Goal: Task Accomplishment & Management: Complete application form

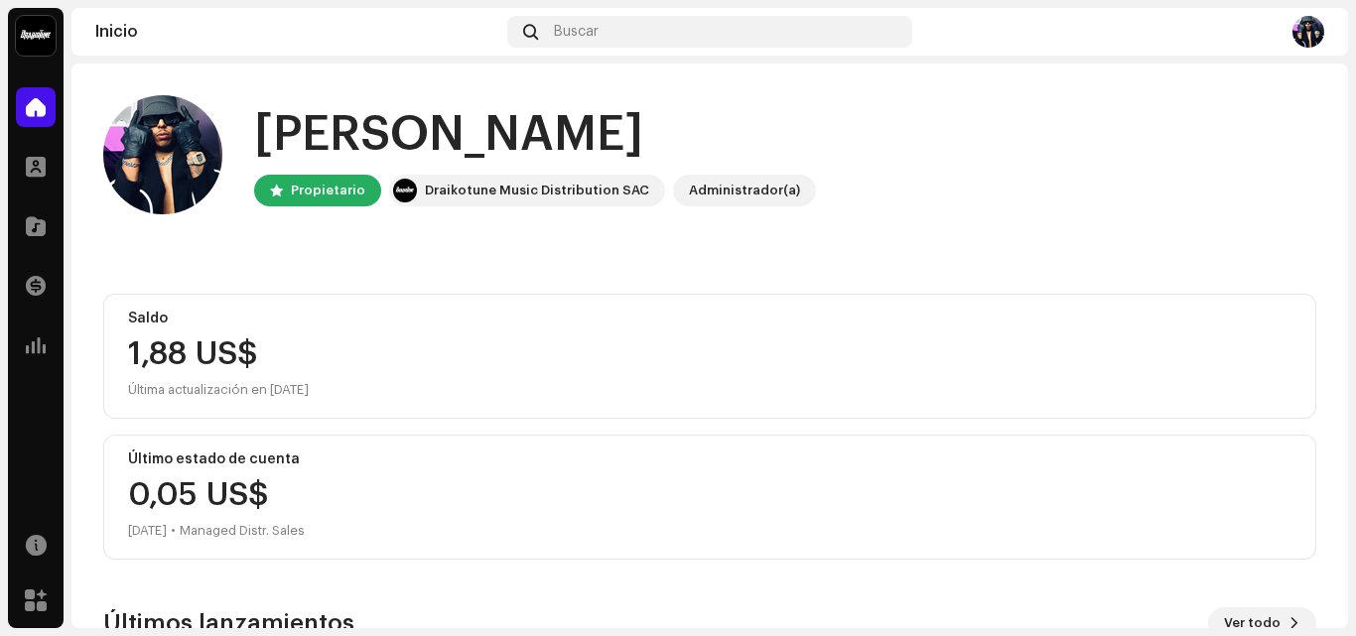
drag, startPoint x: 1348, startPoint y: 138, endPoint x: 1352, endPoint y: 207, distance: 69.6
click at [1353, 208] on div "Orion Gang Inicio Perfil Catálogo Transacciones Estadísticas Recursos [PERSON_N…" at bounding box center [678, 318] width 1356 height 636
click at [1316, 162] on div "Hola, , [PERSON_NAME] Draikotune Music Distribution SAC Administrador(a) Saldo …" at bounding box center [709, 518] width 1276 height 909
click at [44, 229] on span at bounding box center [36, 226] width 20 height 16
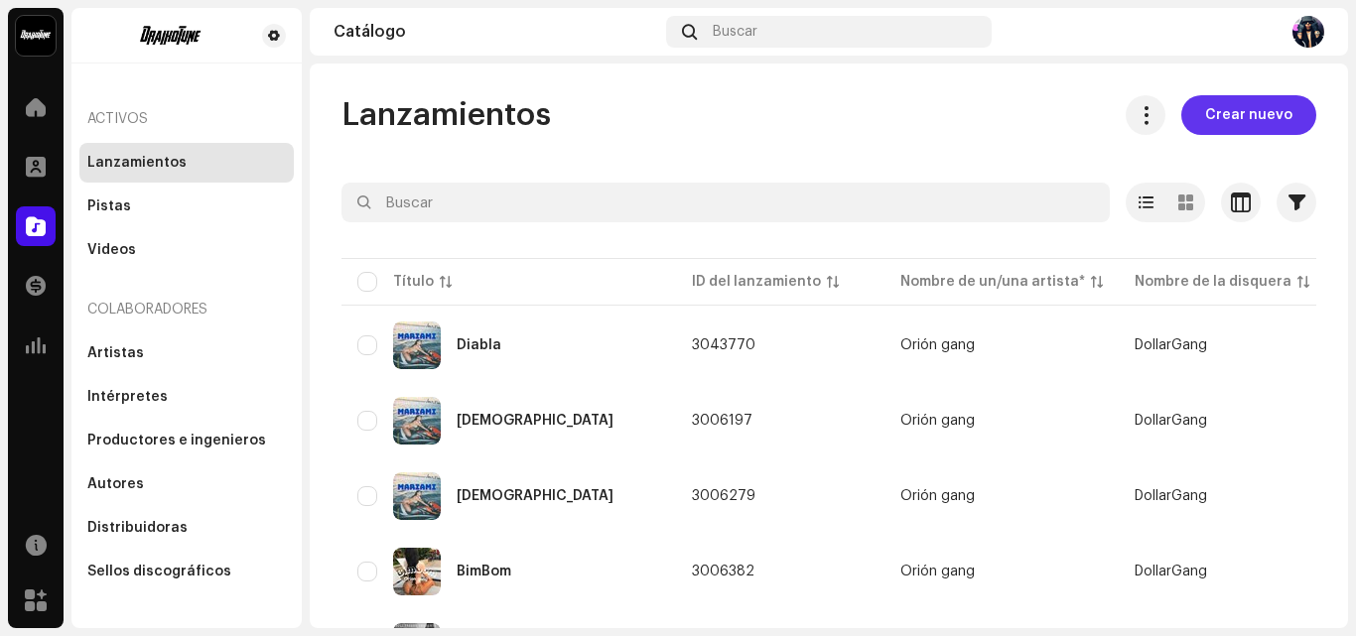
click at [1185, 111] on button "Crear nuevo" at bounding box center [1248, 115] width 135 height 40
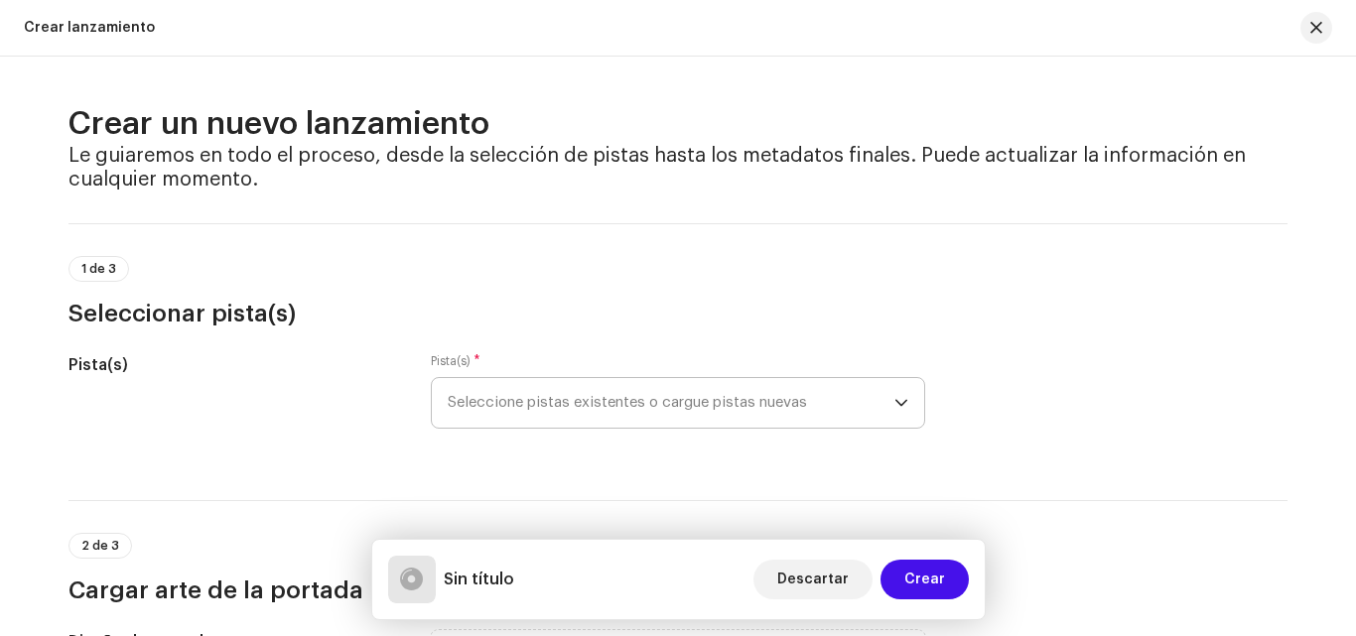
click at [491, 410] on span "Seleccione pistas existentes o cargue pistas nuevas" at bounding box center [671, 403] width 447 height 50
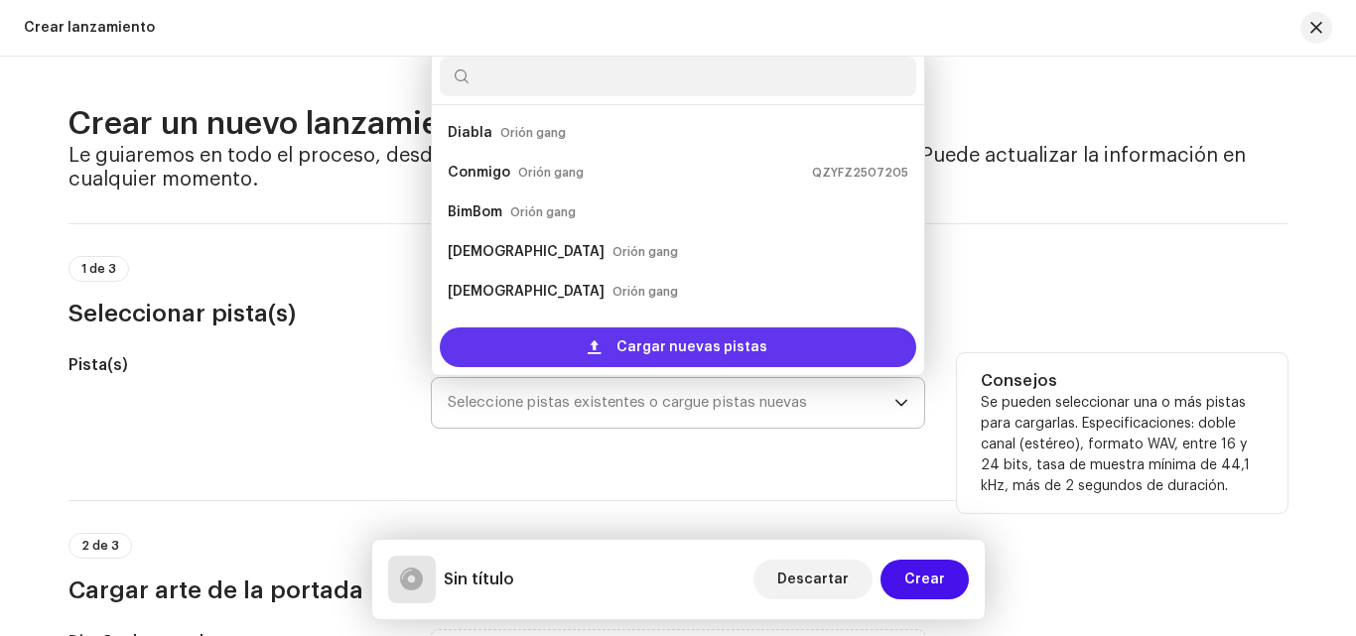
click at [531, 347] on div "Cargar nuevas pistas" at bounding box center [678, 348] width 476 height 40
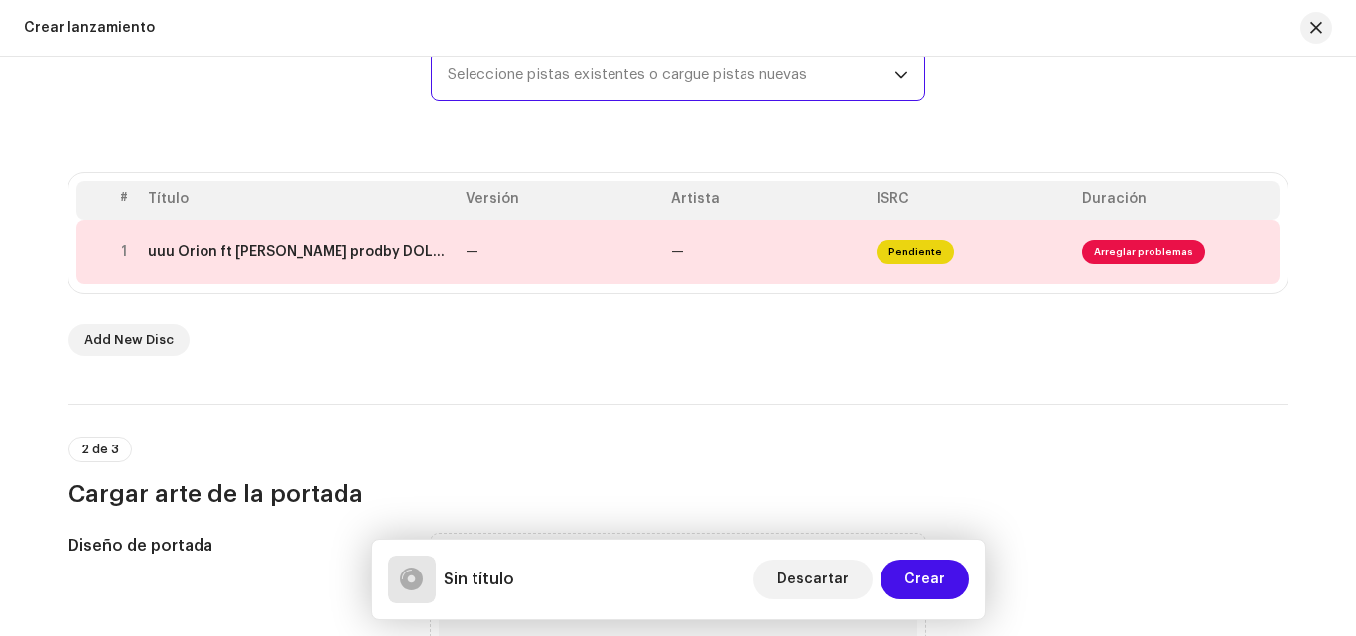
scroll to position [315, 0]
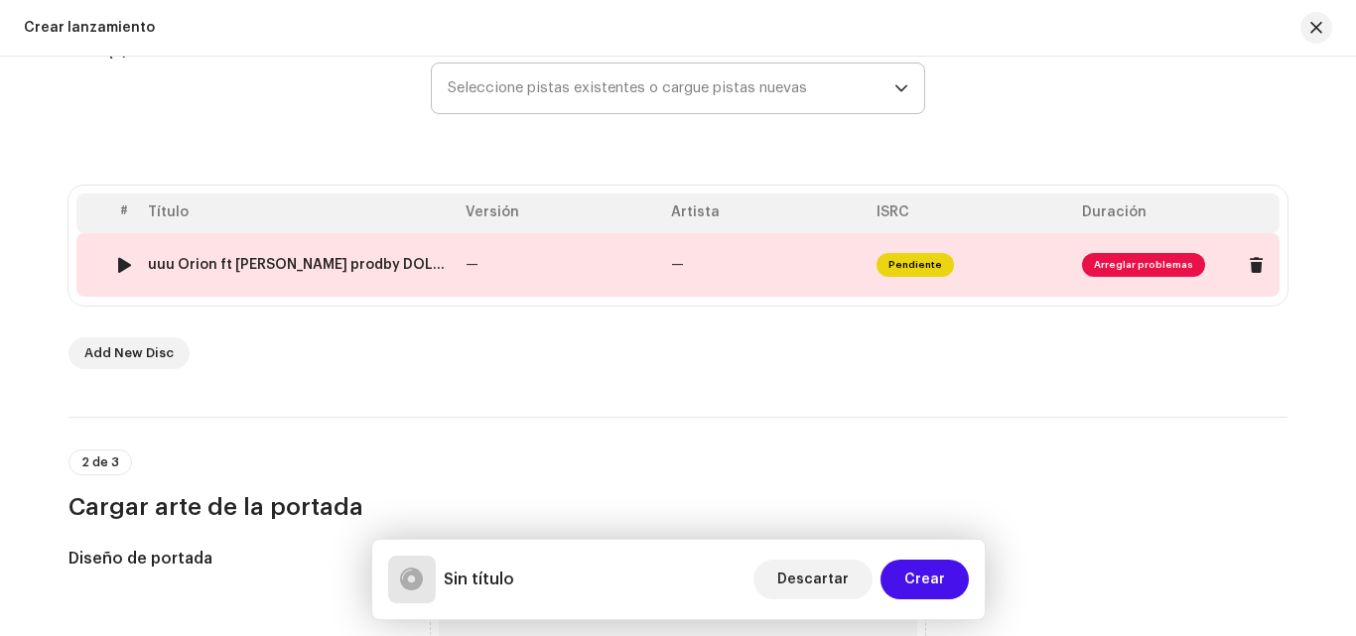
click at [1143, 270] on span "Arreglar problemas" at bounding box center [1143, 265] width 123 height 24
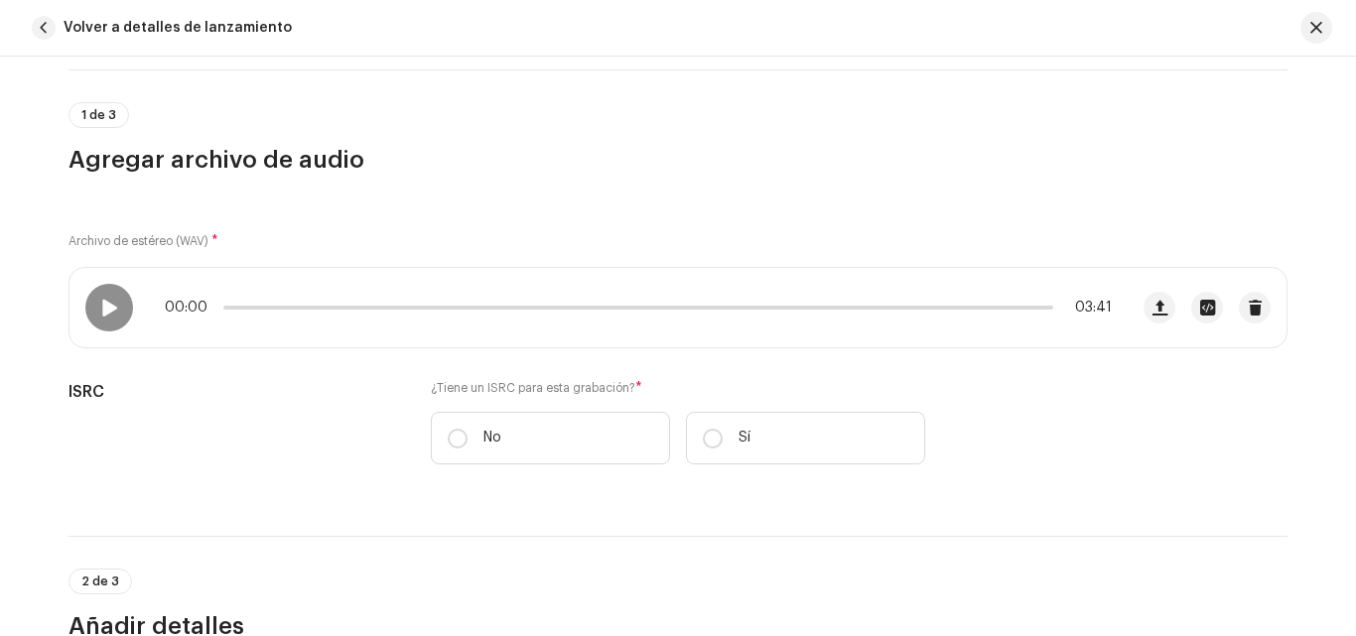
scroll to position [145, 0]
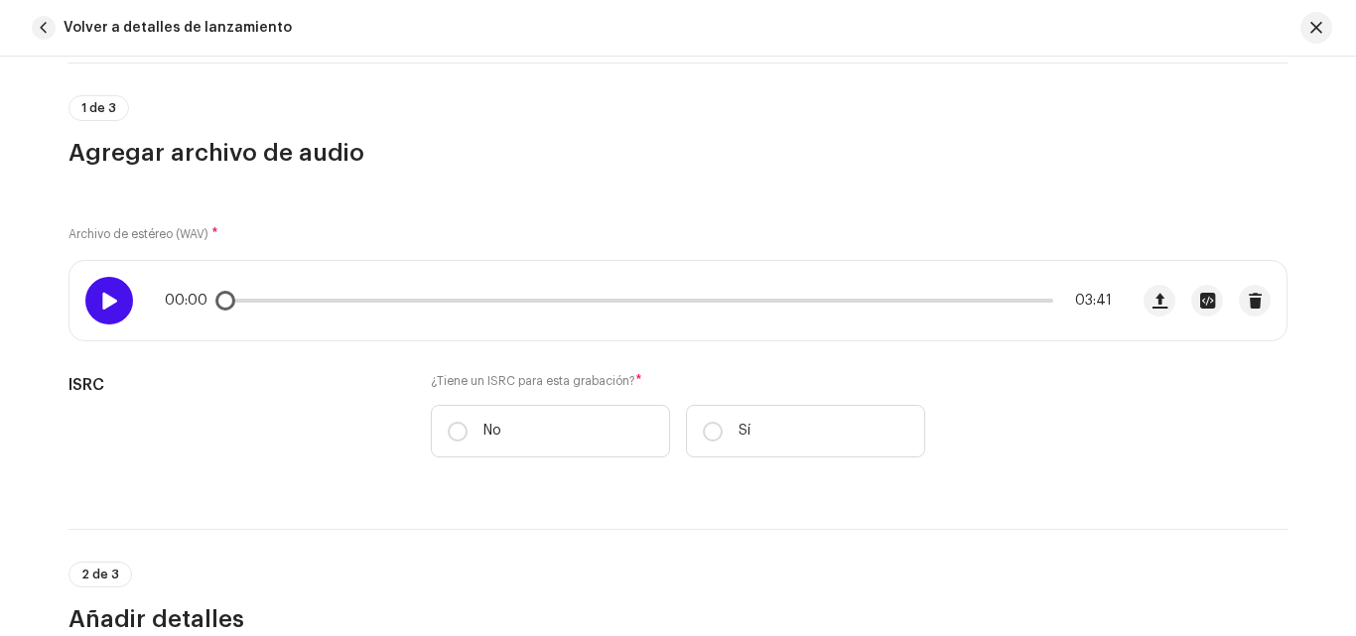
click at [106, 296] on span at bounding box center [108, 301] width 17 height 16
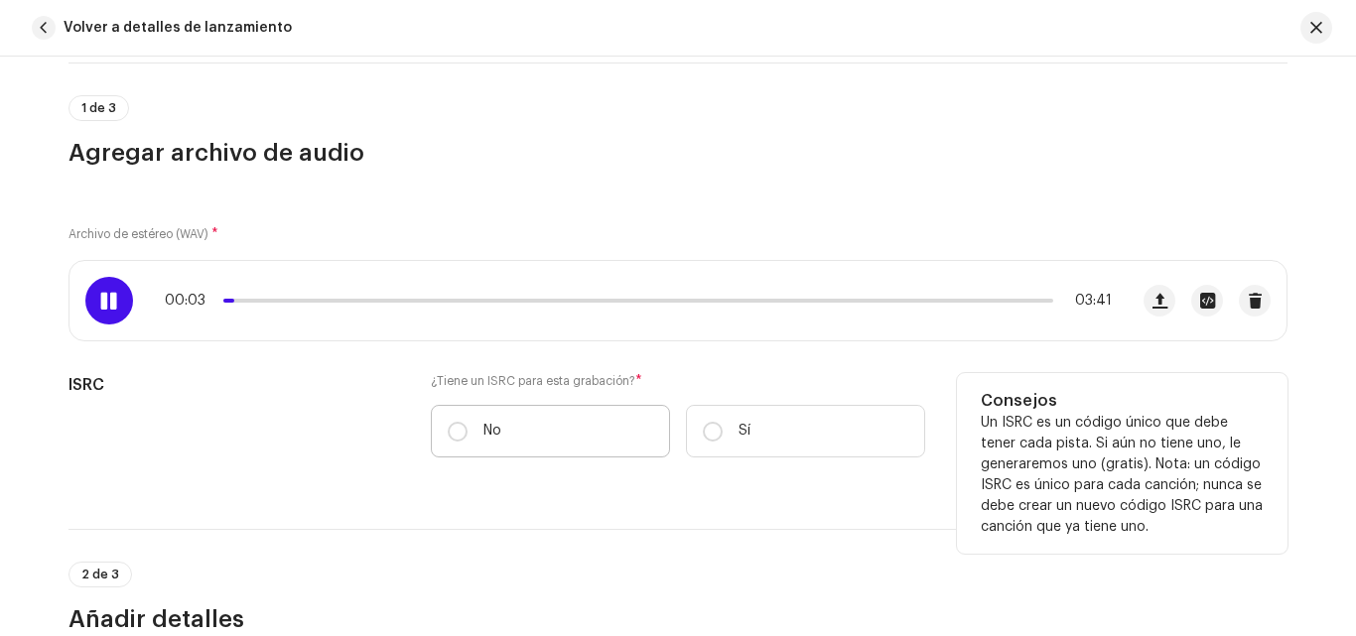
click at [597, 441] on label "No" at bounding box center [550, 431] width 239 height 53
click at [467, 441] on input "No" at bounding box center [458, 432] width 20 height 20
radio input "true"
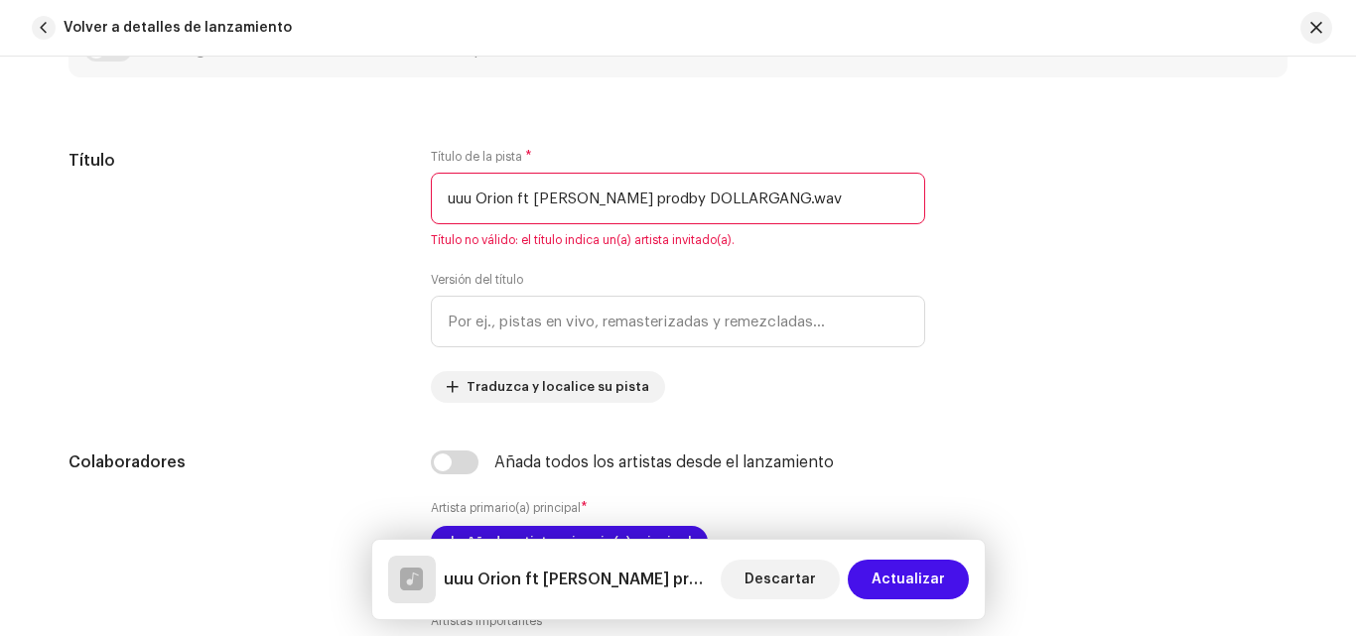
scroll to position [850, 0]
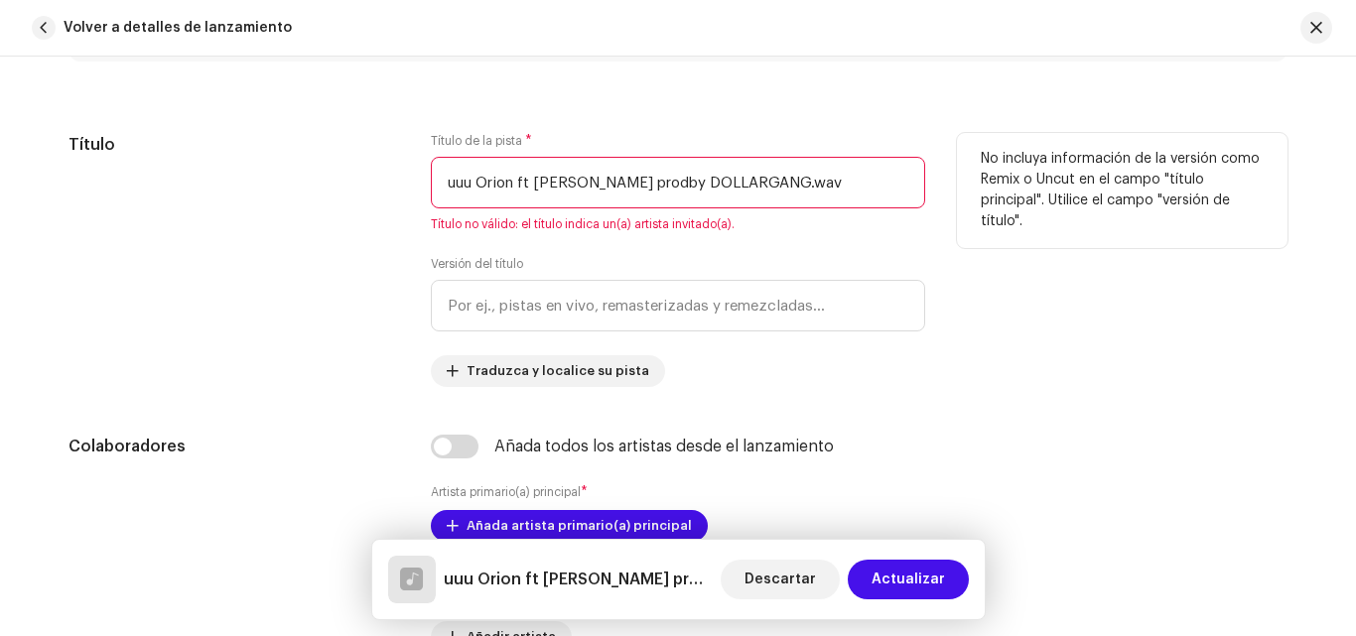
click at [780, 185] on input "uuu Orion ft Tonygo prodby DOLLARGANG.wav" at bounding box center [678, 183] width 494 height 52
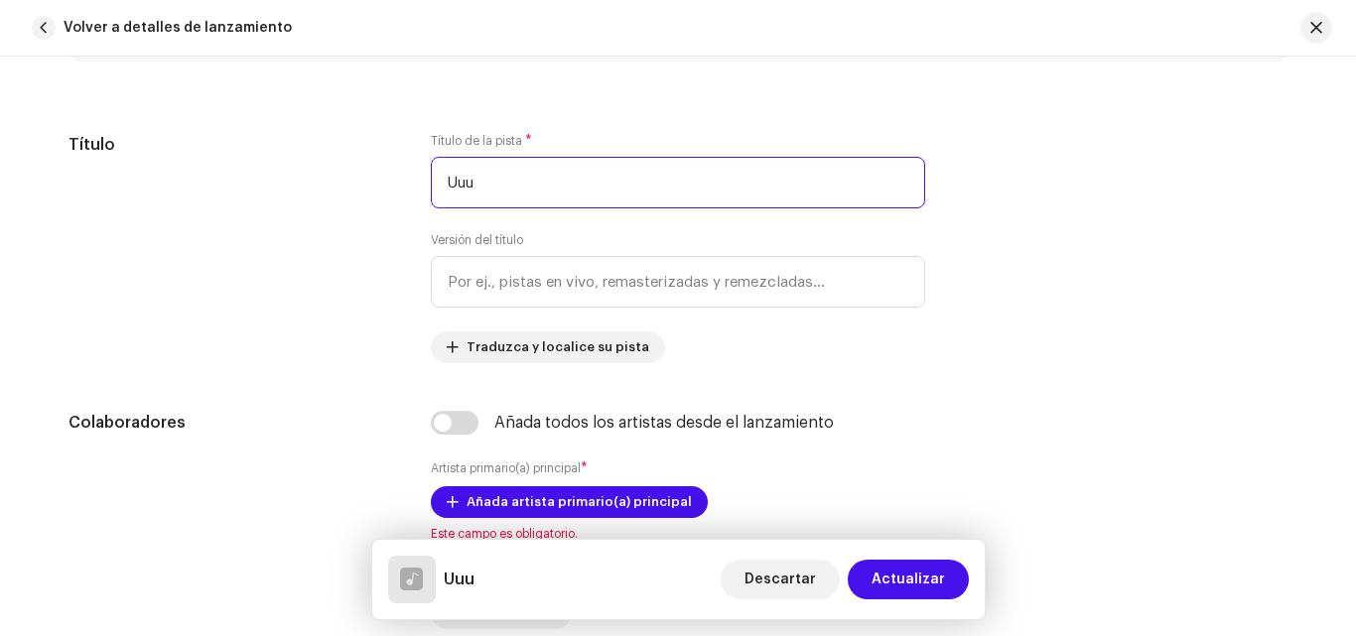
type input "Uuu"
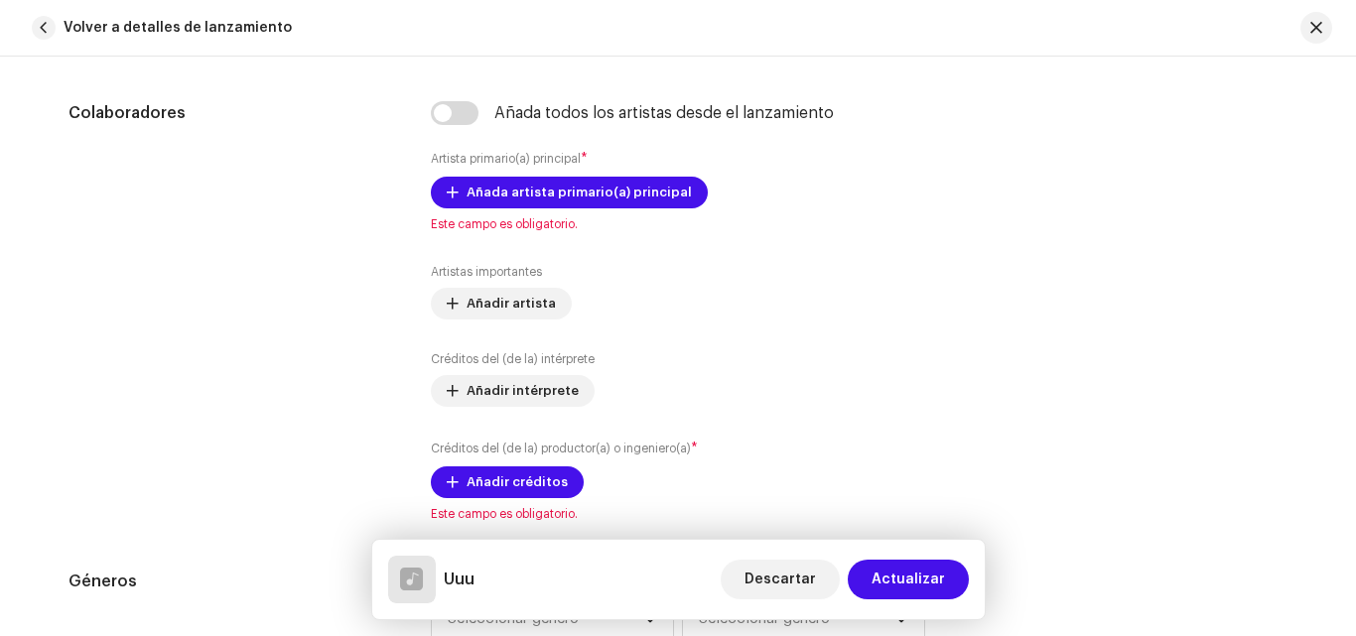
scroll to position [1075, 0]
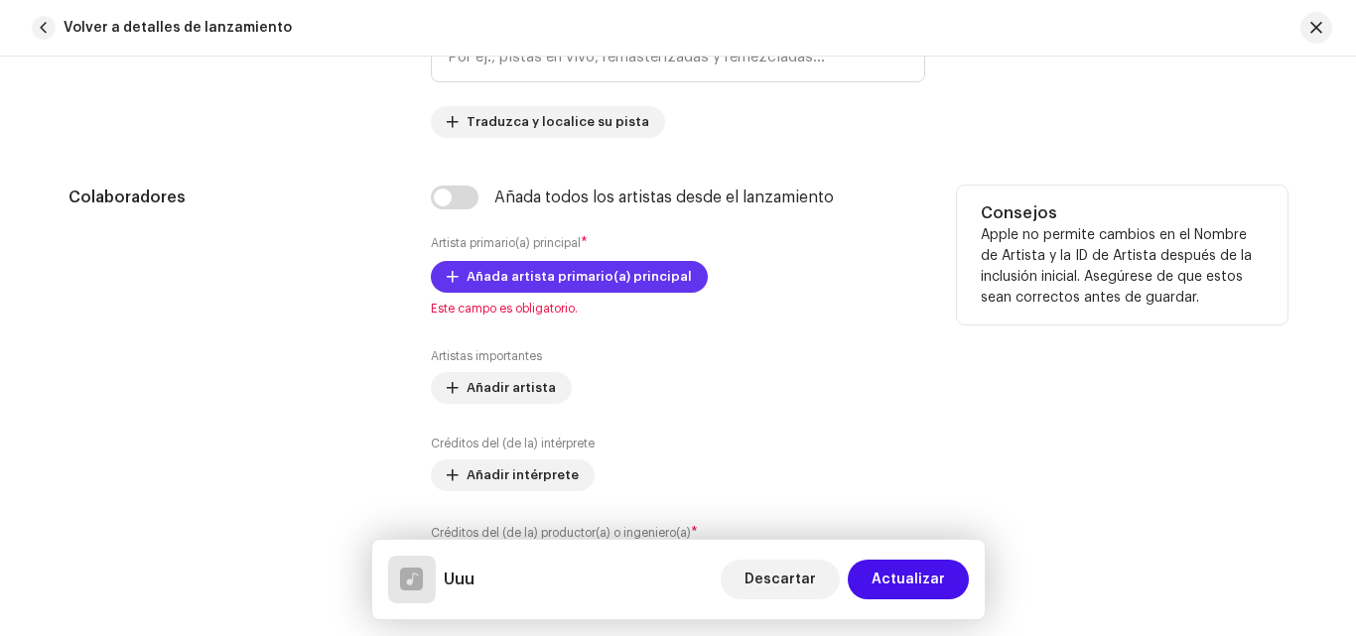
click at [618, 282] on span "Añada artista primario(a) principal" at bounding box center [578, 277] width 225 height 40
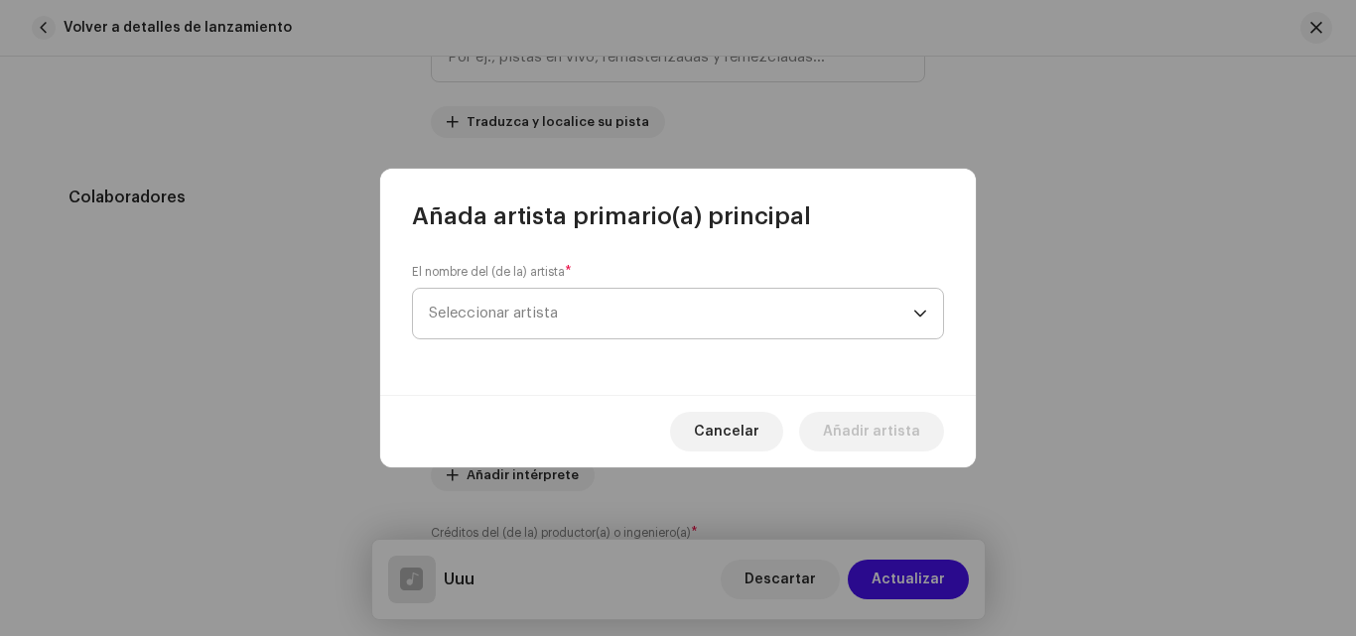
click at [614, 315] on span "Seleccionar artista" at bounding box center [671, 314] width 484 height 50
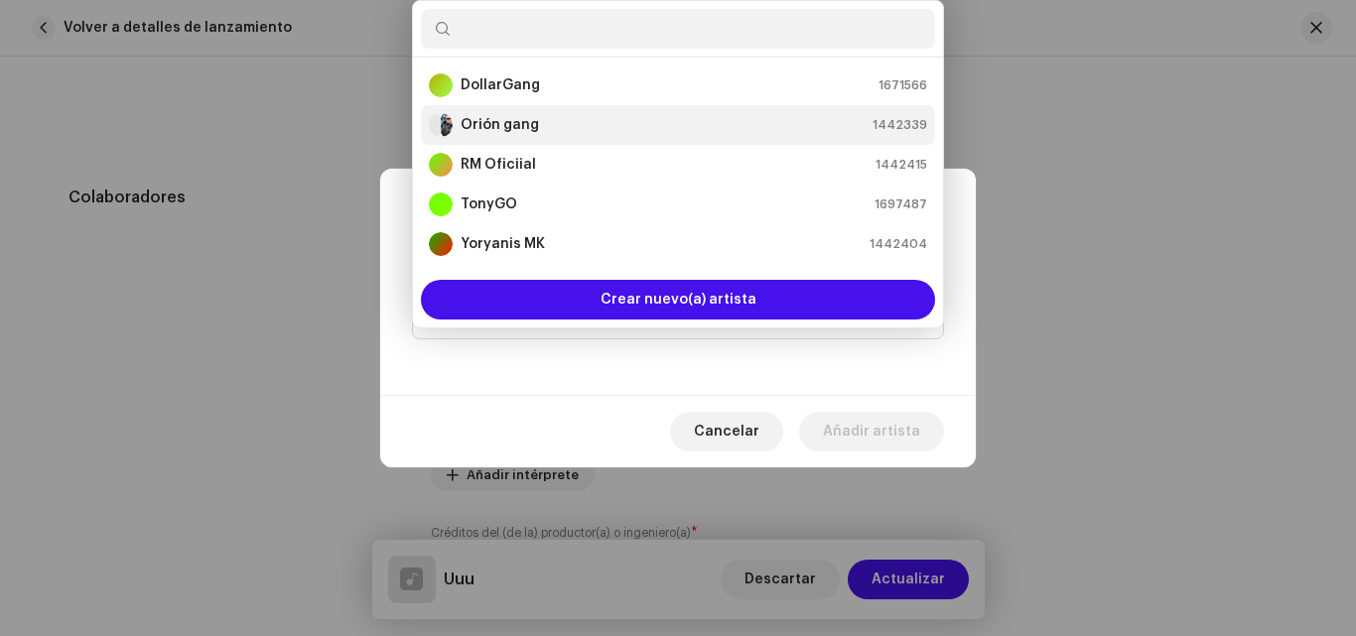
click at [543, 131] on div "Orión gang 1442339" at bounding box center [678, 125] width 498 height 24
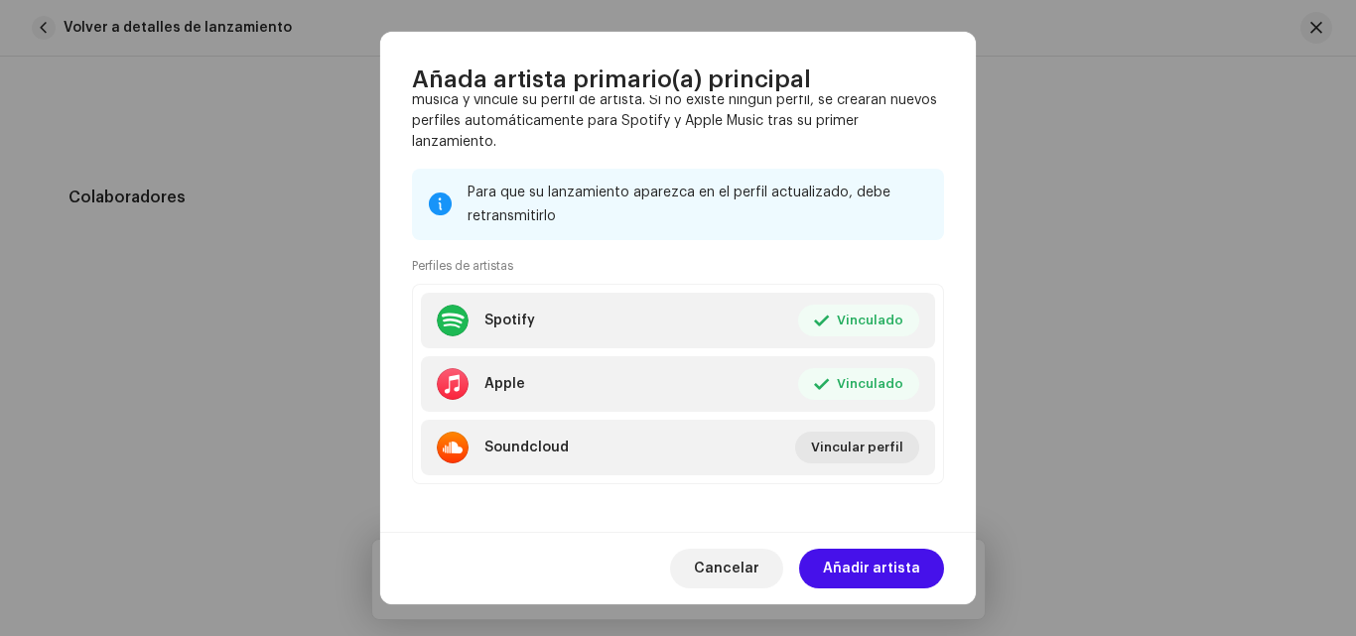
scroll to position [228, 0]
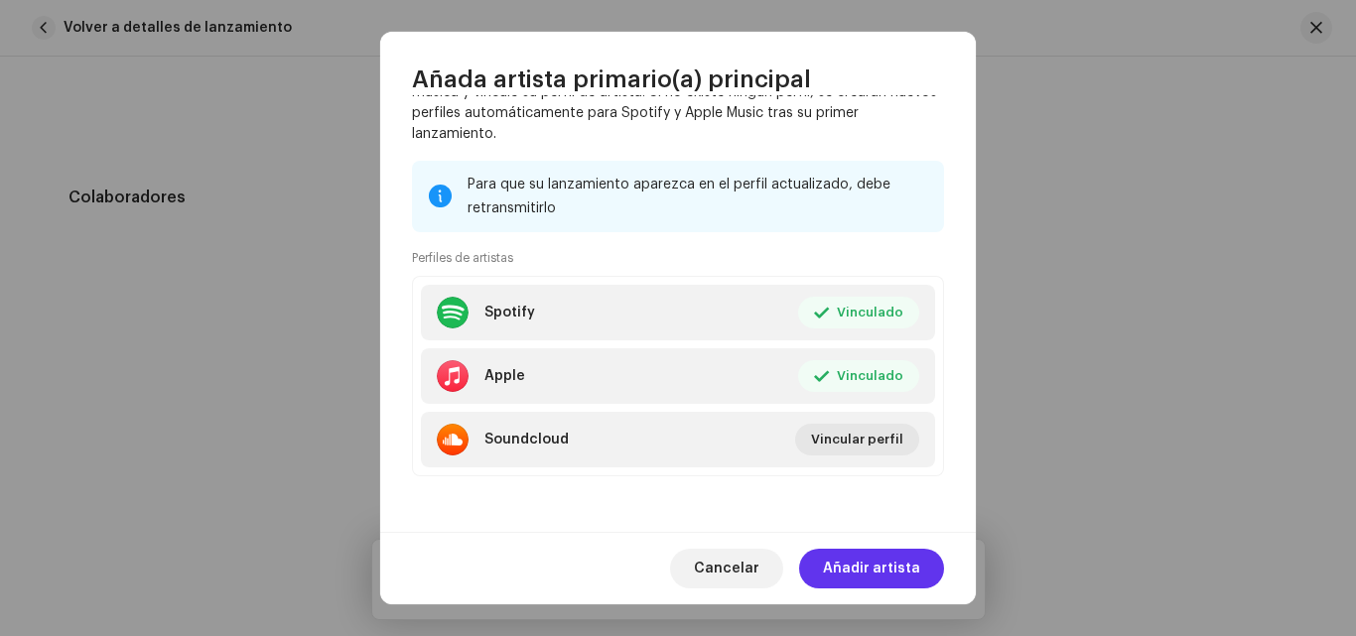
click at [902, 551] on span "Añadir artista" at bounding box center [871, 569] width 97 height 40
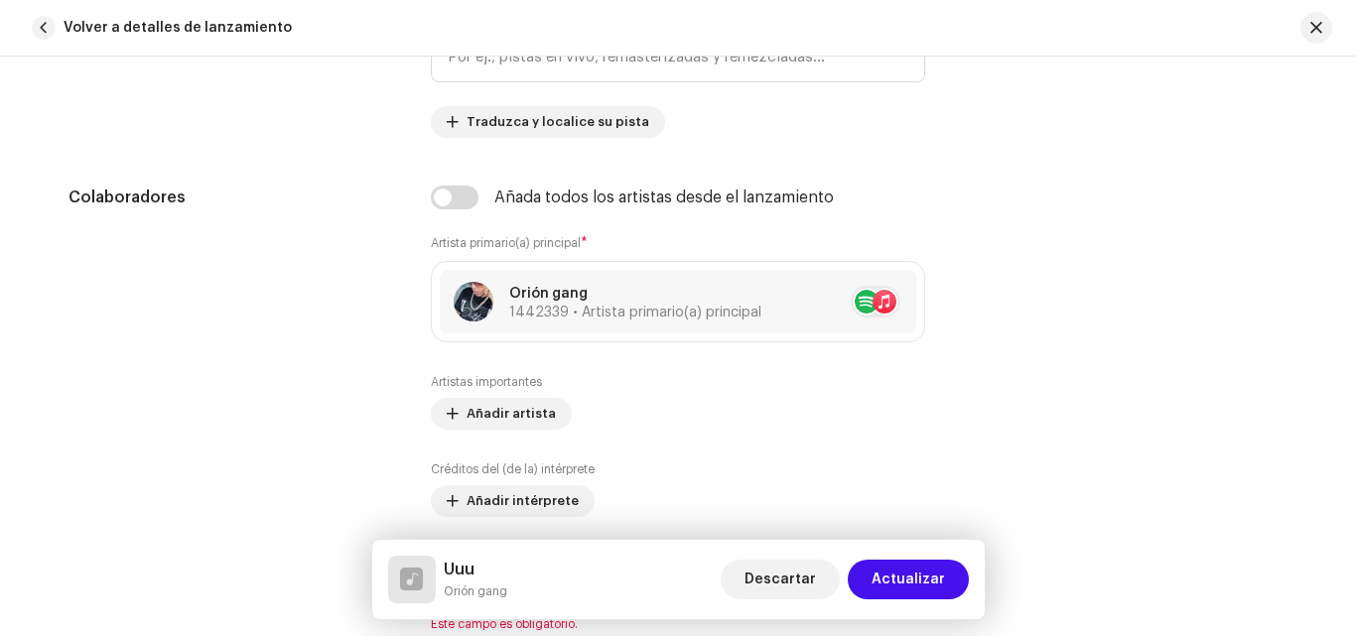
click at [1353, 242] on div "Detalles de la pista Complete los siguientes pasos para finalizar su pista. 1 d…" at bounding box center [678, 347] width 1356 height 580
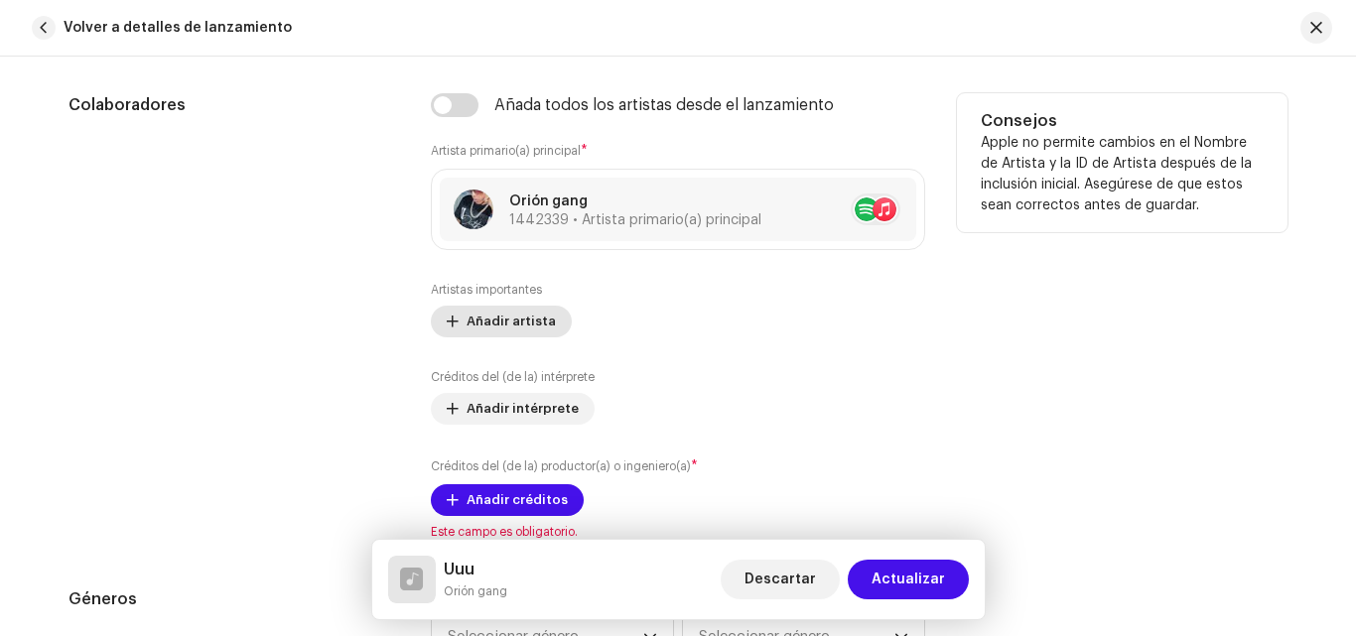
click at [448, 325] on span at bounding box center [453, 322] width 12 height 16
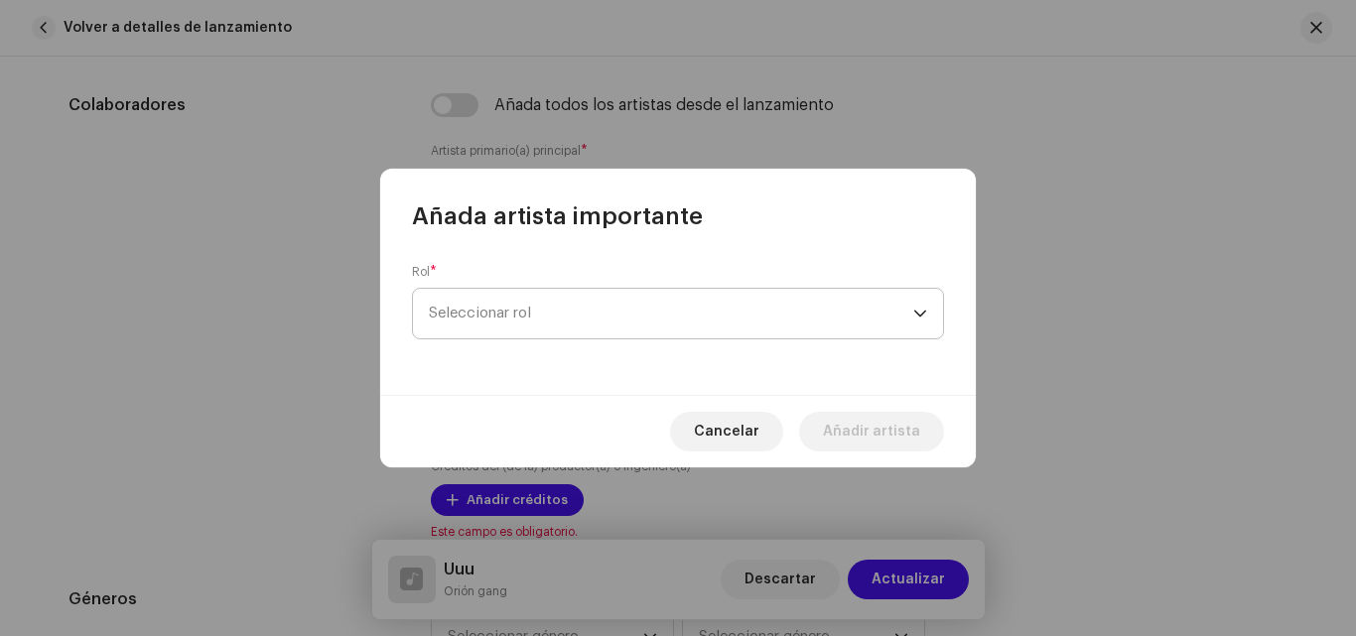
click at [690, 322] on span "Seleccionar rol" at bounding box center [671, 314] width 484 height 50
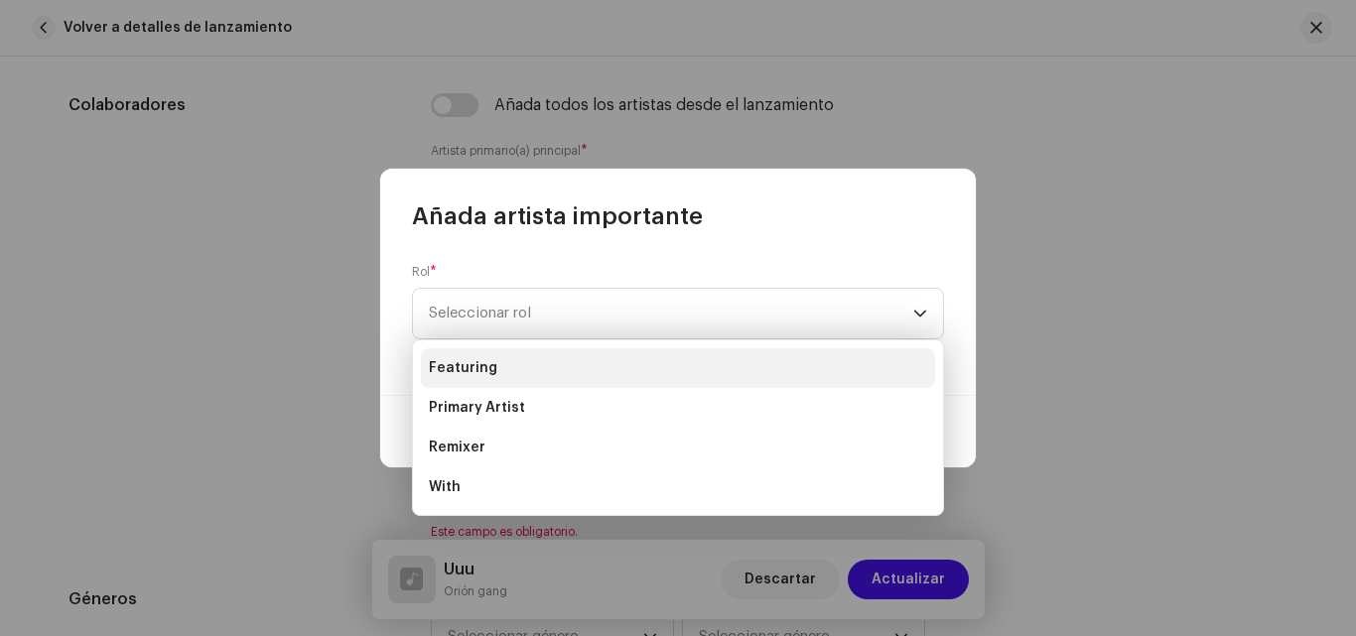
click at [524, 363] on li "Featuring" at bounding box center [678, 368] width 514 height 40
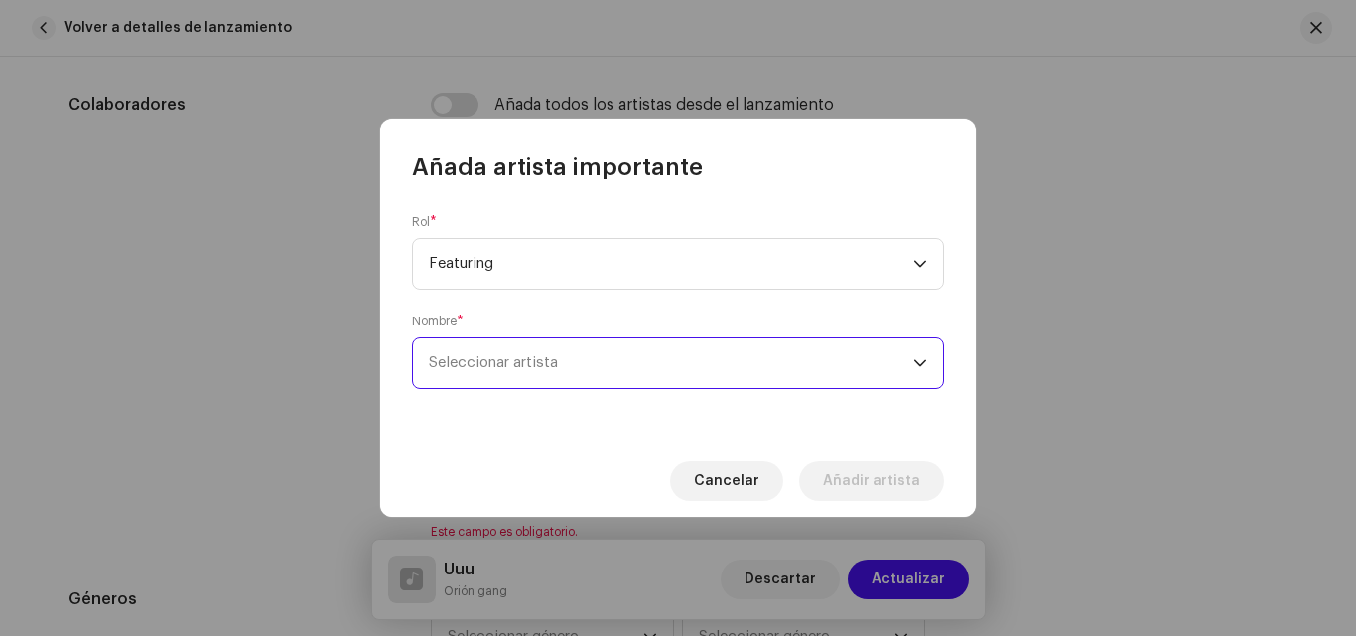
click at [698, 372] on span "Seleccionar artista" at bounding box center [671, 363] width 484 height 50
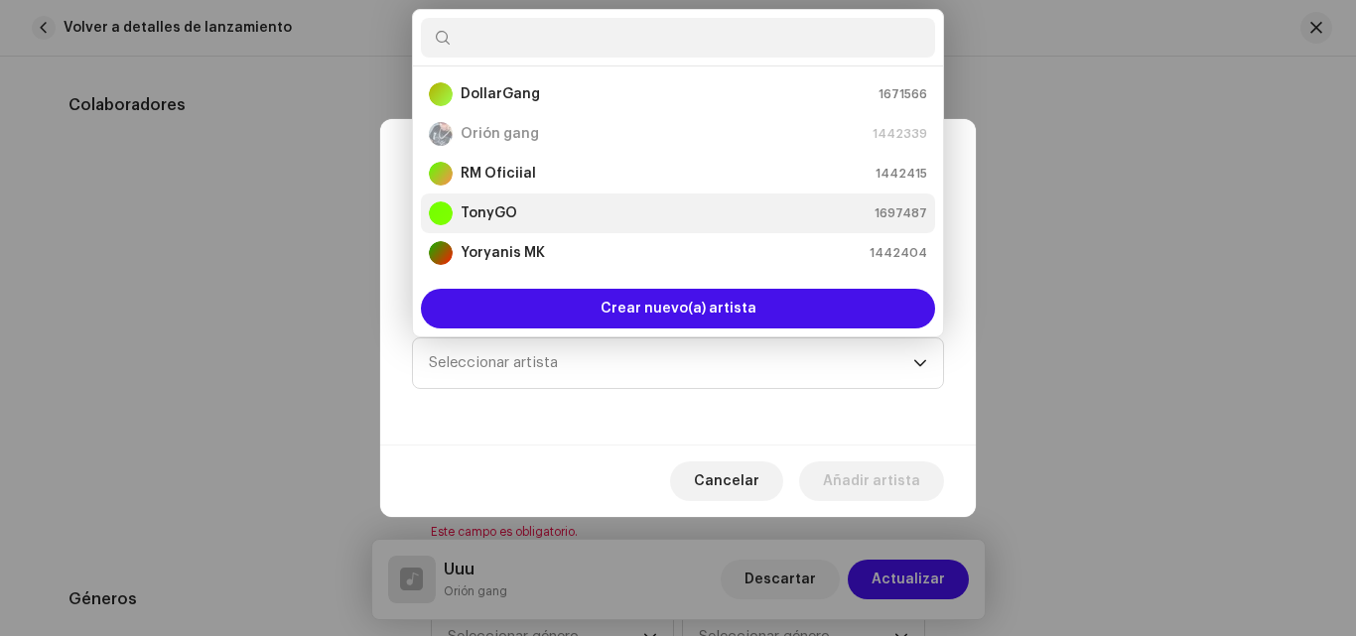
click at [589, 225] on li "TonyGO 1697487" at bounding box center [678, 214] width 514 height 40
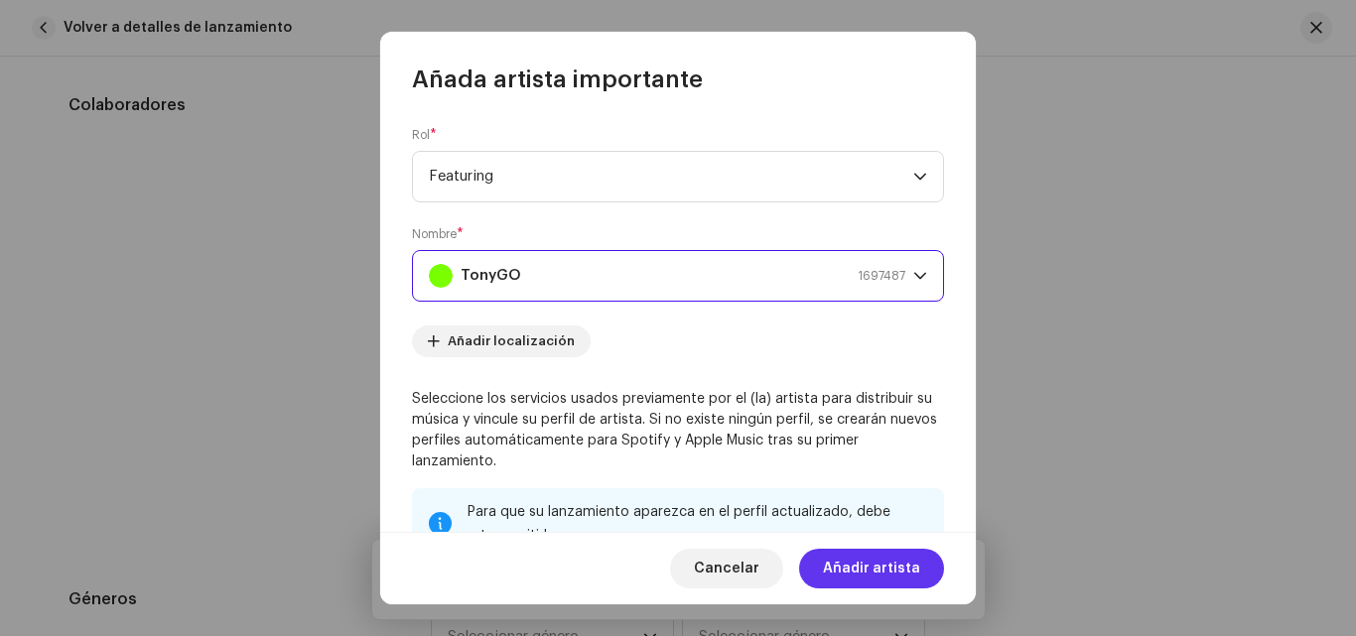
click at [838, 567] on span "Añadir artista" at bounding box center [871, 569] width 97 height 40
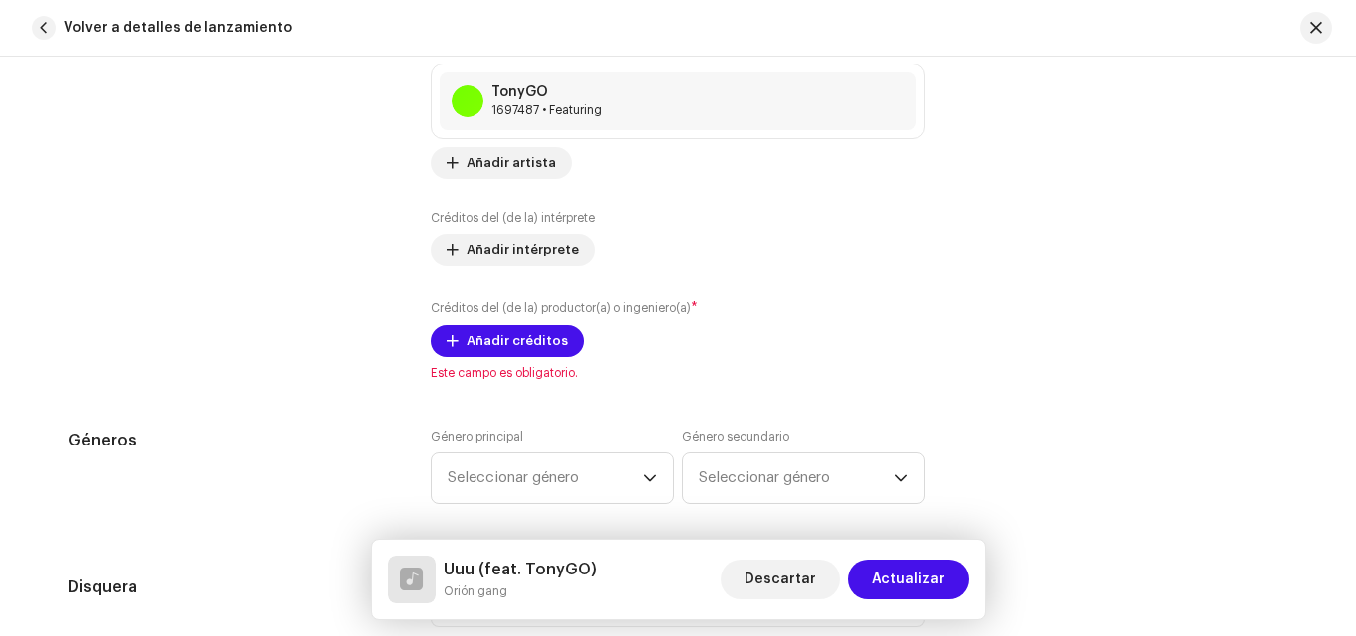
scroll to position [1410, 0]
click at [492, 340] on span "Añadir créditos" at bounding box center [516, 341] width 101 height 40
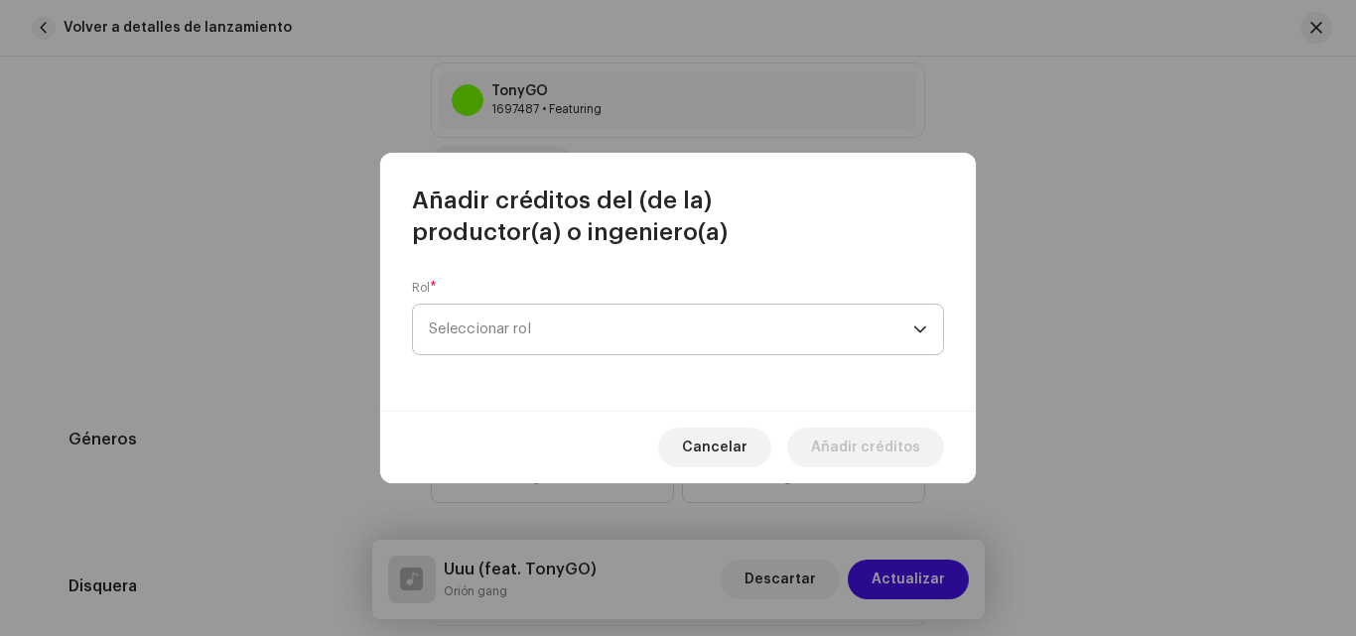
click at [499, 333] on span "Seleccionar rol" at bounding box center [671, 330] width 484 height 50
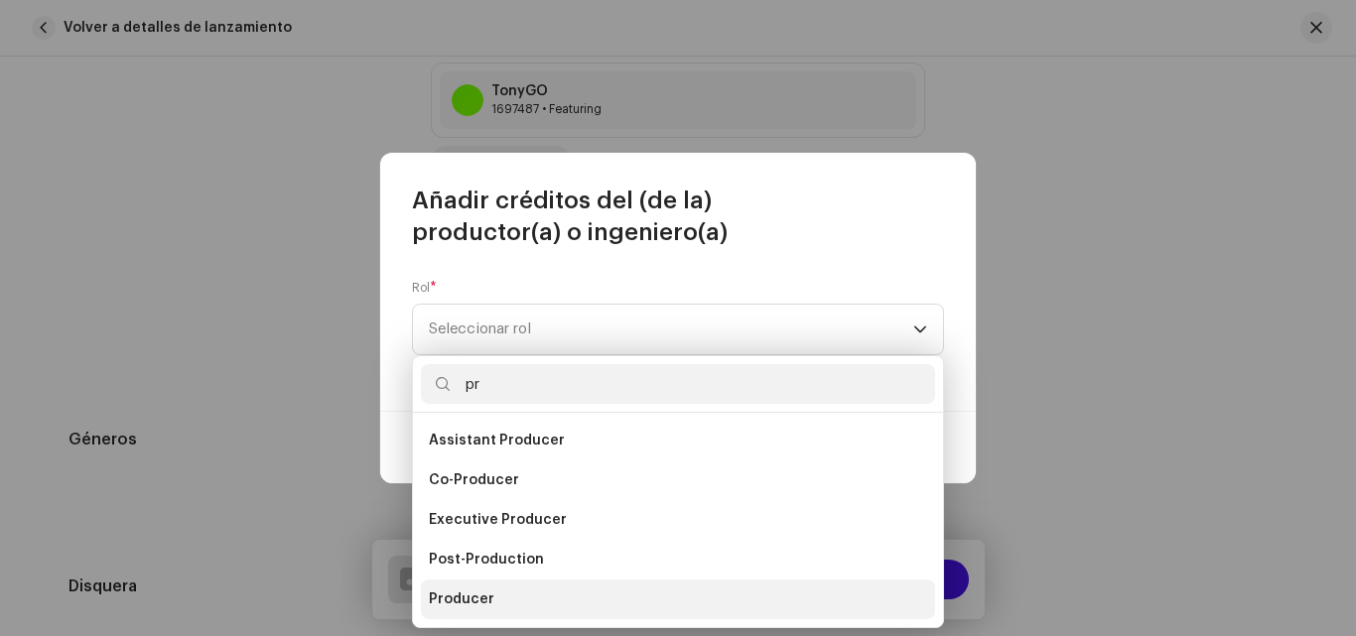
type input "pr"
click at [526, 596] on li "Producer" at bounding box center [678, 600] width 514 height 40
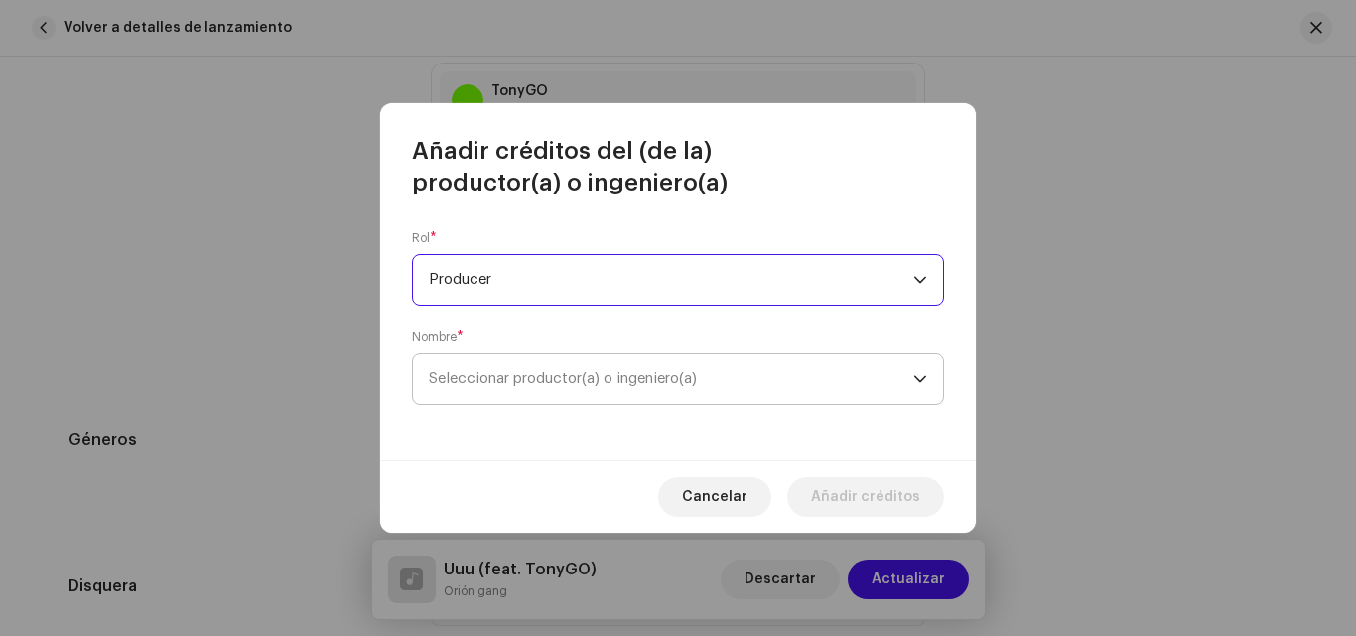
click at [613, 370] on span "Seleccionar productor(a) o ingeniero(a)" at bounding box center [671, 379] width 484 height 50
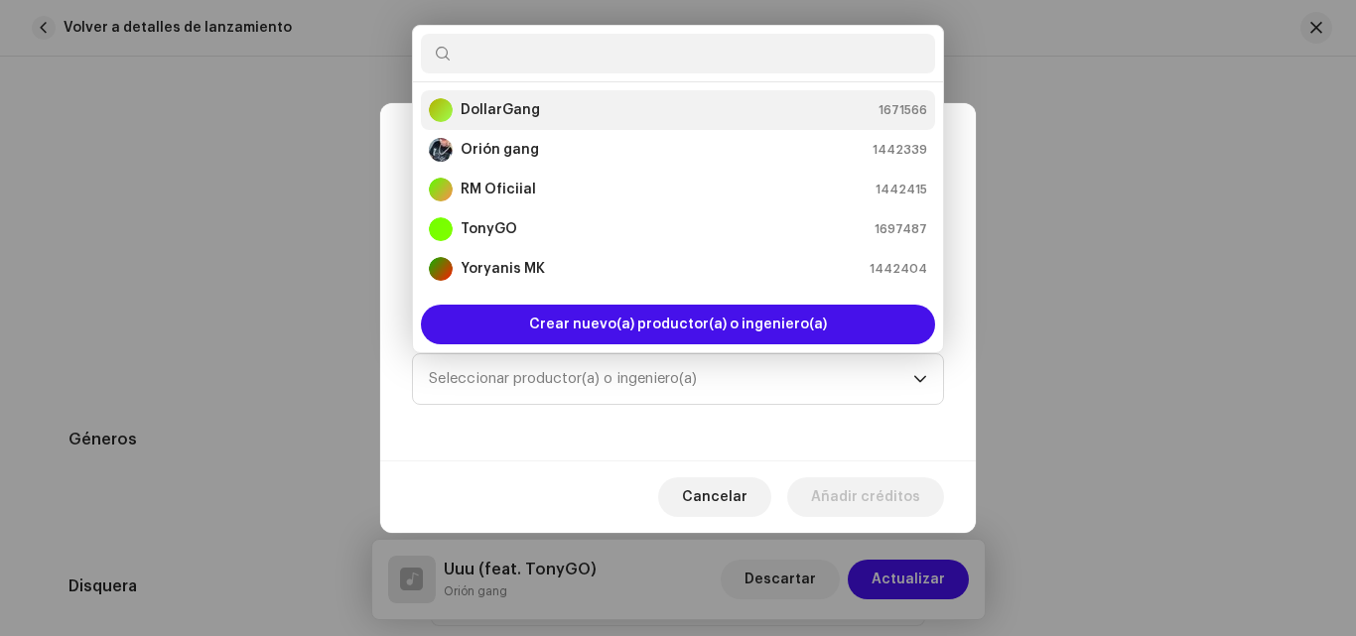
click at [573, 105] on div "DollarGang 1671566" at bounding box center [678, 110] width 498 height 24
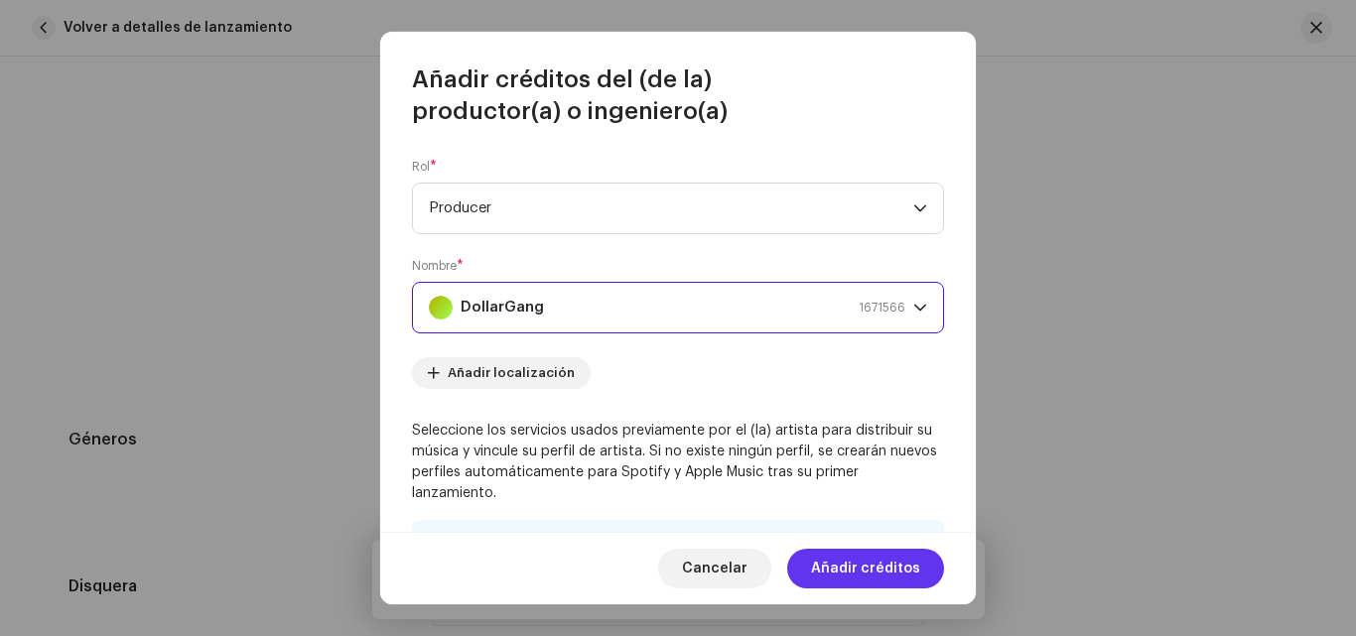
click at [906, 568] on span "Añadir créditos" at bounding box center [865, 569] width 109 height 40
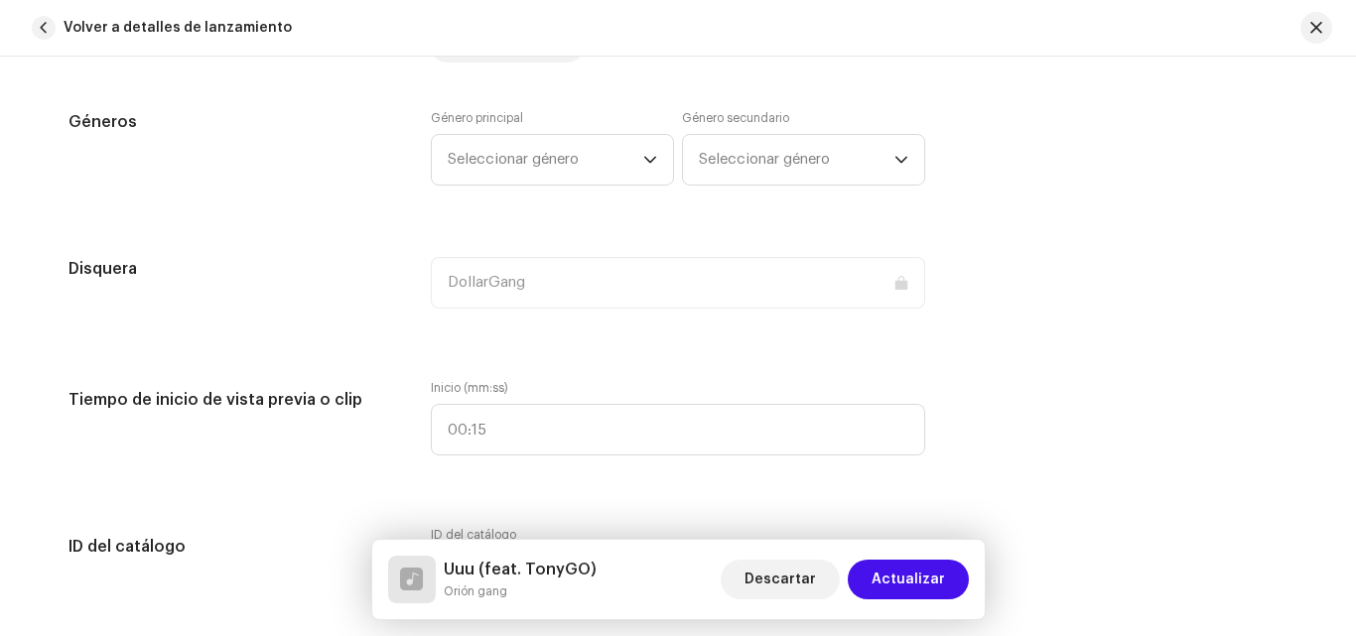
scroll to position [1795, 0]
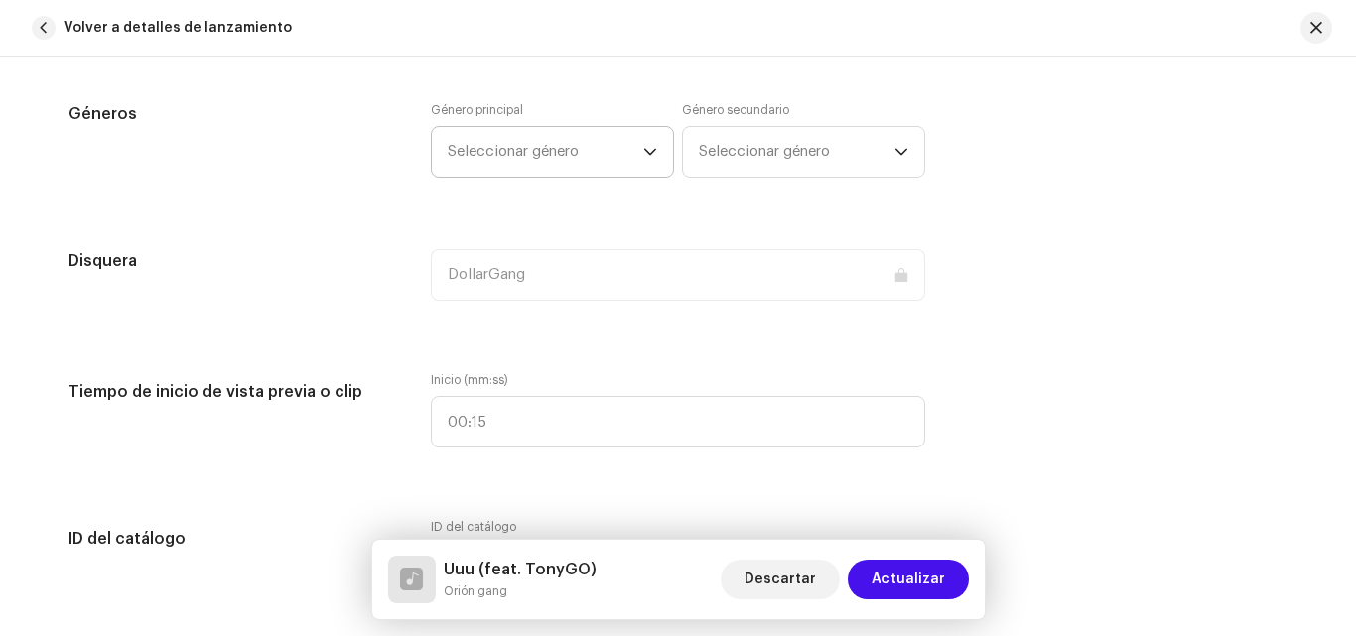
click at [654, 149] on p-select "Seleccionar género" at bounding box center [552, 152] width 243 height 52
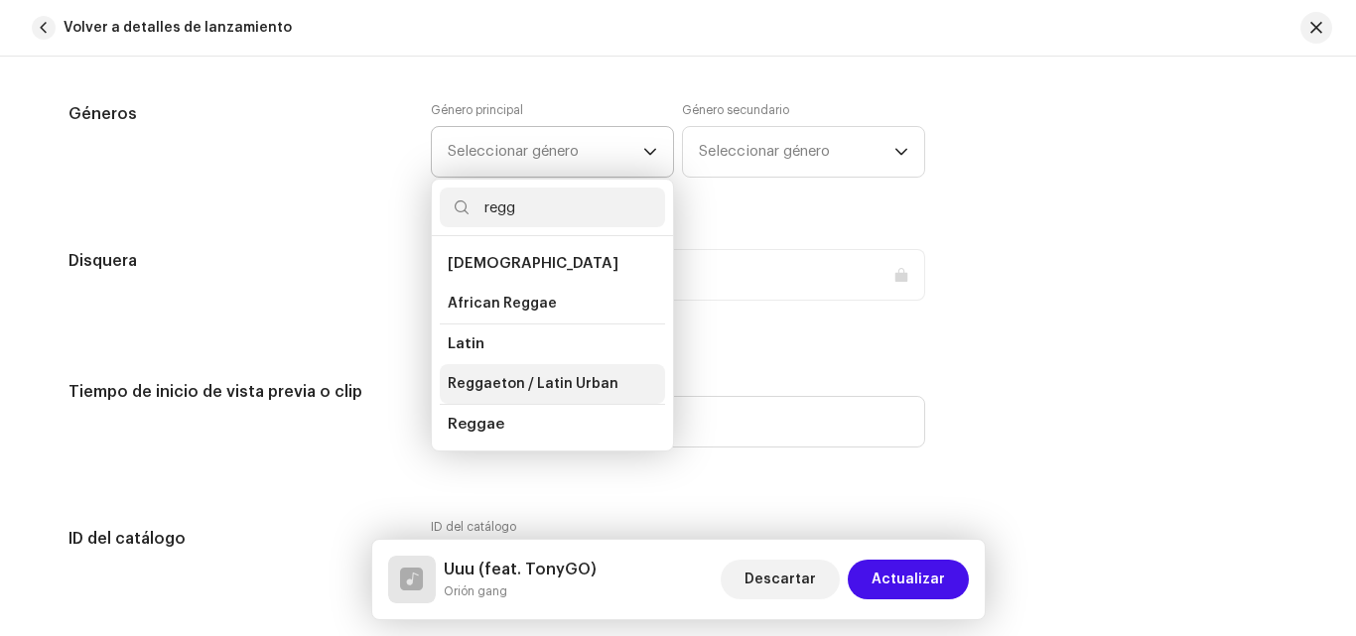
type input "regg"
click at [559, 381] on span "Reggaeton / Latin Urban" at bounding box center [533, 384] width 171 height 20
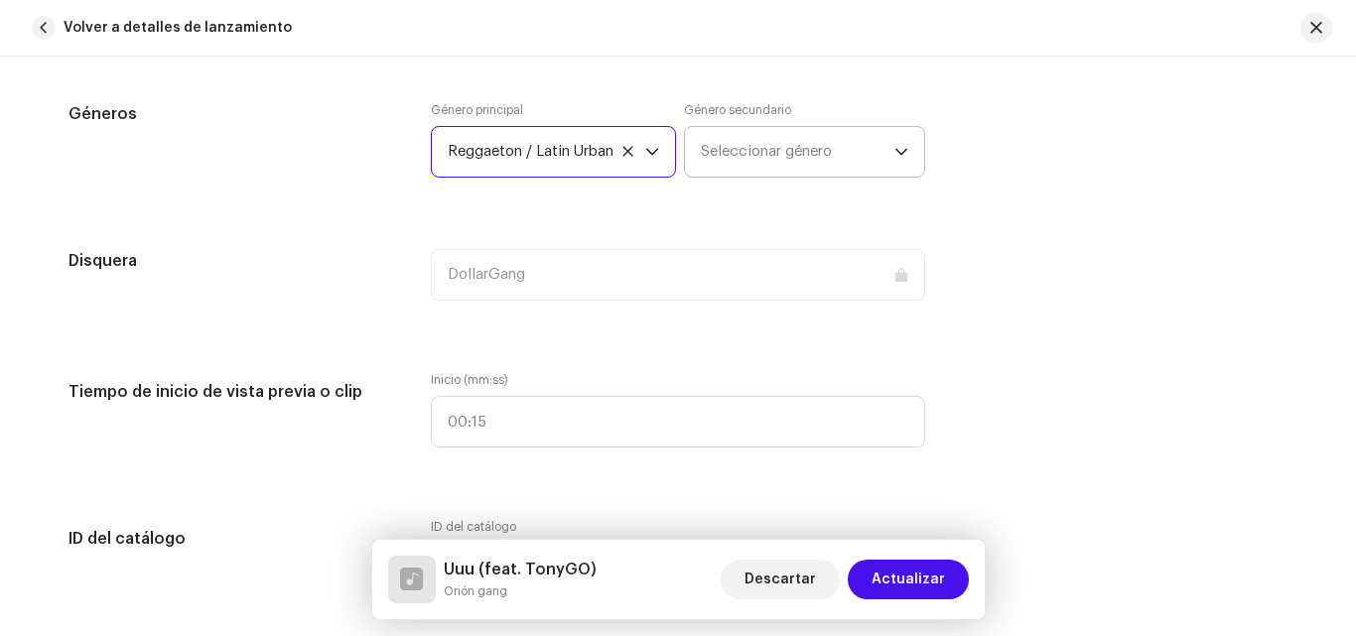
click at [747, 166] on span "Seleccionar género" at bounding box center [798, 152] width 194 height 50
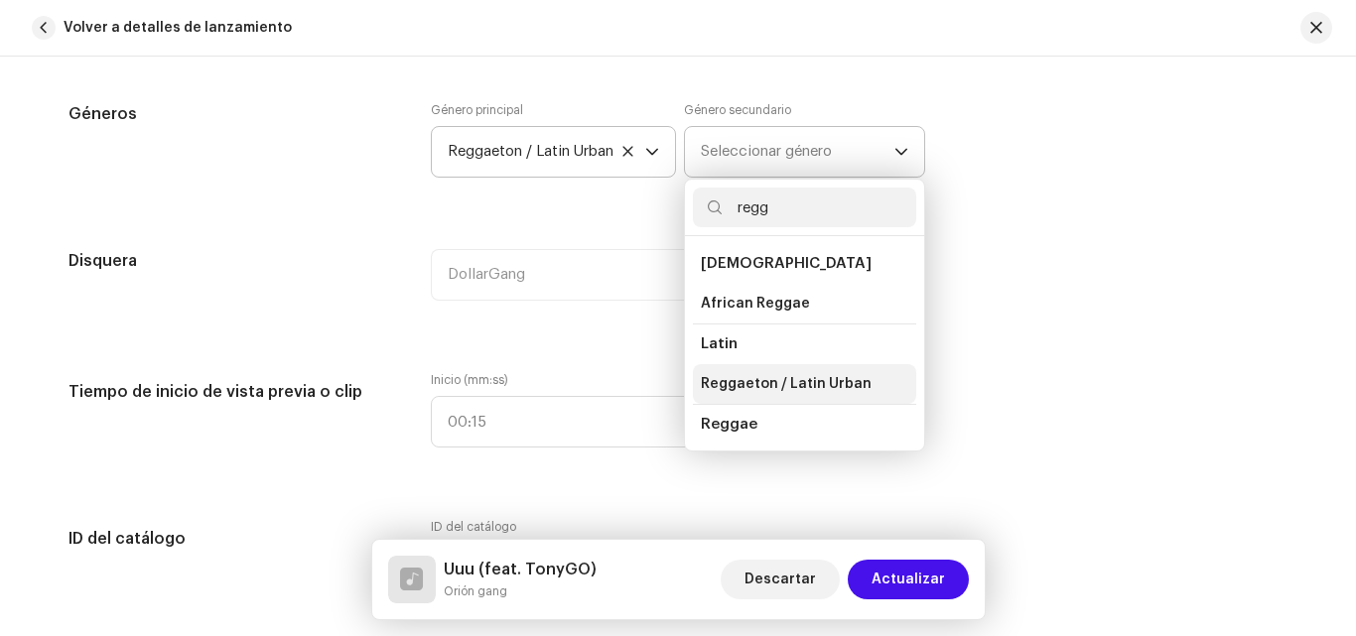
type input "regg"
click at [749, 378] on span "Reggaeton / Latin Urban" at bounding box center [786, 384] width 171 height 20
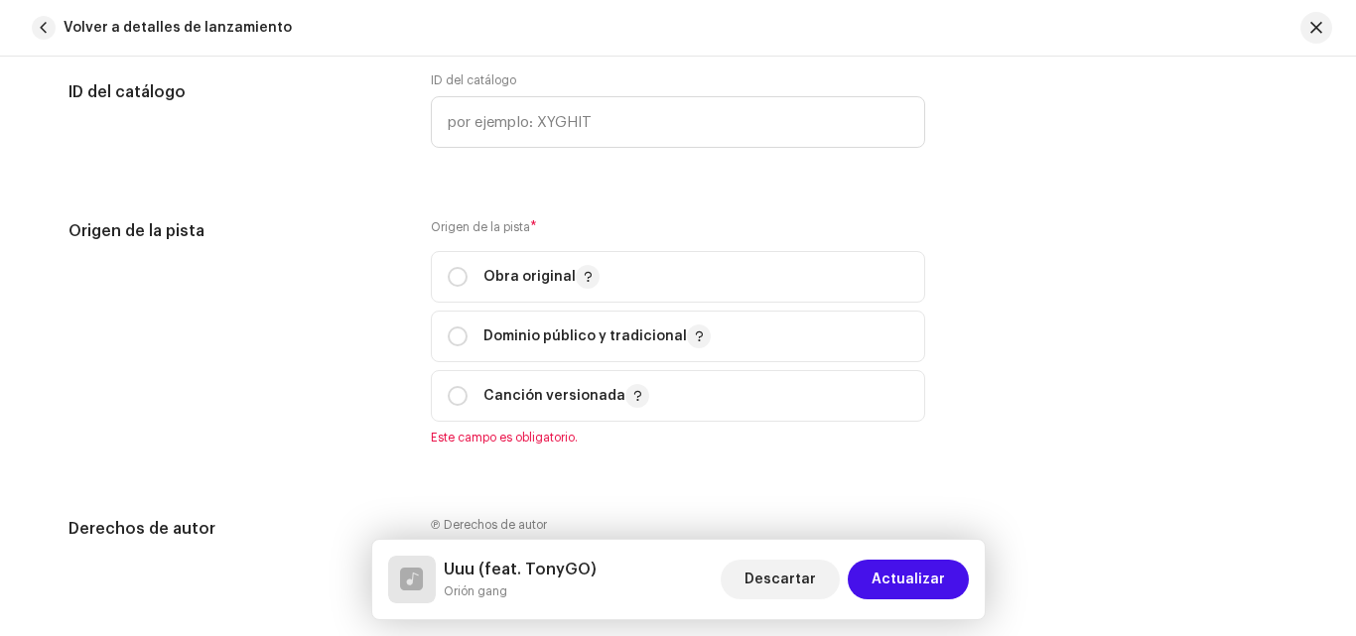
scroll to position [2250, 0]
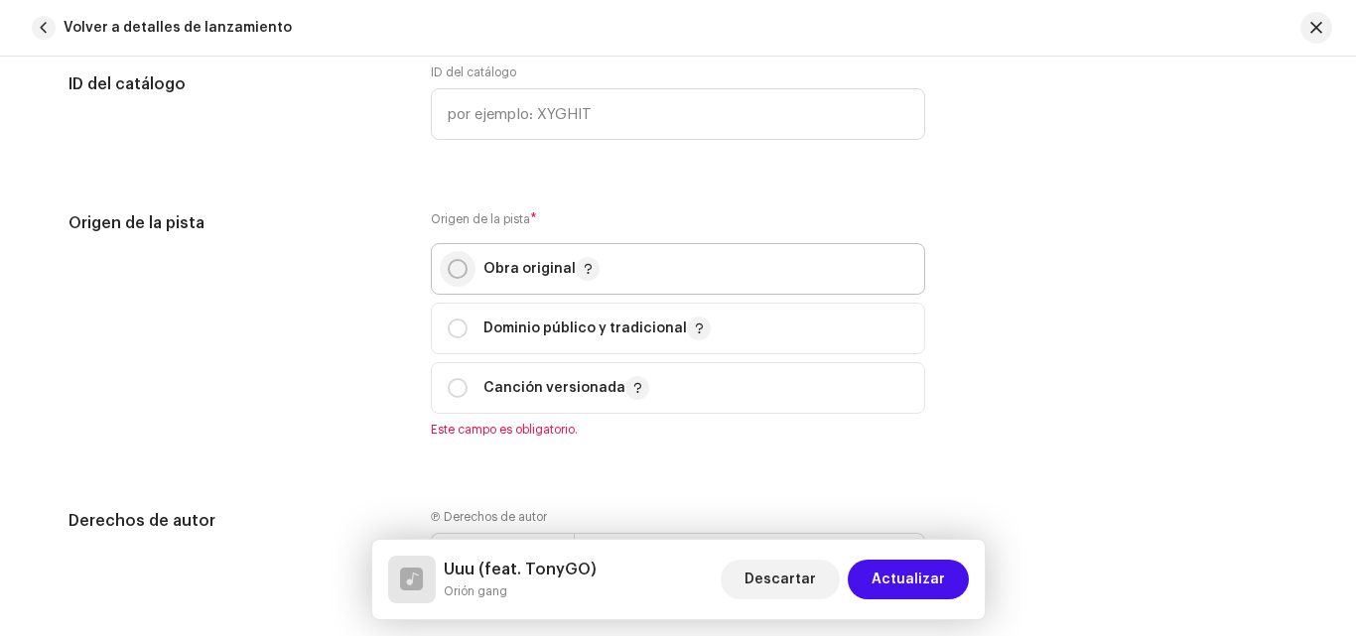
click at [452, 271] on input "radio" at bounding box center [458, 269] width 20 height 20
radio input "true"
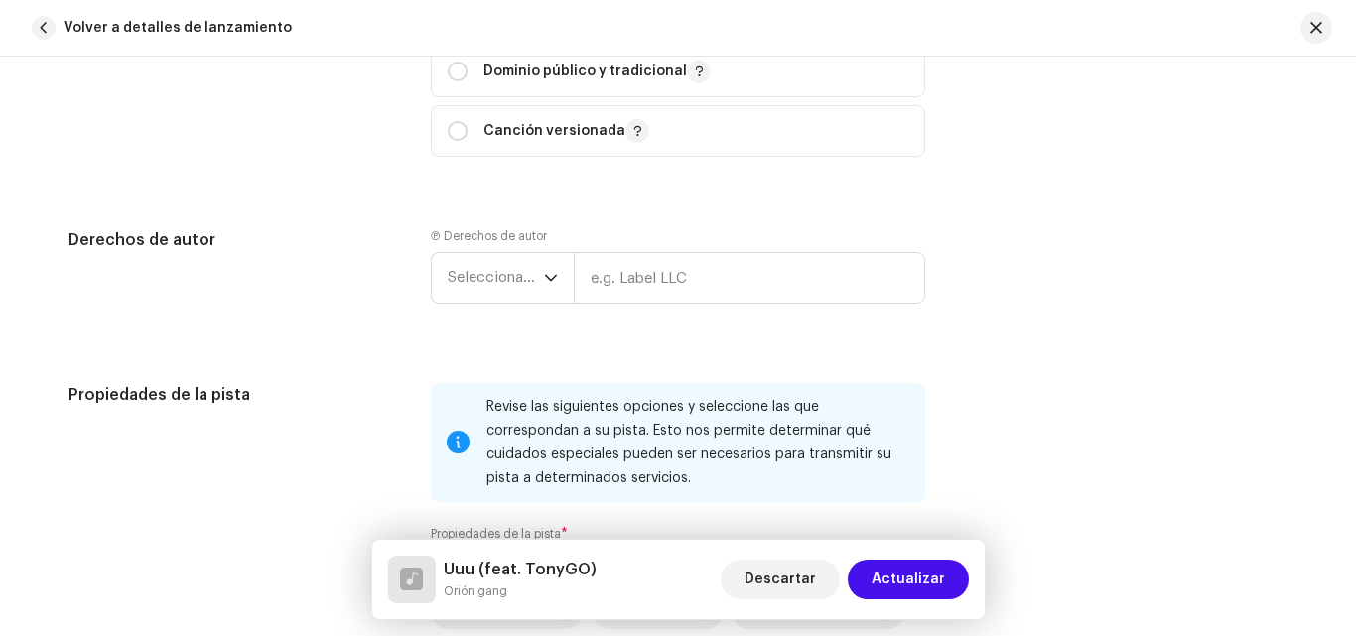
scroll to position [2617, 0]
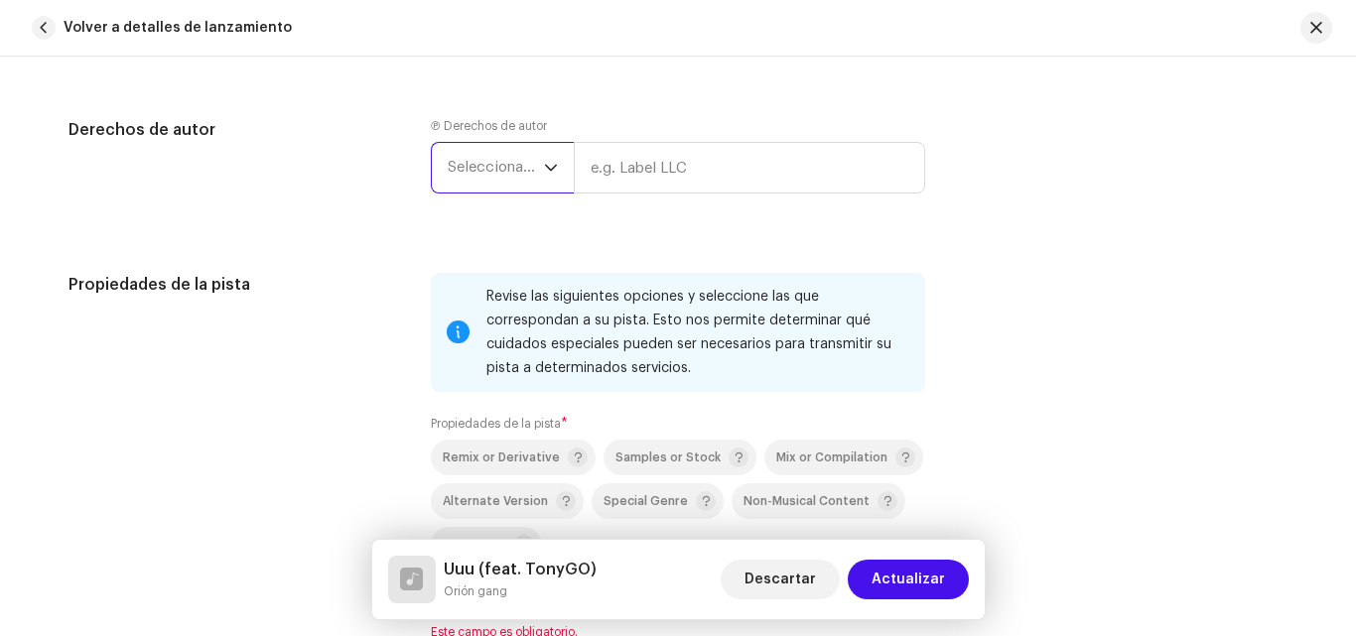
click at [498, 176] on span "Seleccionar año" at bounding box center [496, 168] width 96 height 50
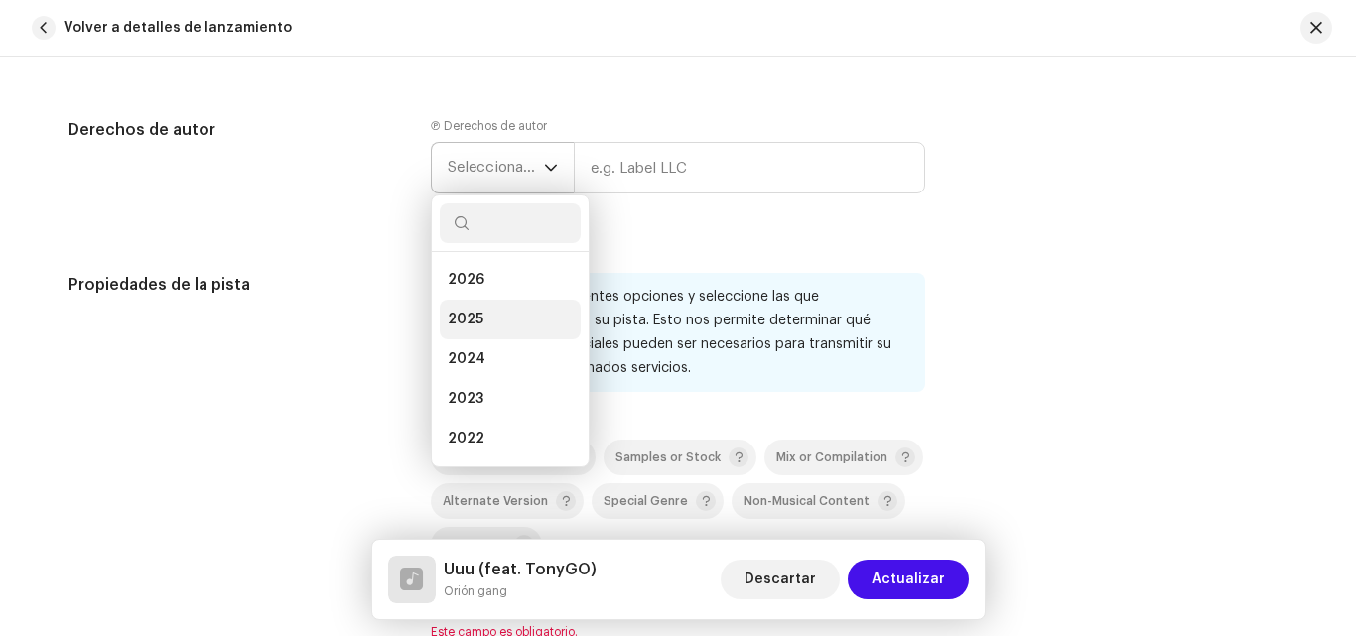
click at [511, 312] on li "2025" at bounding box center [510, 320] width 141 height 40
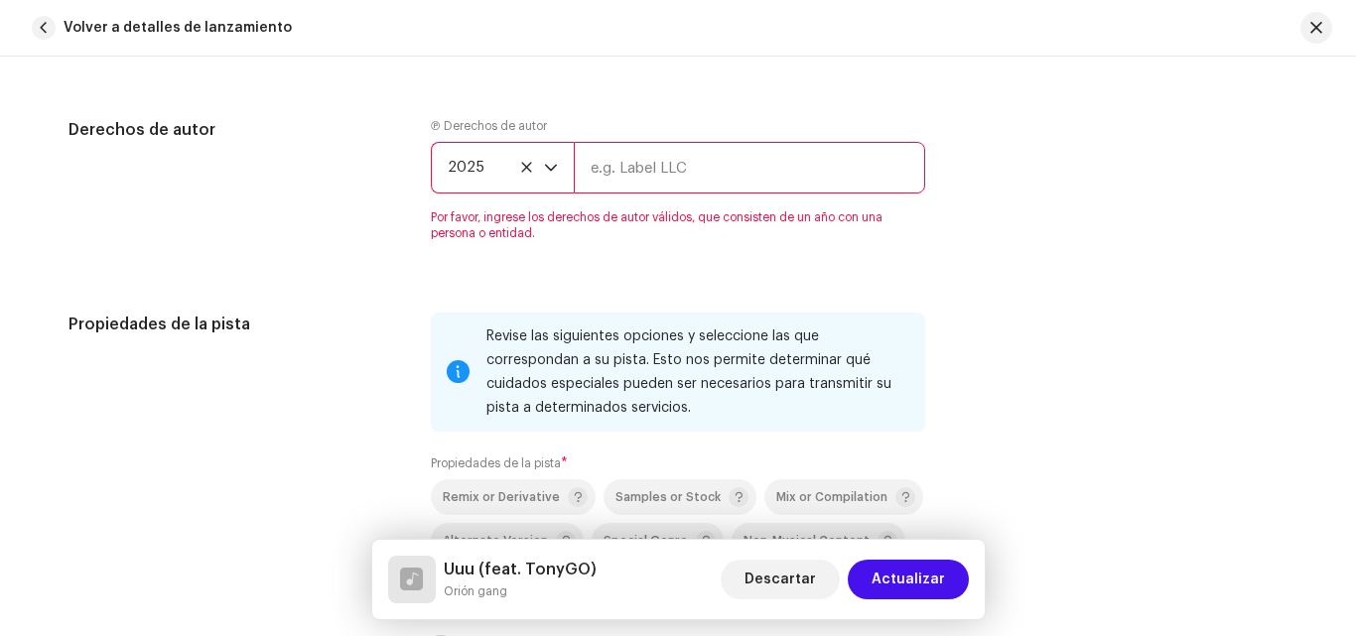
click at [640, 172] on input "text" at bounding box center [749, 168] width 351 height 52
type input "orion gang"
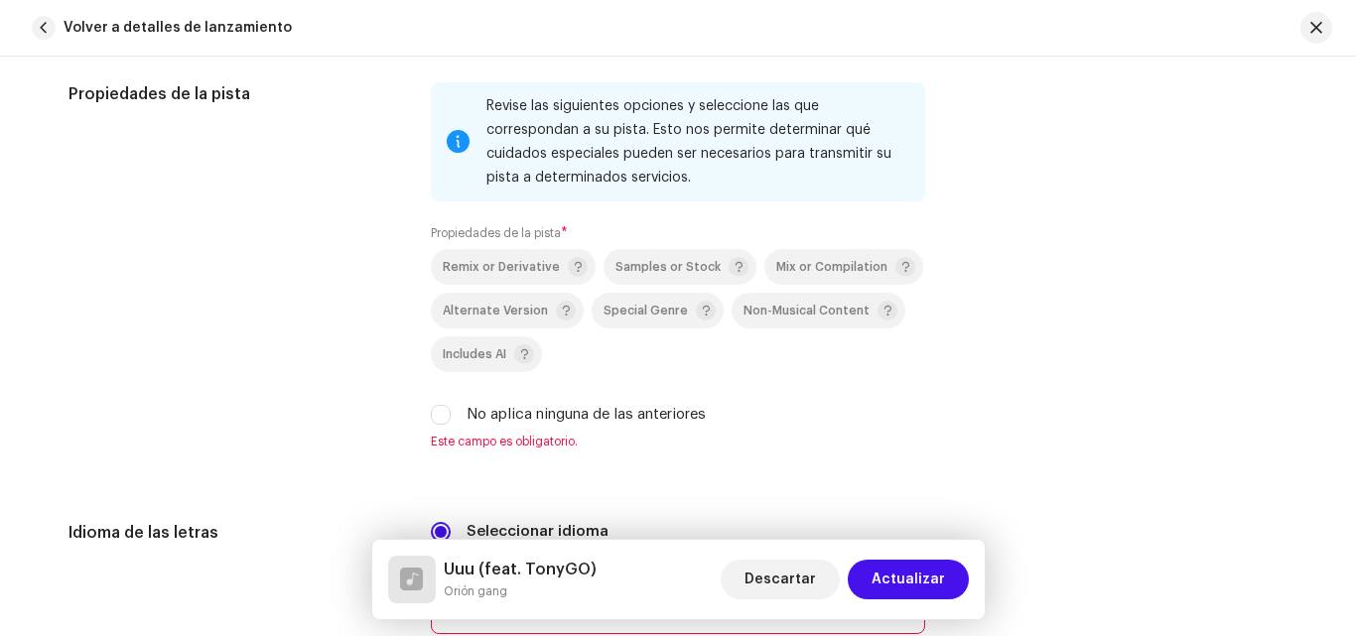
scroll to position [2816, 0]
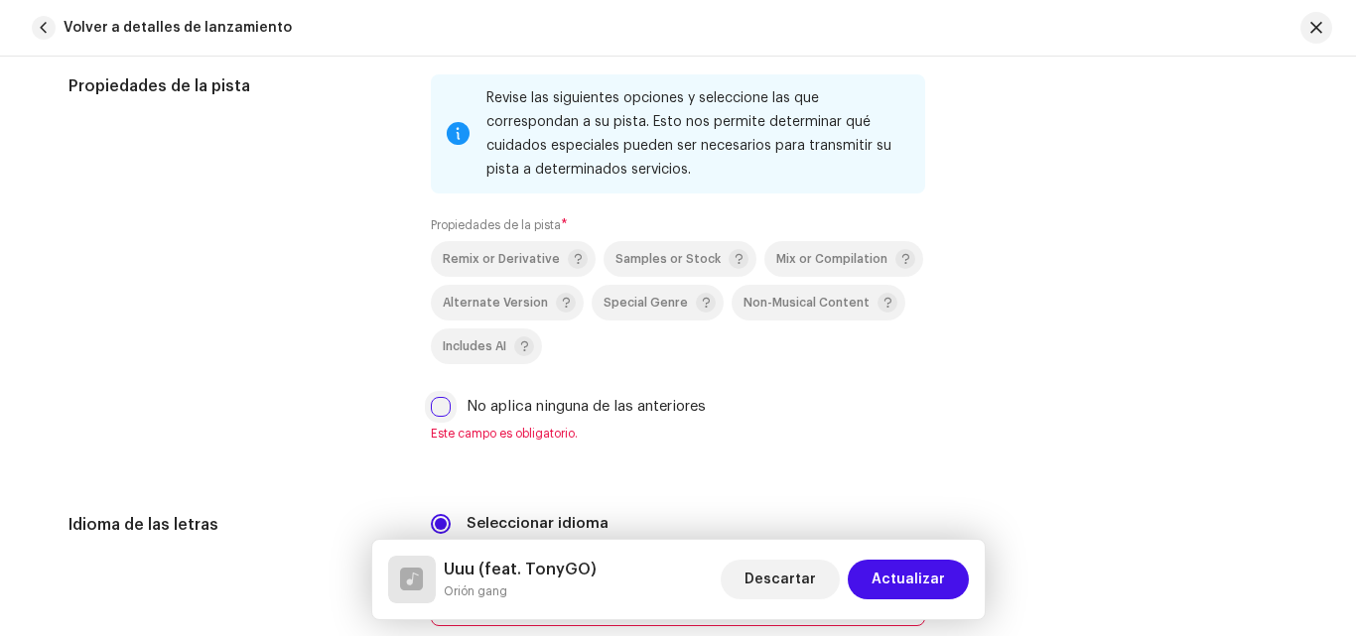
click at [432, 407] on input "No aplica ninguna de las anteriores" at bounding box center [441, 407] width 20 height 20
checkbox input "true"
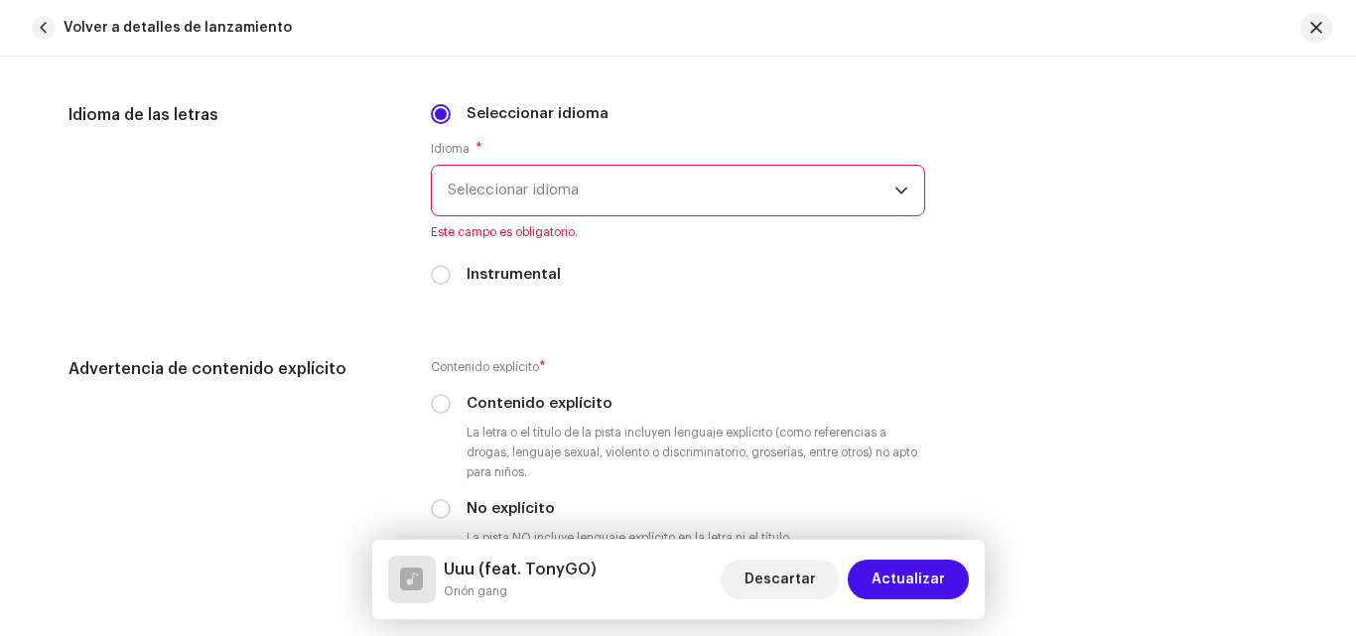
scroll to position [3217, 0]
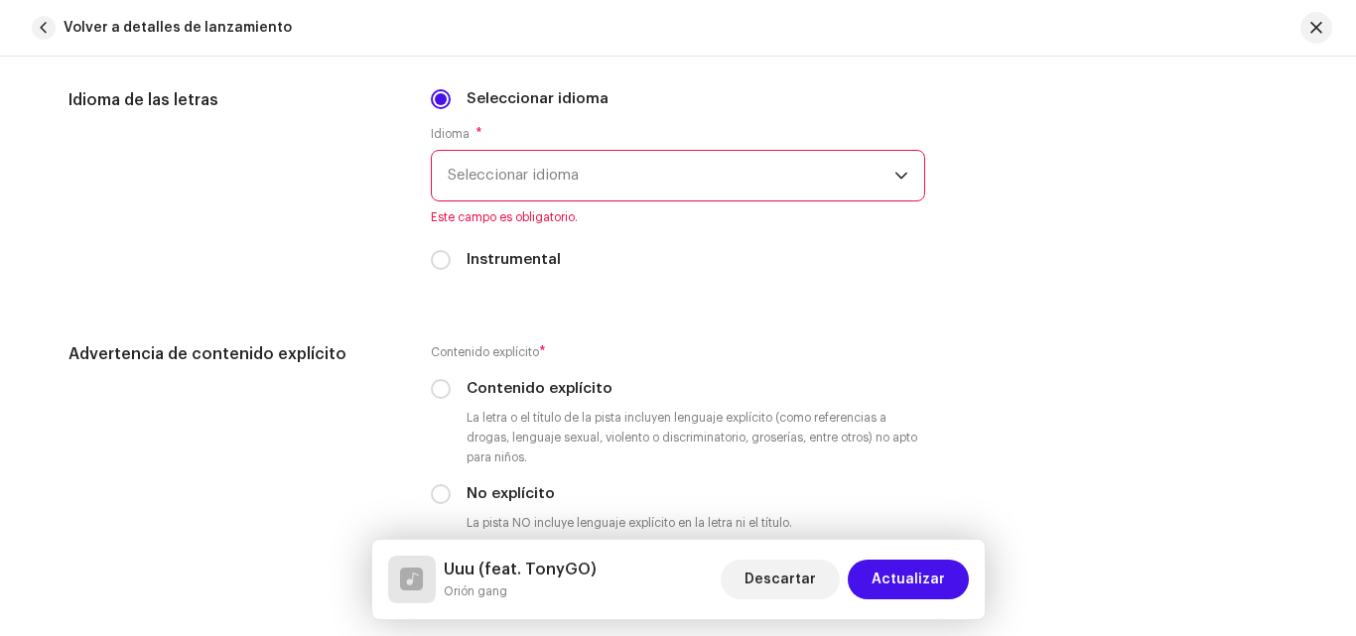
click at [643, 190] on span "Seleccionar idioma" at bounding box center [671, 176] width 447 height 50
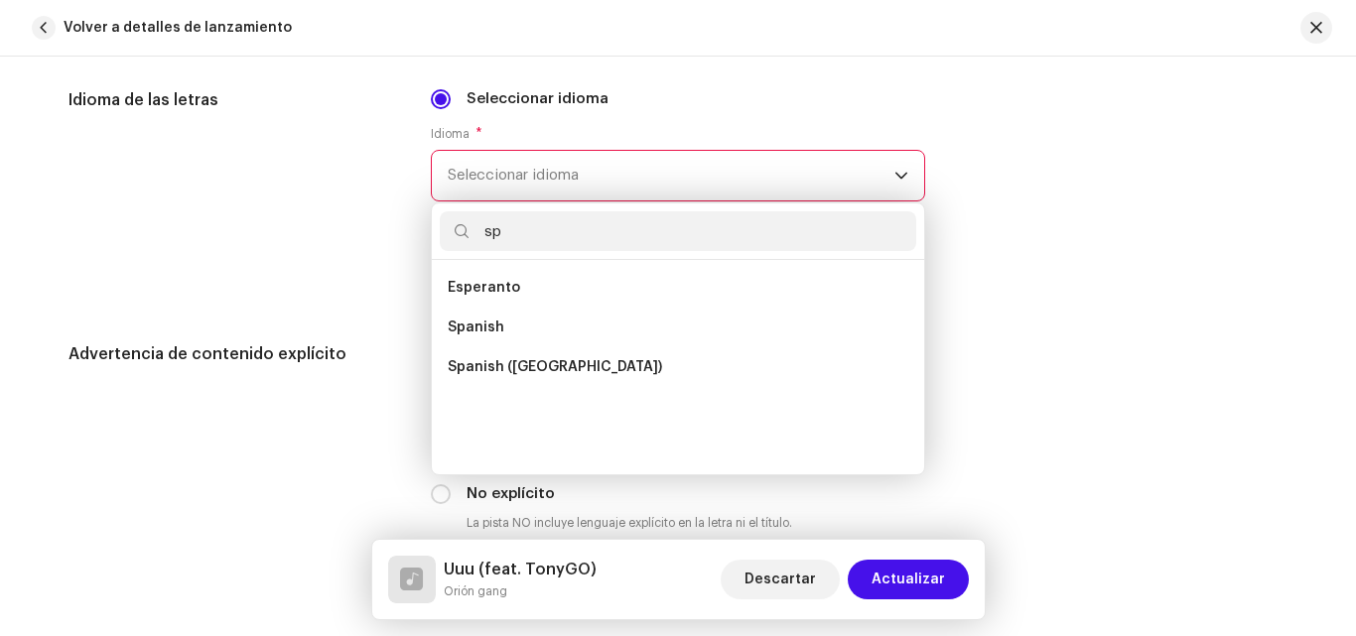
scroll to position [0, 0]
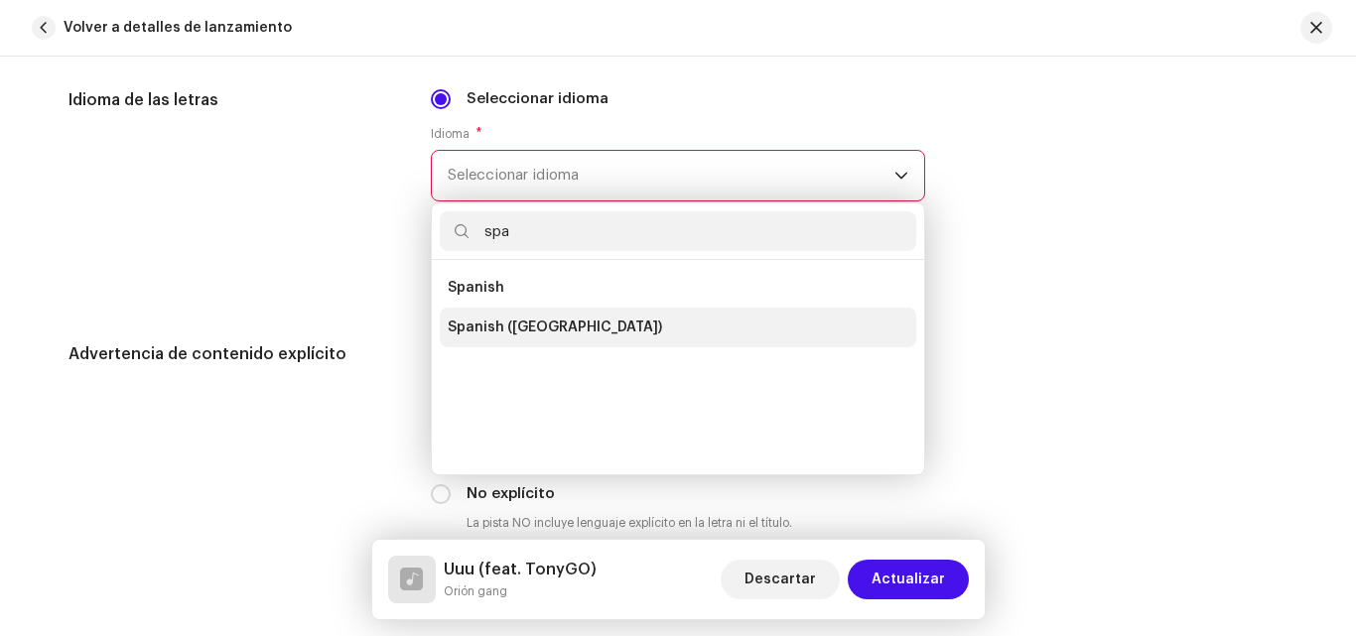
type input "spa"
click at [565, 322] on span "Spanish ([GEOGRAPHIC_DATA])" at bounding box center [555, 328] width 214 height 20
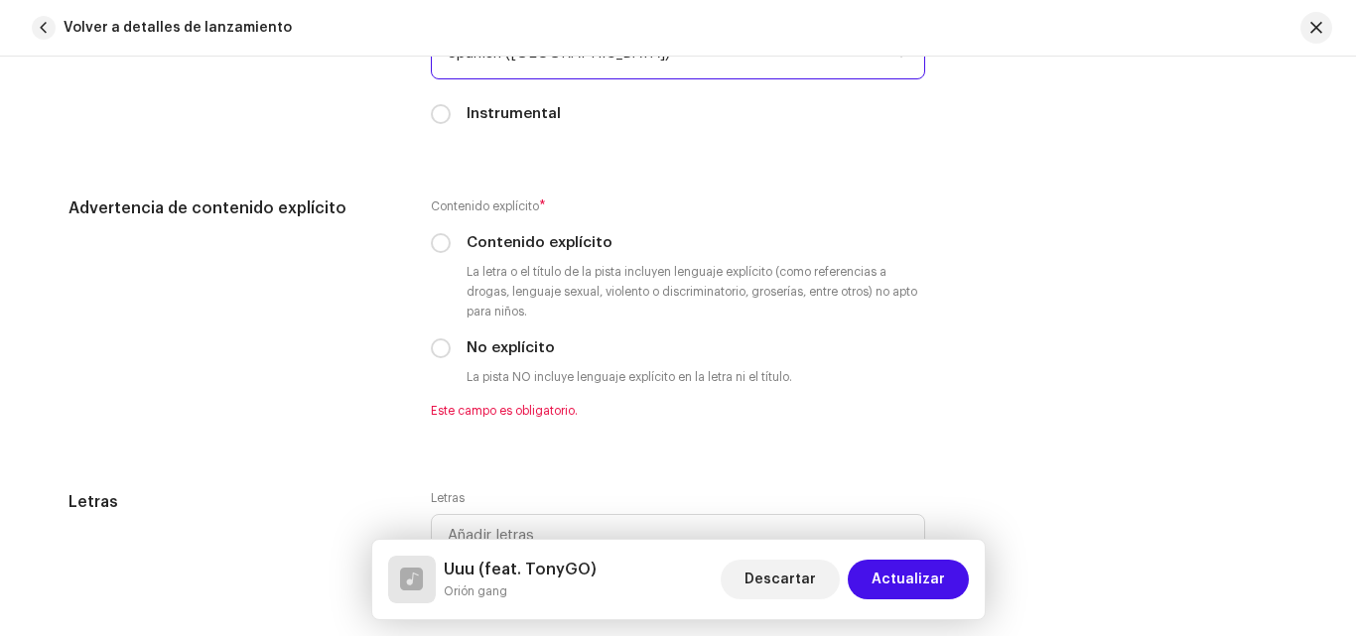
scroll to position [3346, 0]
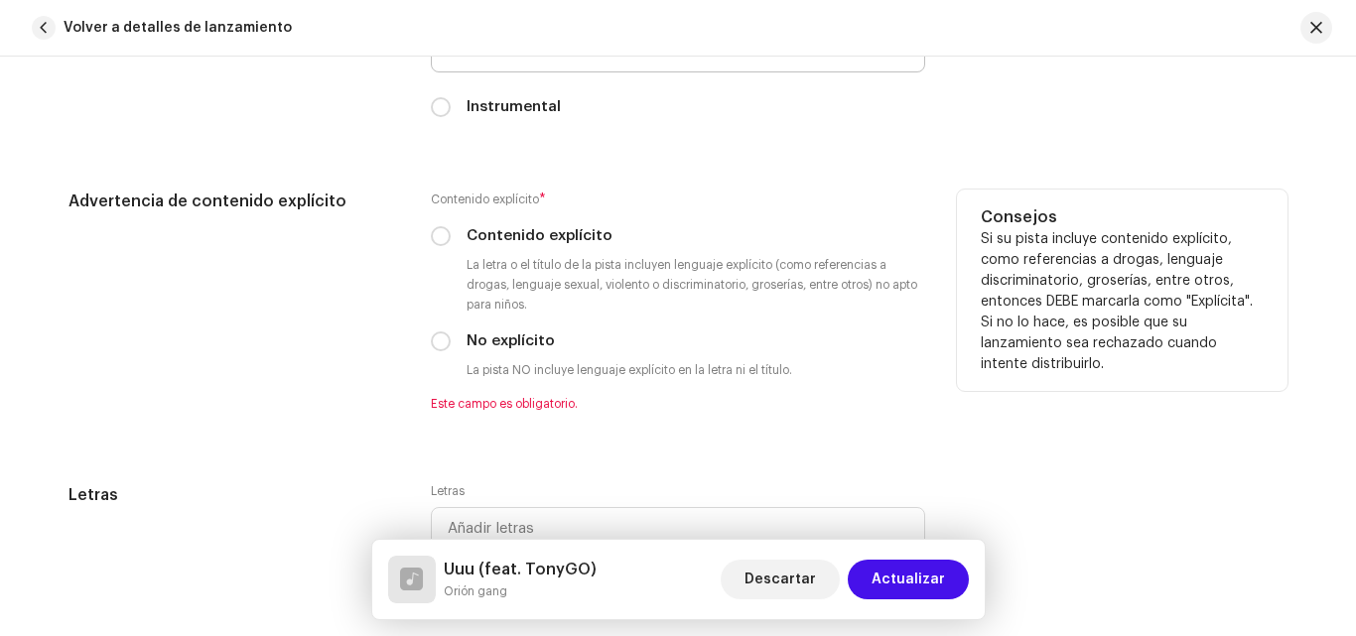
click at [450, 333] on div "No explícito" at bounding box center [678, 341] width 494 height 22
click at [437, 334] on input "No explícito" at bounding box center [441, 341] width 20 height 20
radio input "true"
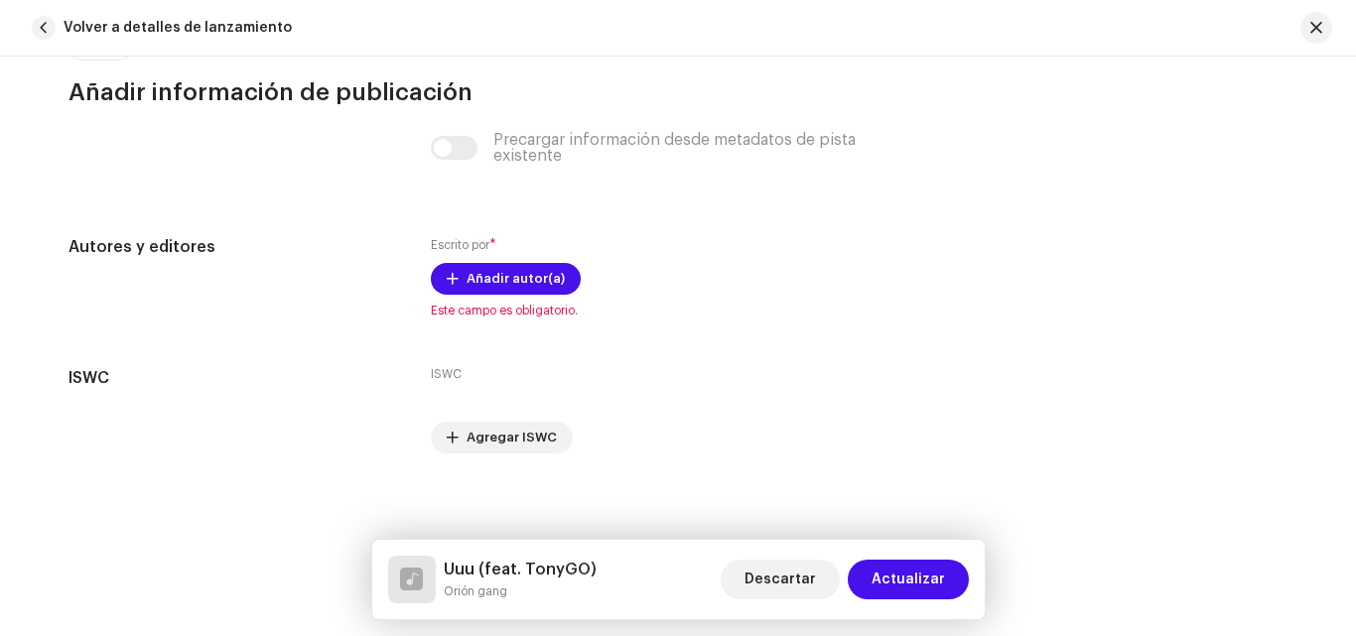
scroll to position [3982, 0]
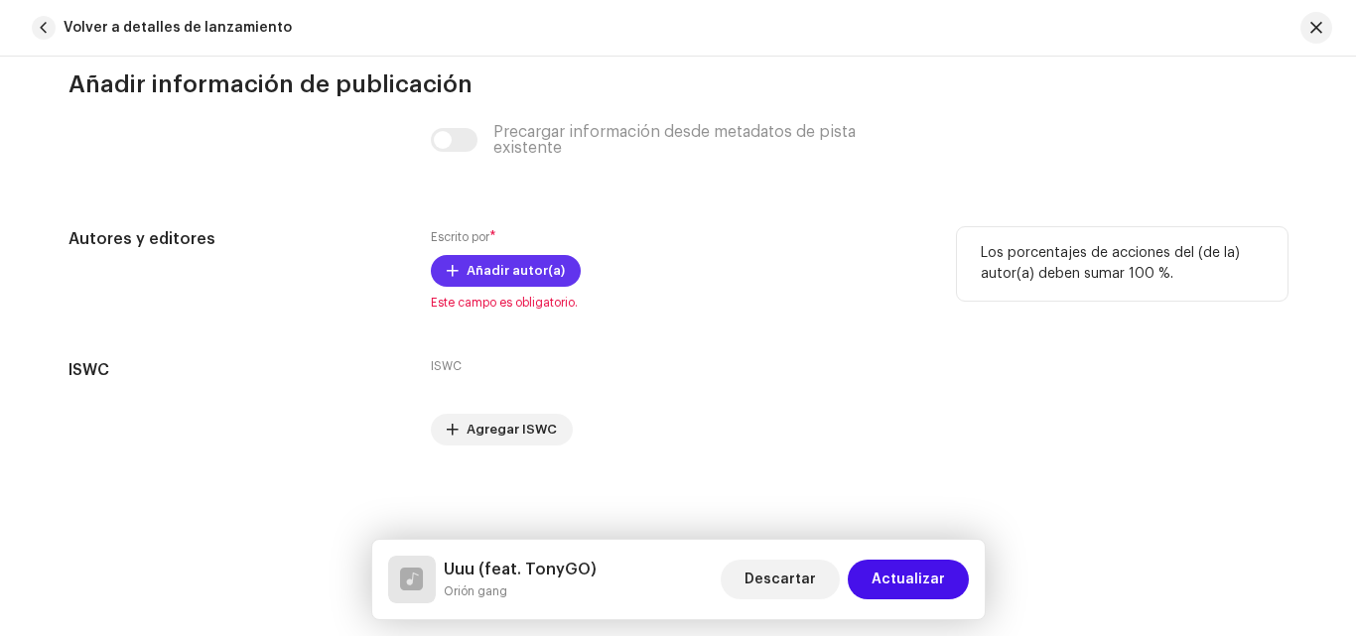
click at [455, 266] on button "Añadir autor(a)" at bounding box center [506, 271] width 150 height 32
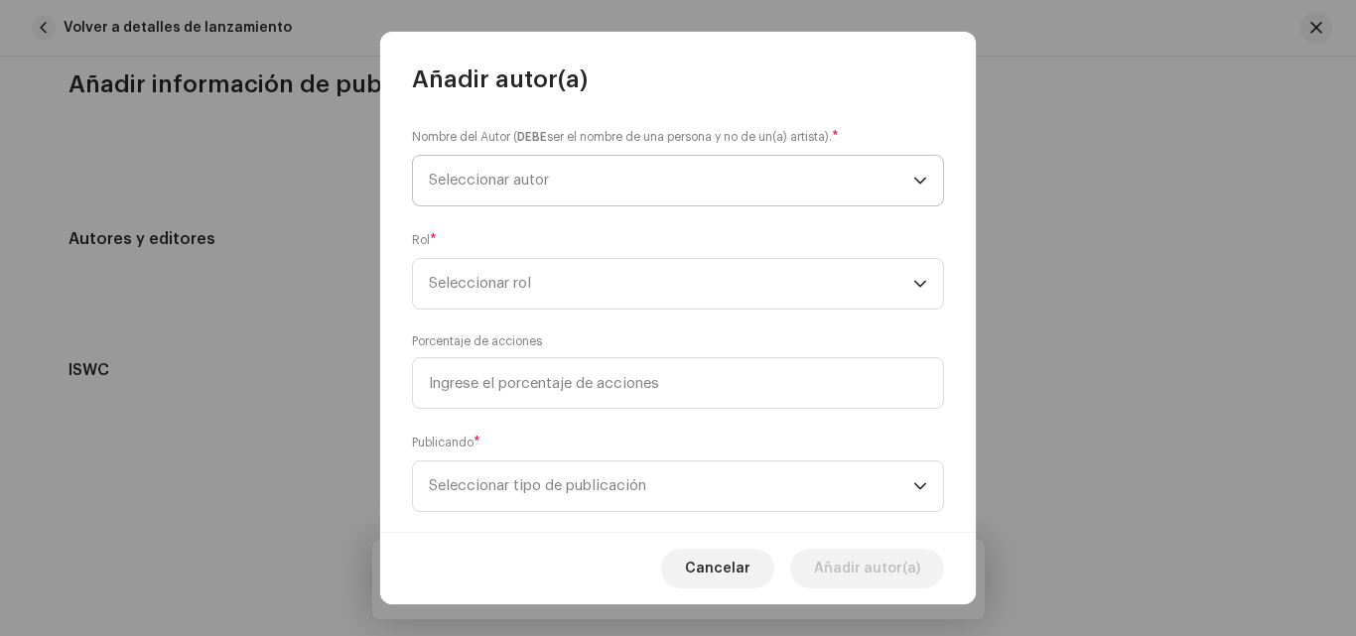
click at [622, 198] on span "Seleccionar autor" at bounding box center [671, 181] width 484 height 50
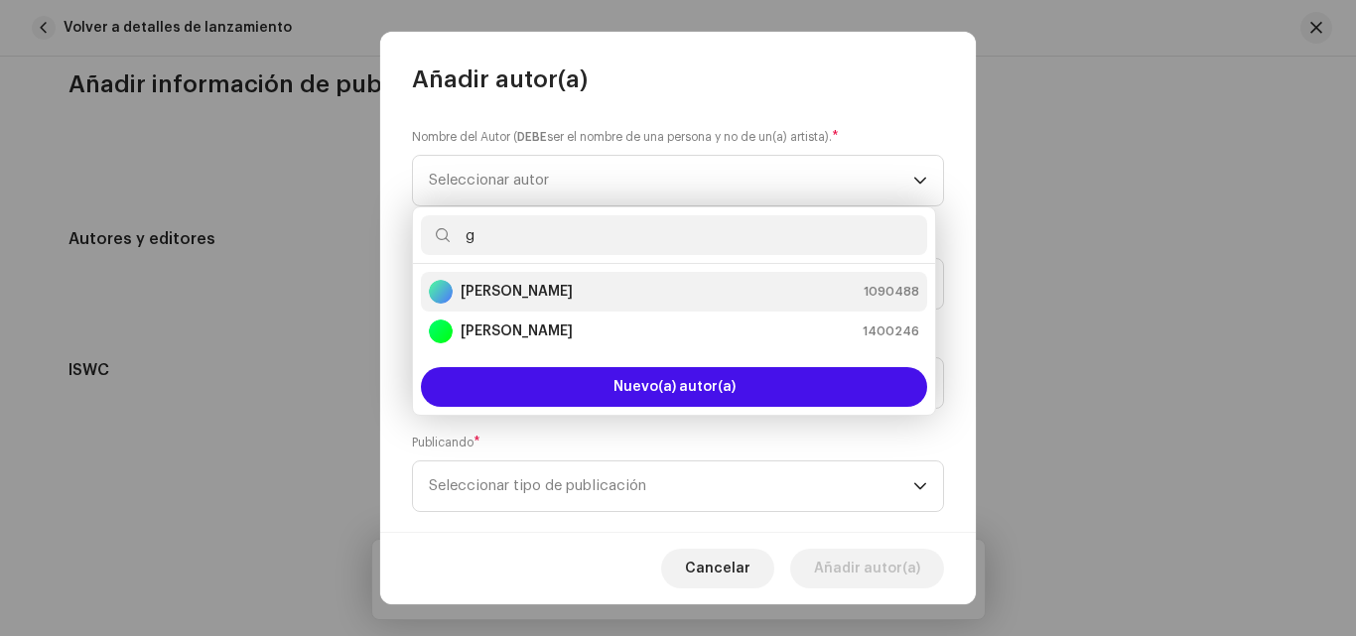
type input "g"
click at [543, 296] on div "gabriel Diaz 1090488" at bounding box center [674, 292] width 490 height 24
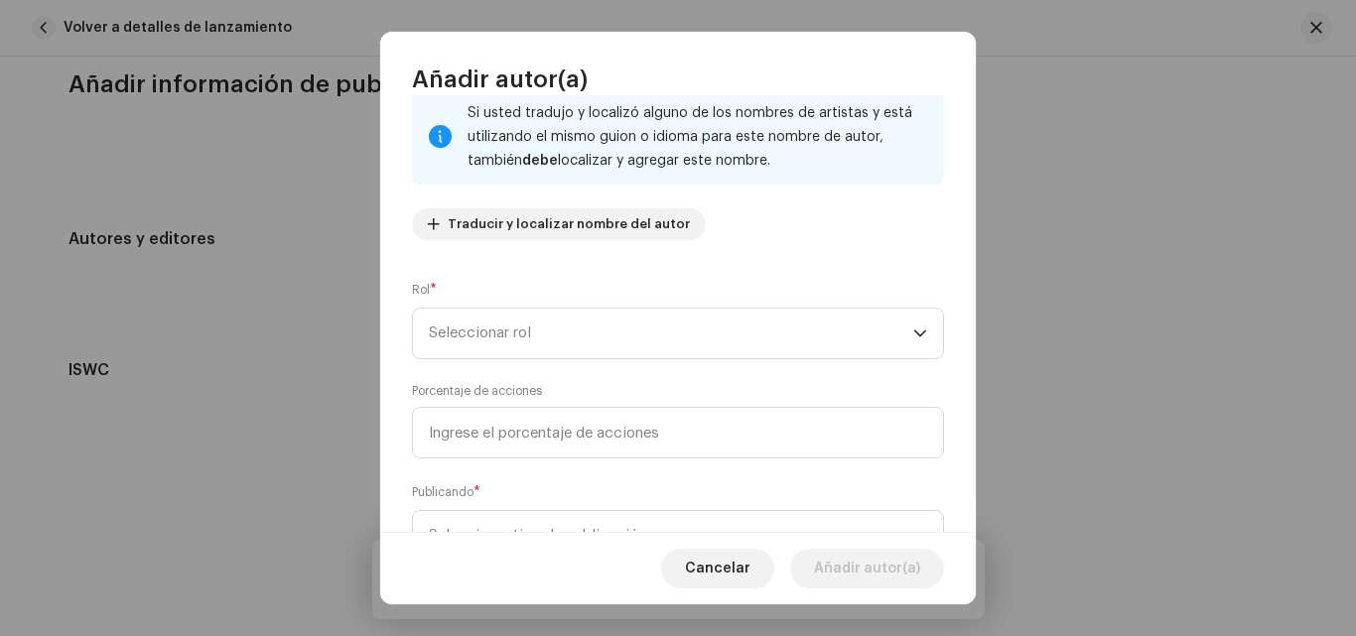
scroll to position [150, 0]
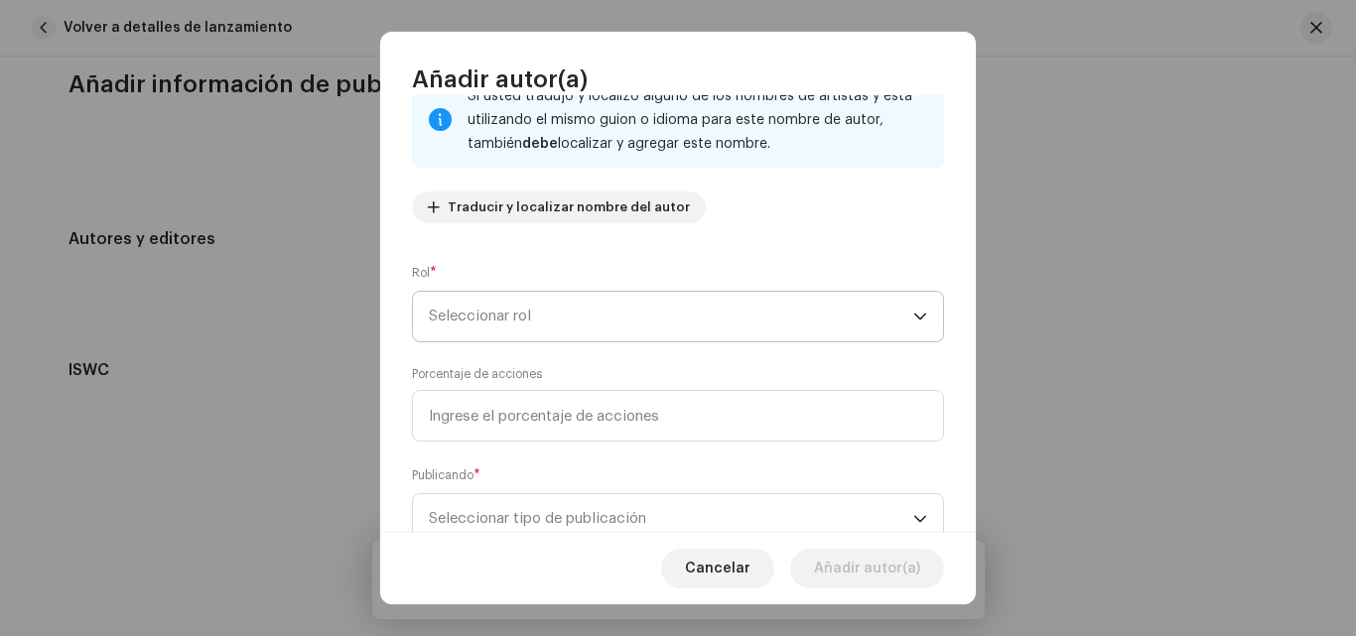
click at [812, 326] on span "Seleccionar rol" at bounding box center [671, 317] width 484 height 50
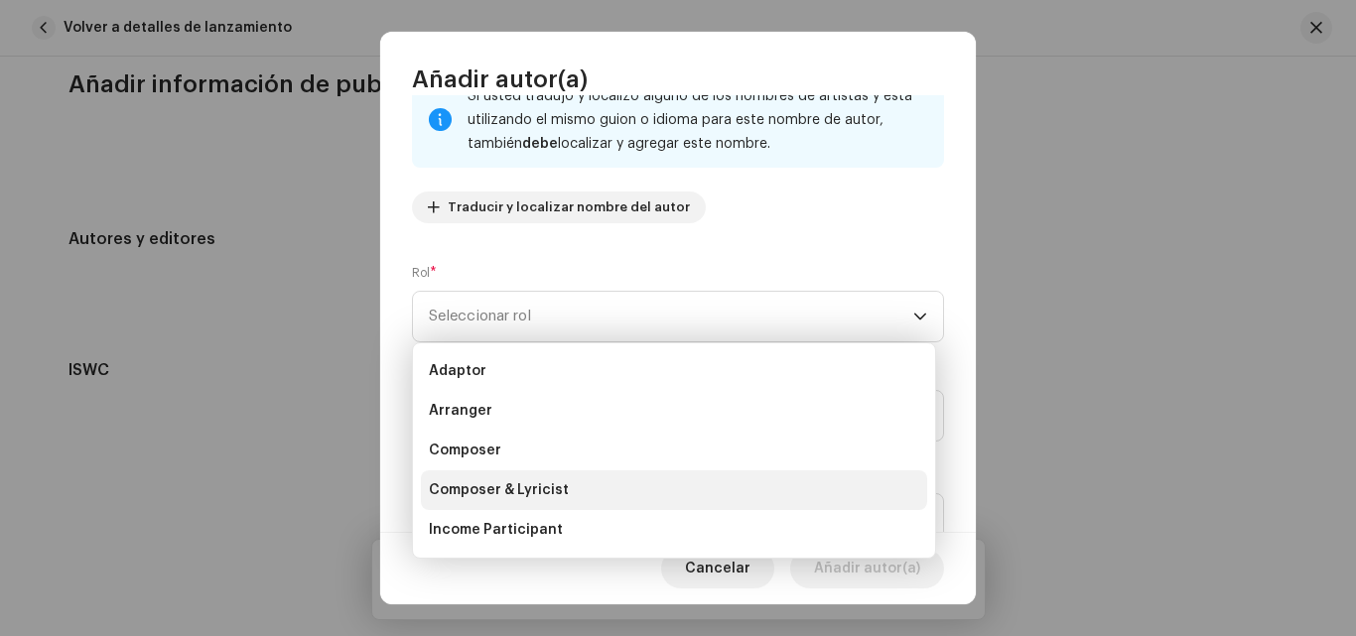
click at [617, 488] on li "Composer & Lyricist" at bounding box center [674, 490] width 506 height 40
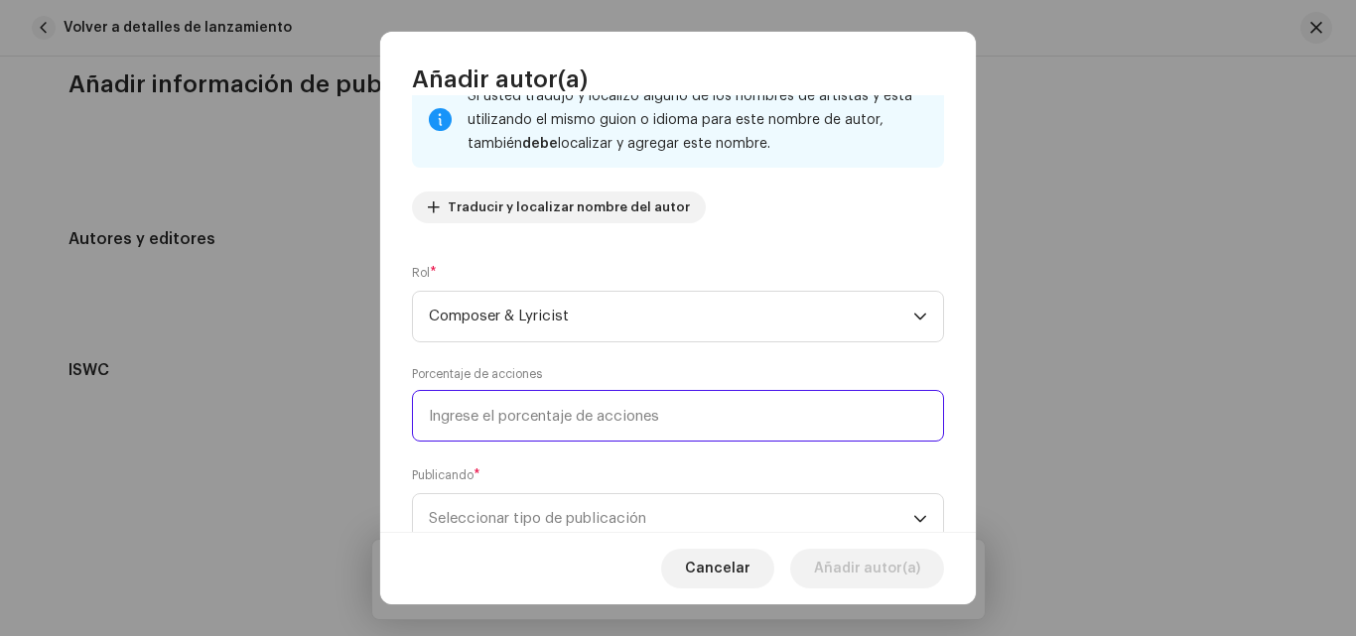
click at [620, 423] on input at bounding box center [678, 416] width 532 height 52
type input "5,00"
type input "100,00"
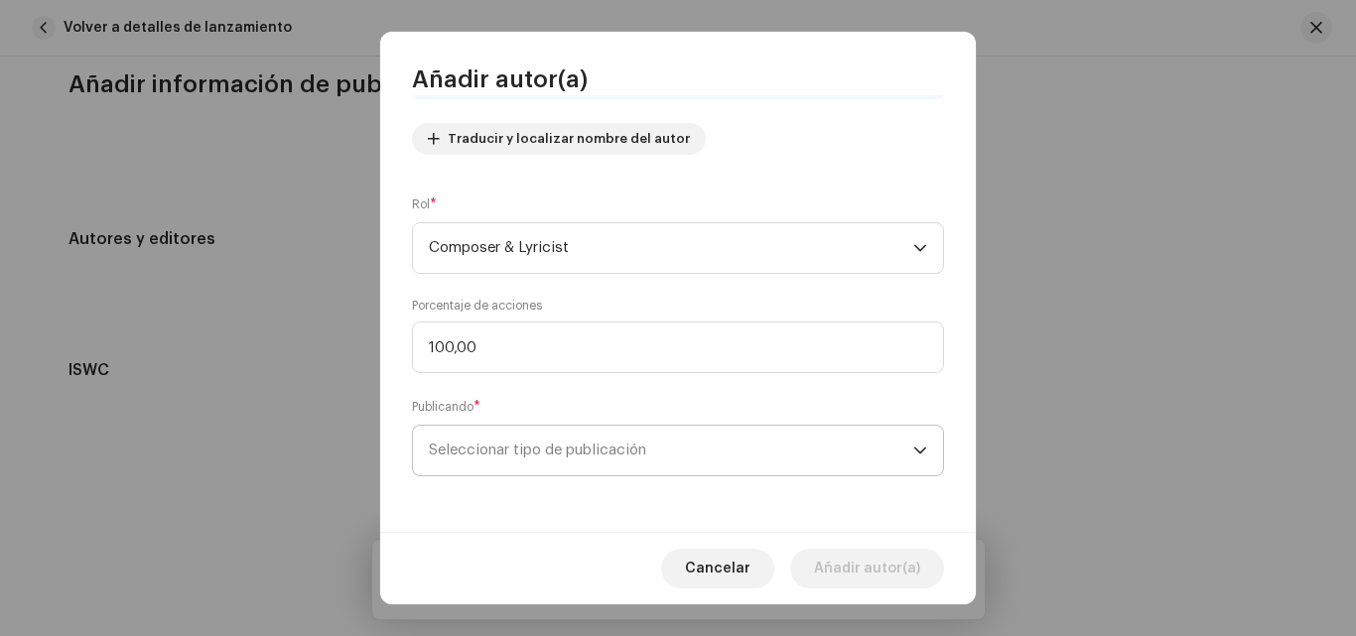
click at [850, 465] on span "Seleccionar tipo de publicación" at bounding box center [671, 451] width 484 height 50
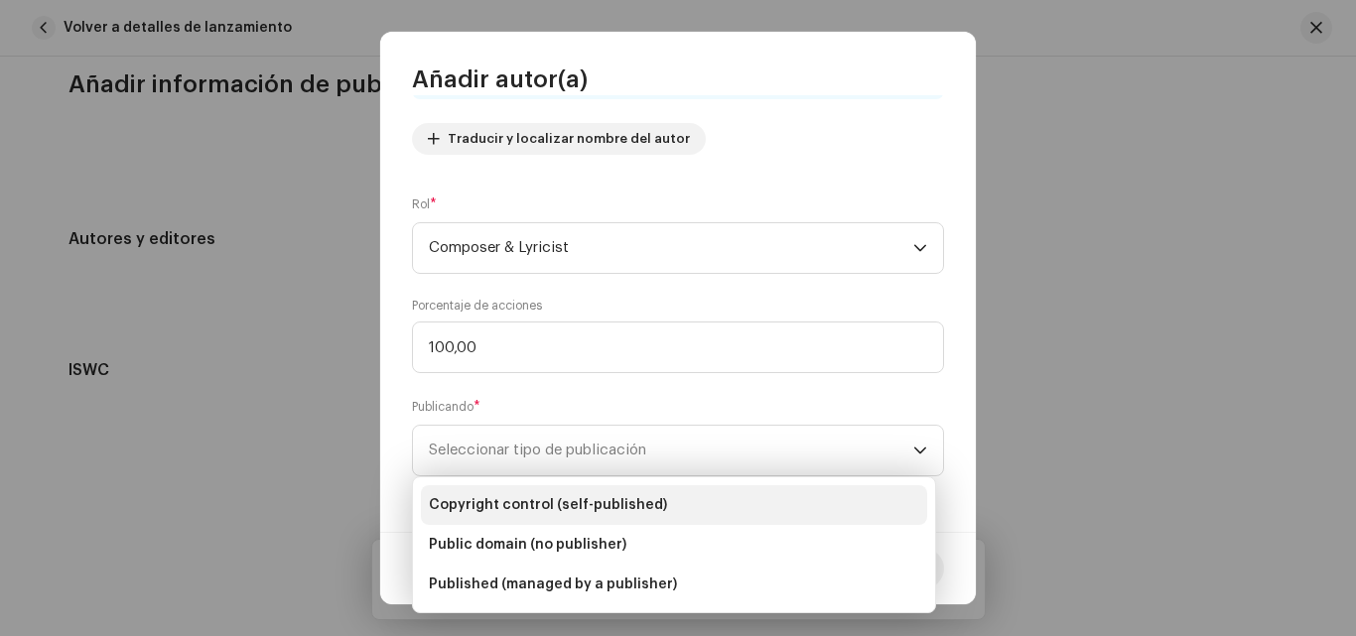
click at [664, 507] on li "Copyright control (self-published)" at bounding box center [674, 505] width 506 height 40
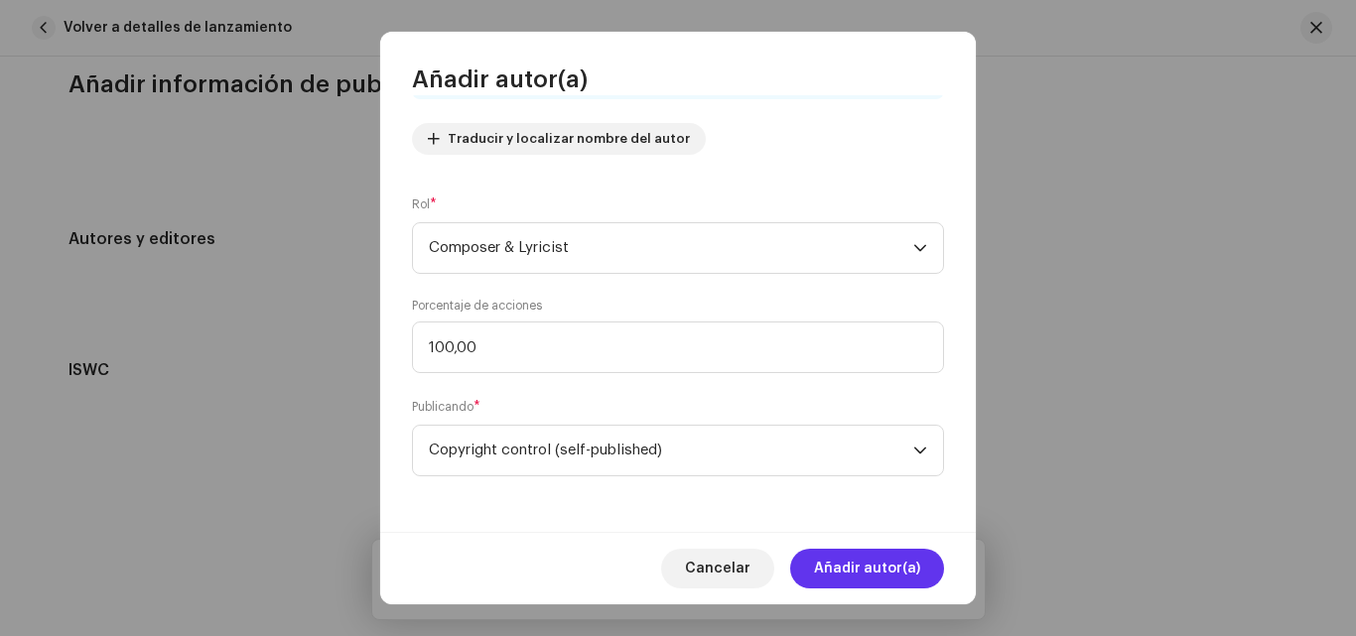
click at [902, 553] on span "Añadir autor(a)" at bounding box center [867, 569] width 106 height 40
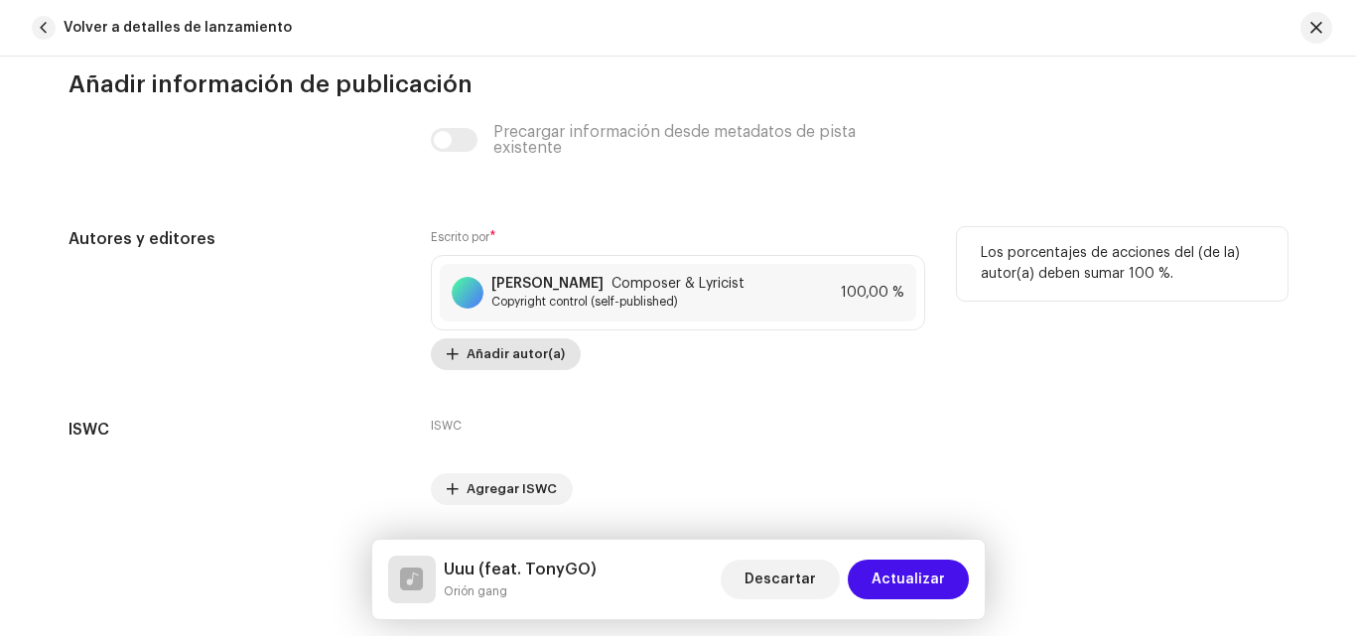
click at [495, 346] on span "Añadir autor(a)" at bounding box center [515, 354] width 98 height 40
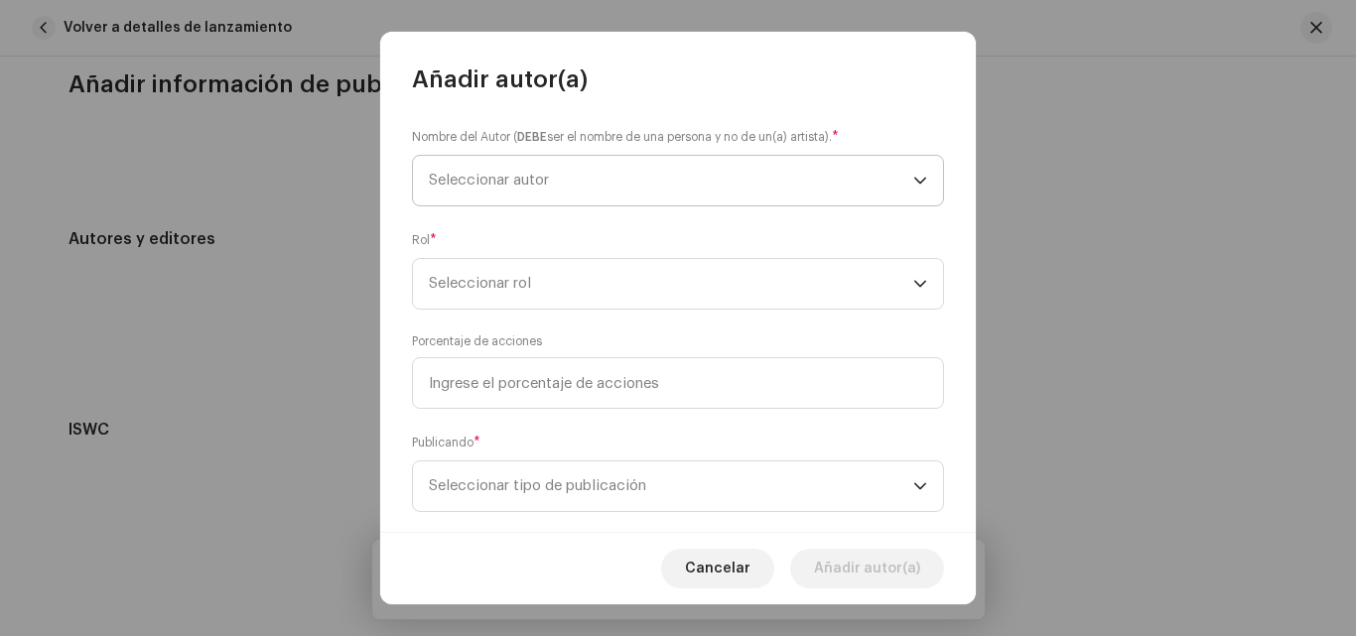
click at [555, 193] on span "Seleccionar autor" at bounding box center [671, 181] width 484 height 50
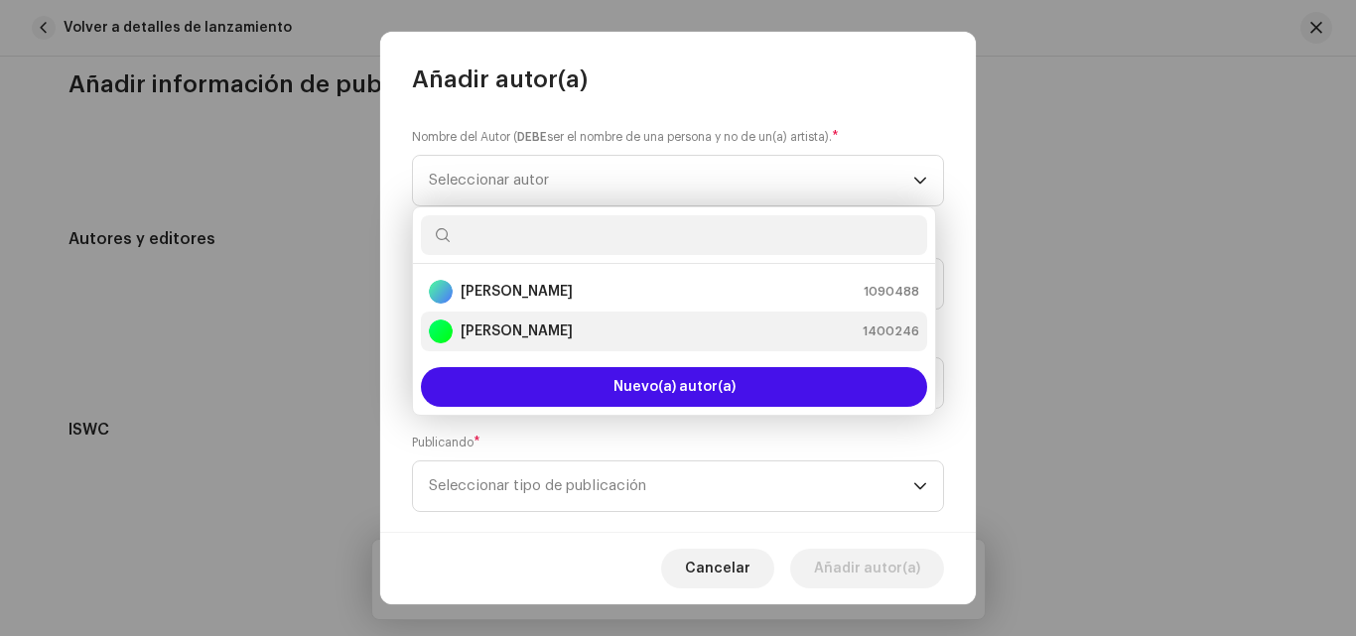
click at [533, 330] on strong "[PERSON_NAME]" at bounding box center [517, 332] width 112 height 20
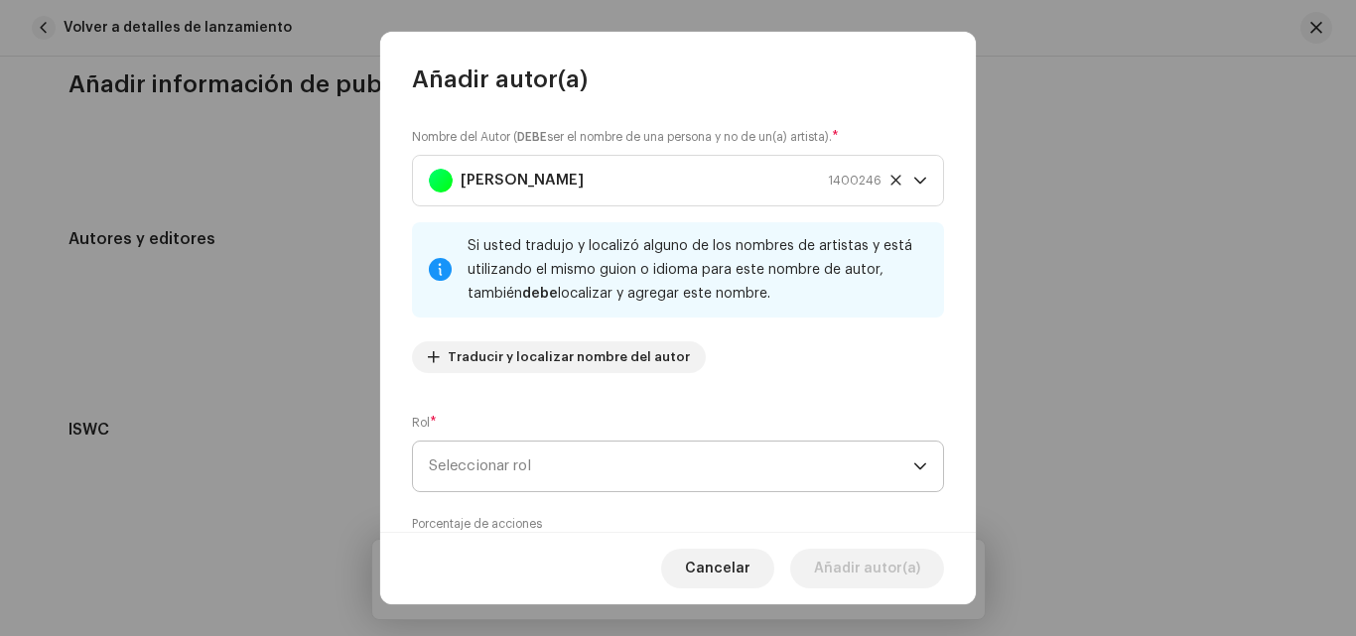
click at [597, 462] on span "Seleccionar rol" at bounding box center [671, 467] width 484 height 50
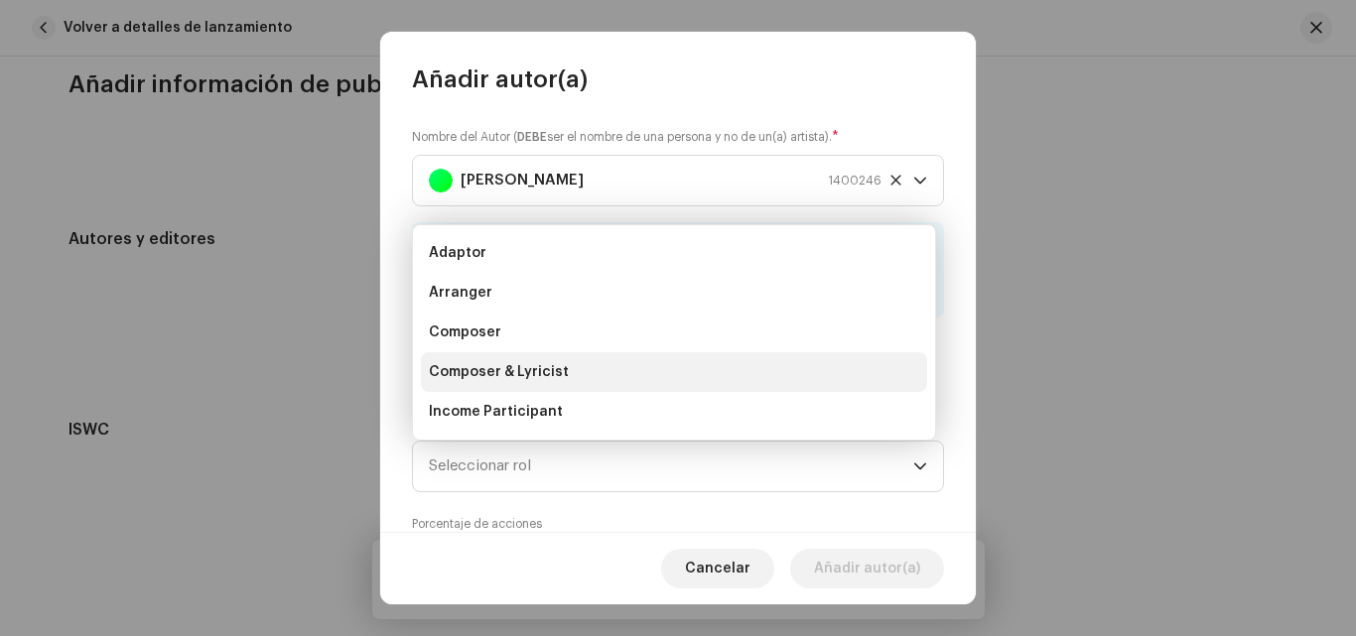
click at [510, 370] on span "Composer & Lyricist" at bounding box center [499, 372] width 140 height 20
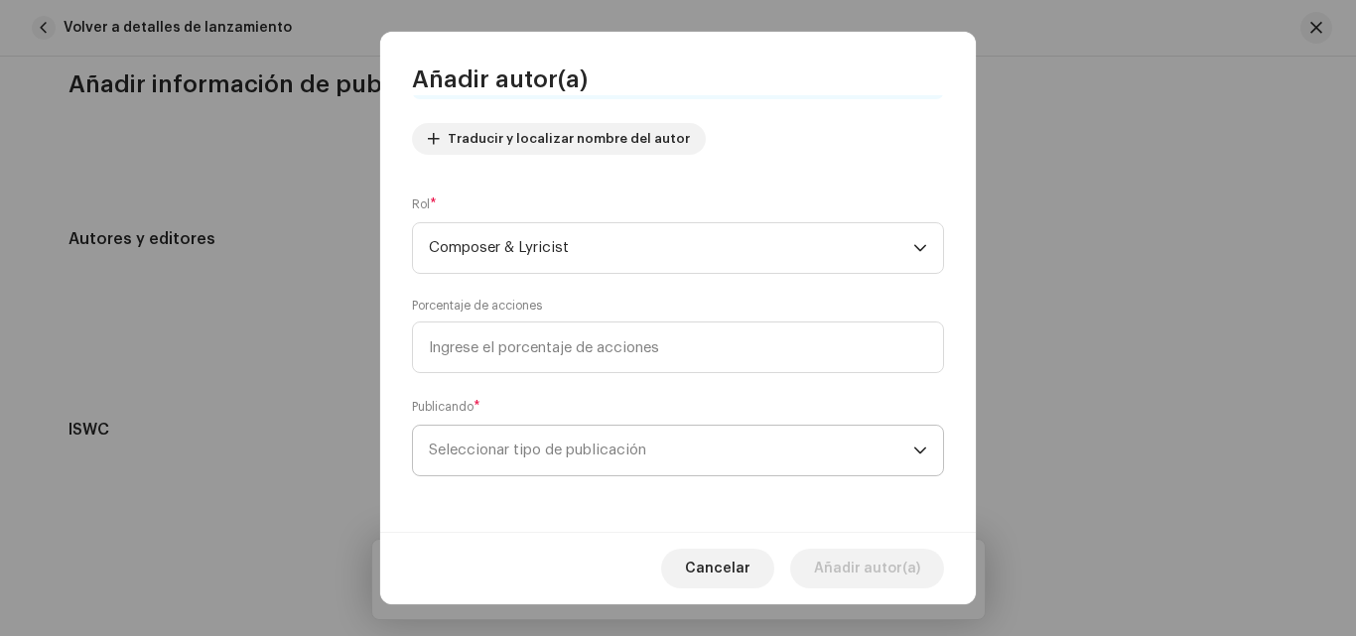
click at [768, 460] on span "Seleccionar tipo de publicación" at bounding box center [671, 451] width 484 height 50
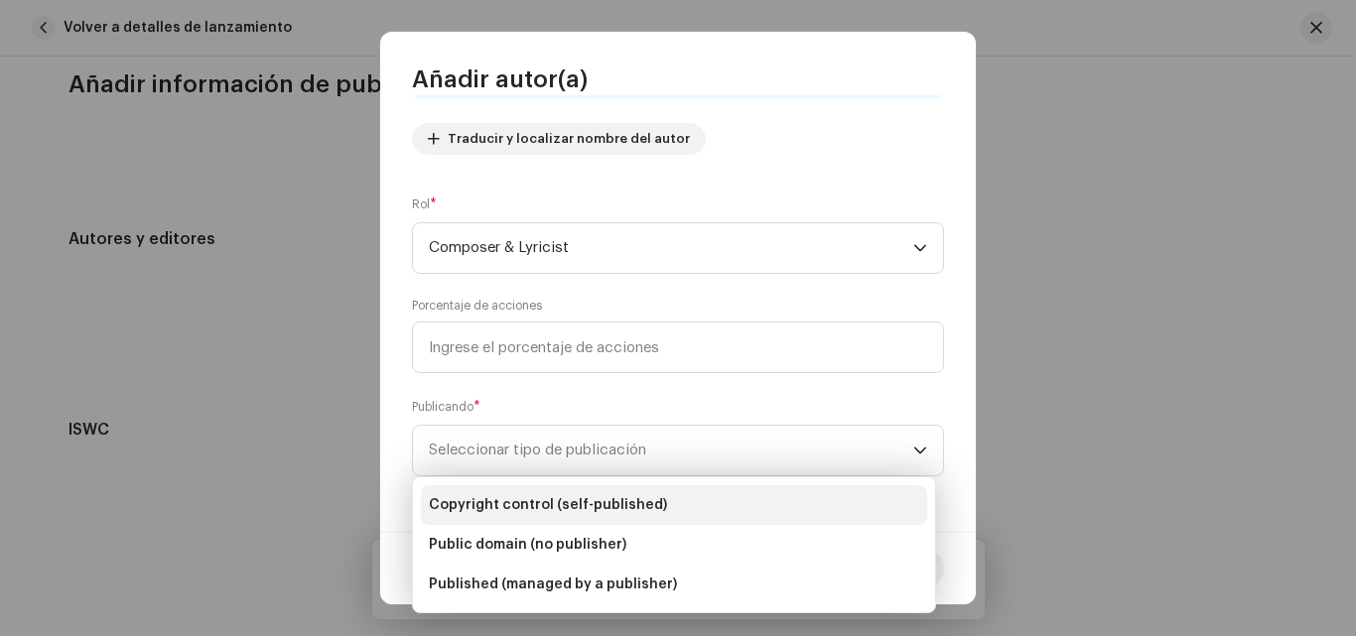
click at [693, 495] on li "Copyright control (self-published)" at bounding box center [674, 505] width 506 height 40
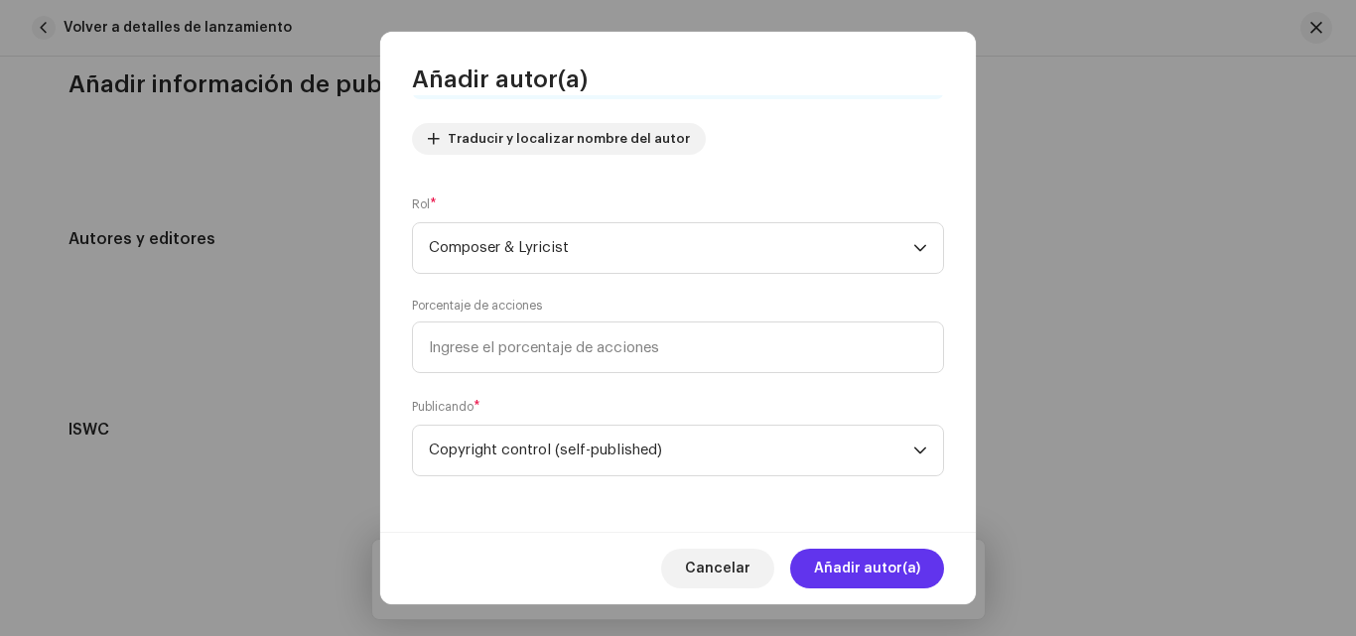
drag, startPoint x: 842, startPoint y: 565, endPoint x: 842, endPoint y: 576, distance: 10.9
click at [842, 567] on span "Añadir autor(a)" at bounding box center [867, 569] width 106 height 40
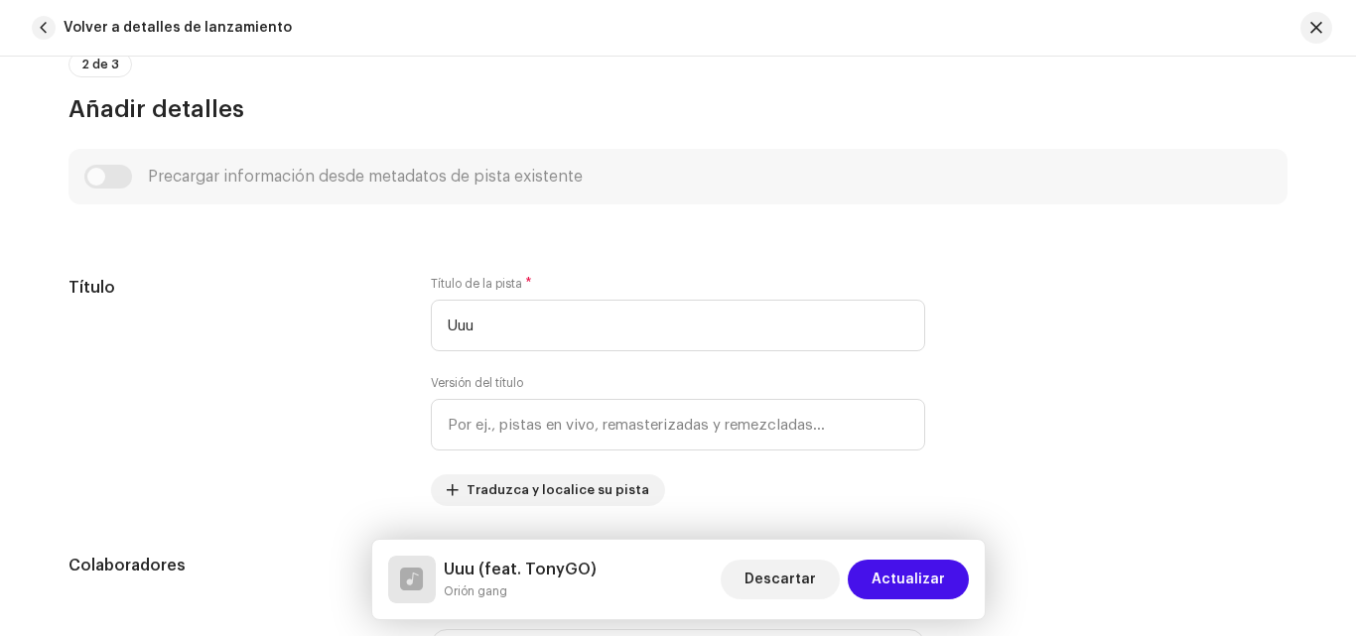
scroll to position [698, 0]
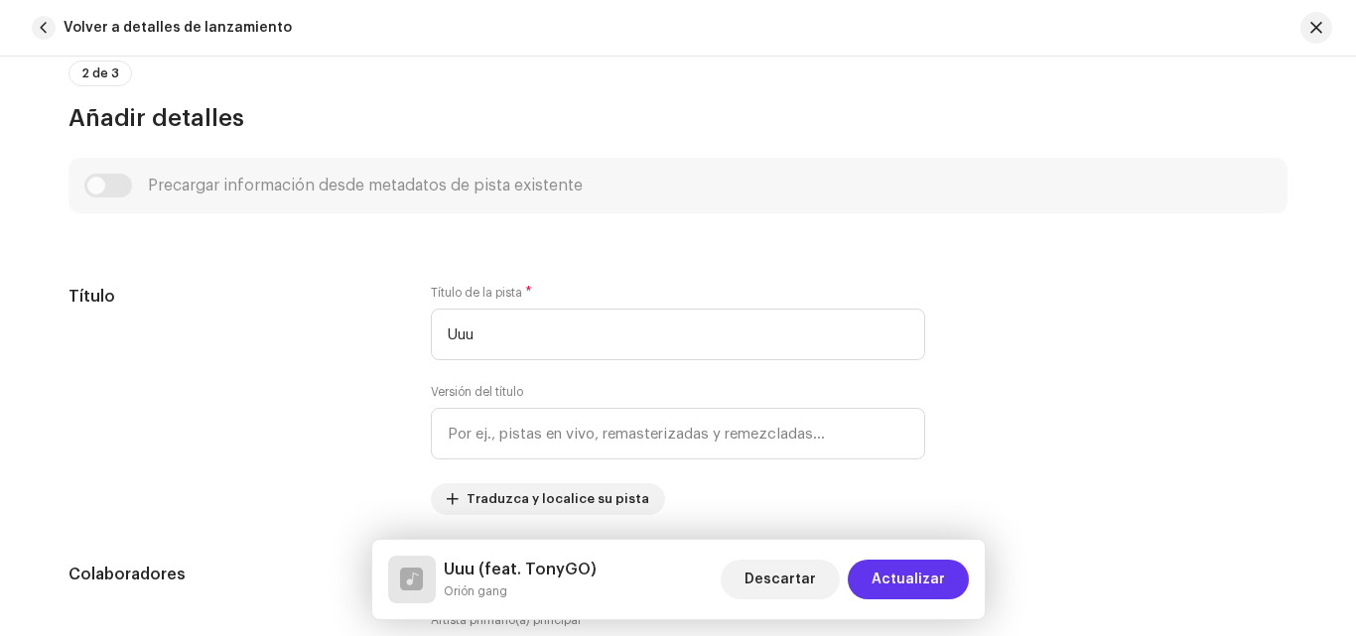
click at [938, 584] on span "Actualizar" at bounding box center [907, 580] width 73 height 40
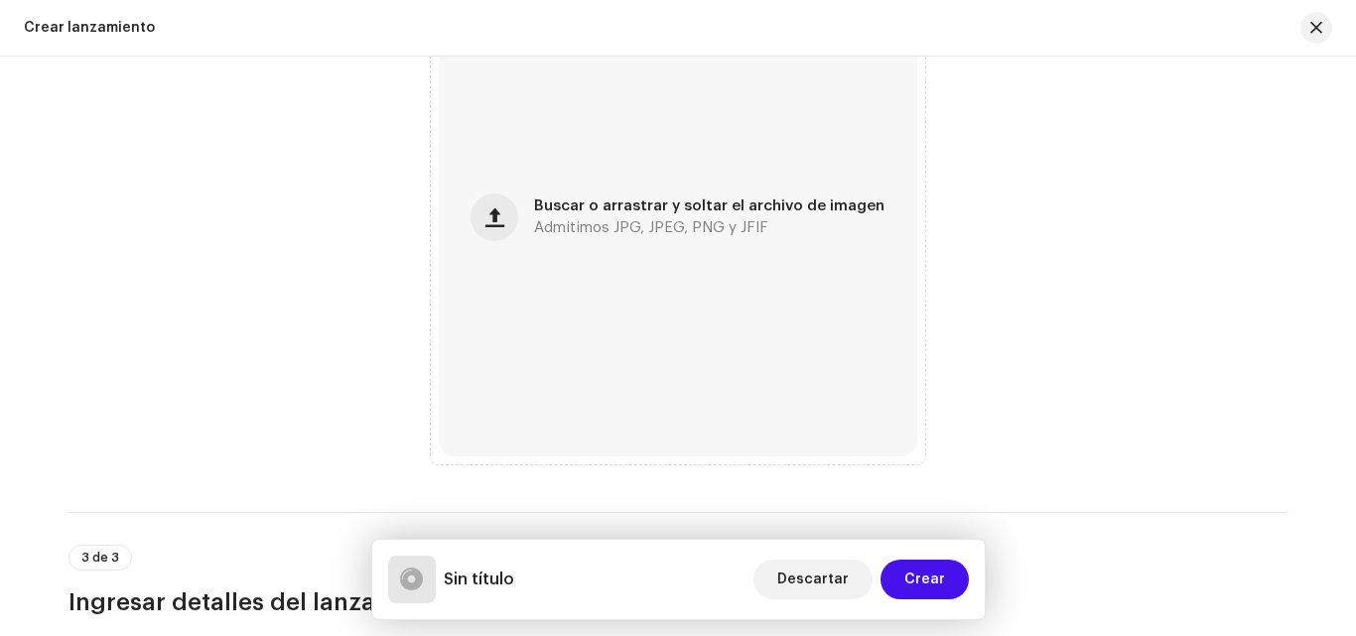
scroll to position [826, 0]
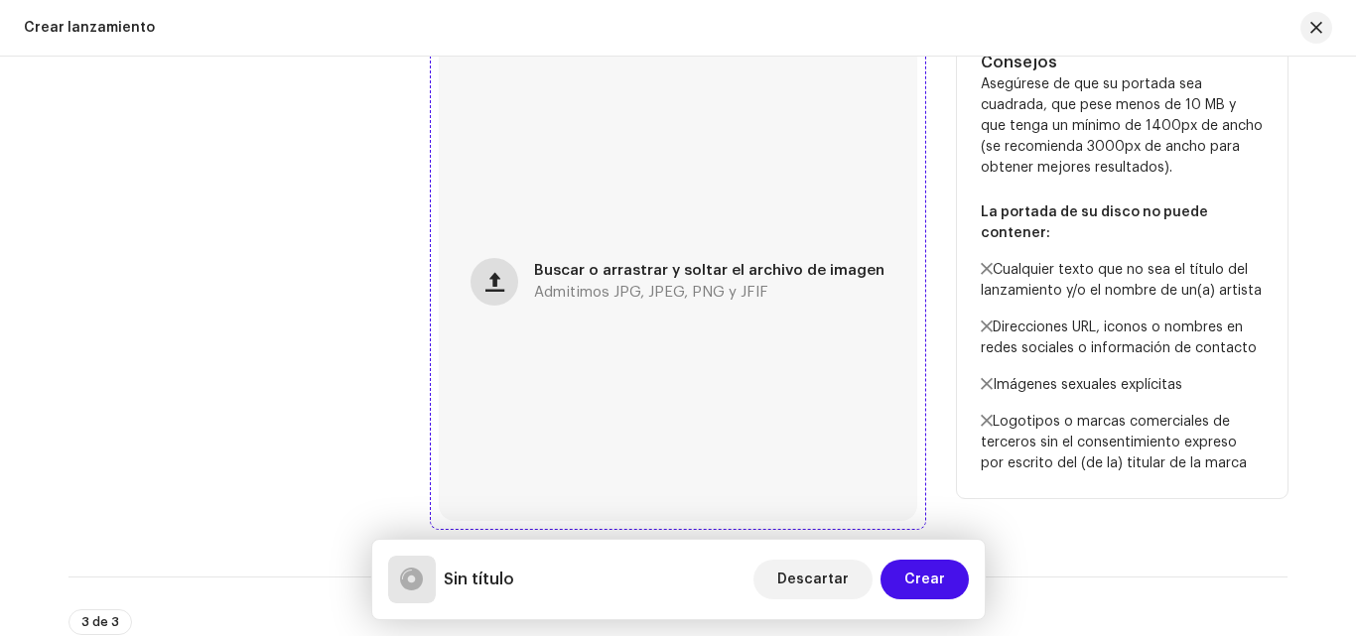
click at [495, 274] on span "button" at bounding box center [494, 282] width 19 height 16
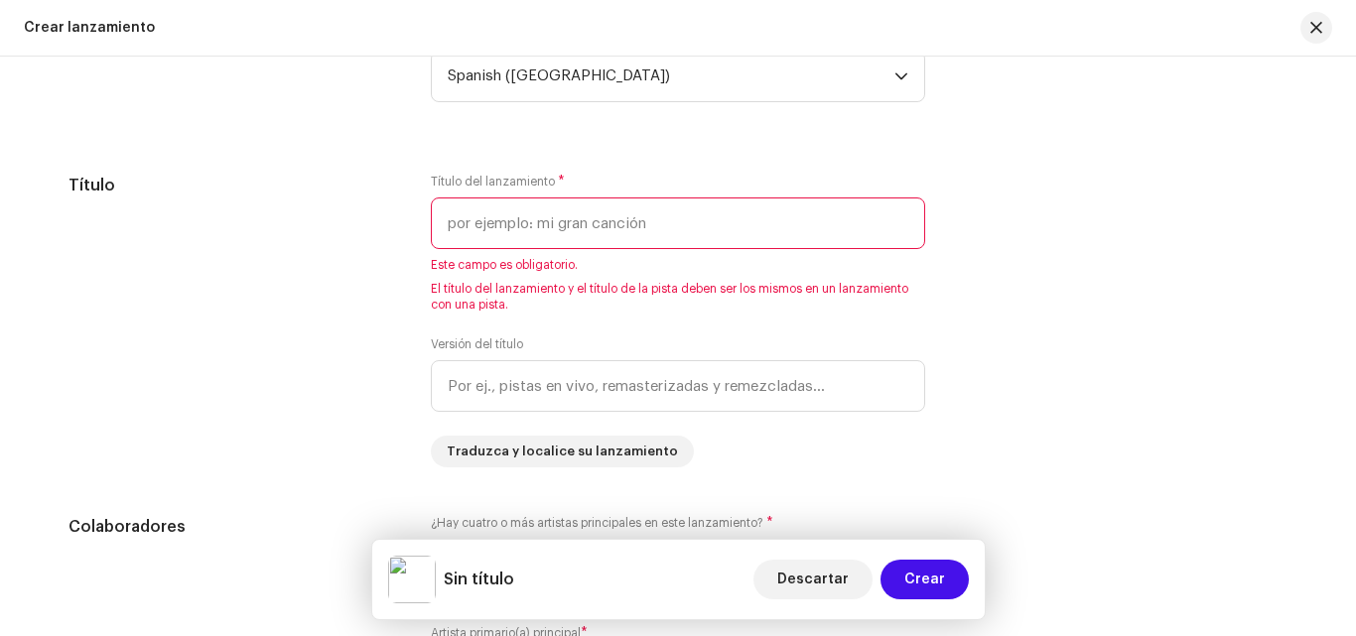
scroll to position [1776, 0]
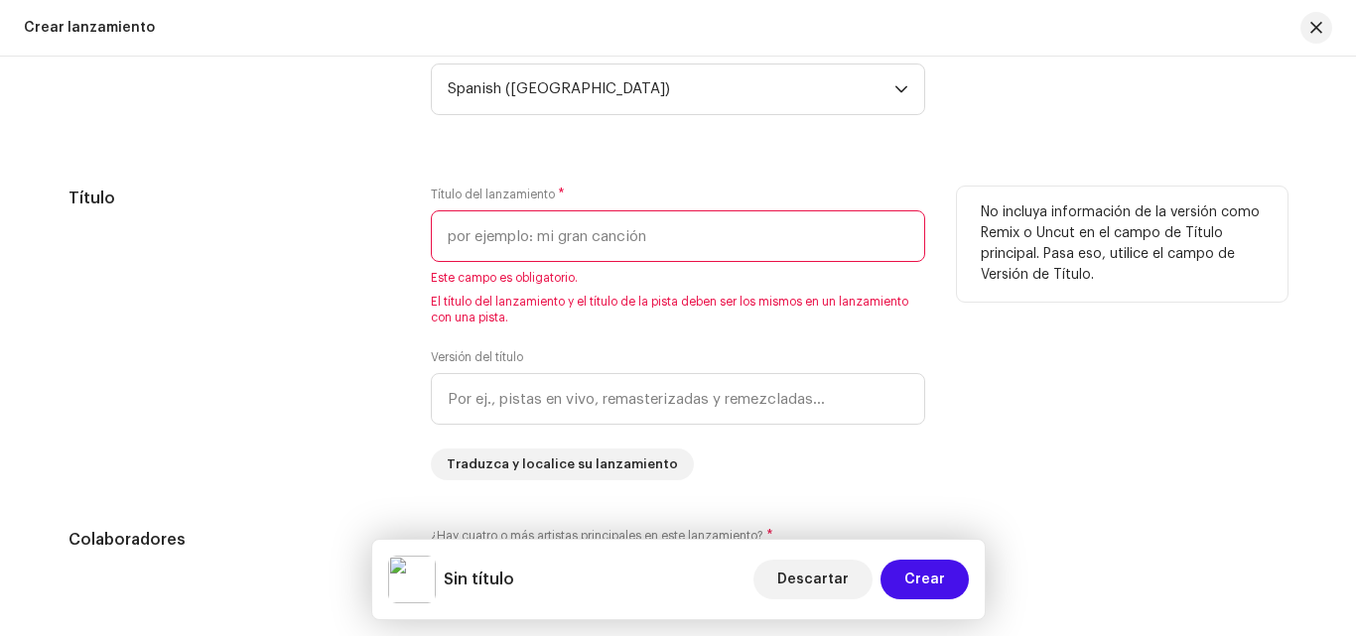
click at [758, 234] on input "text" at bounding box center [678, 236] width 494 height 52
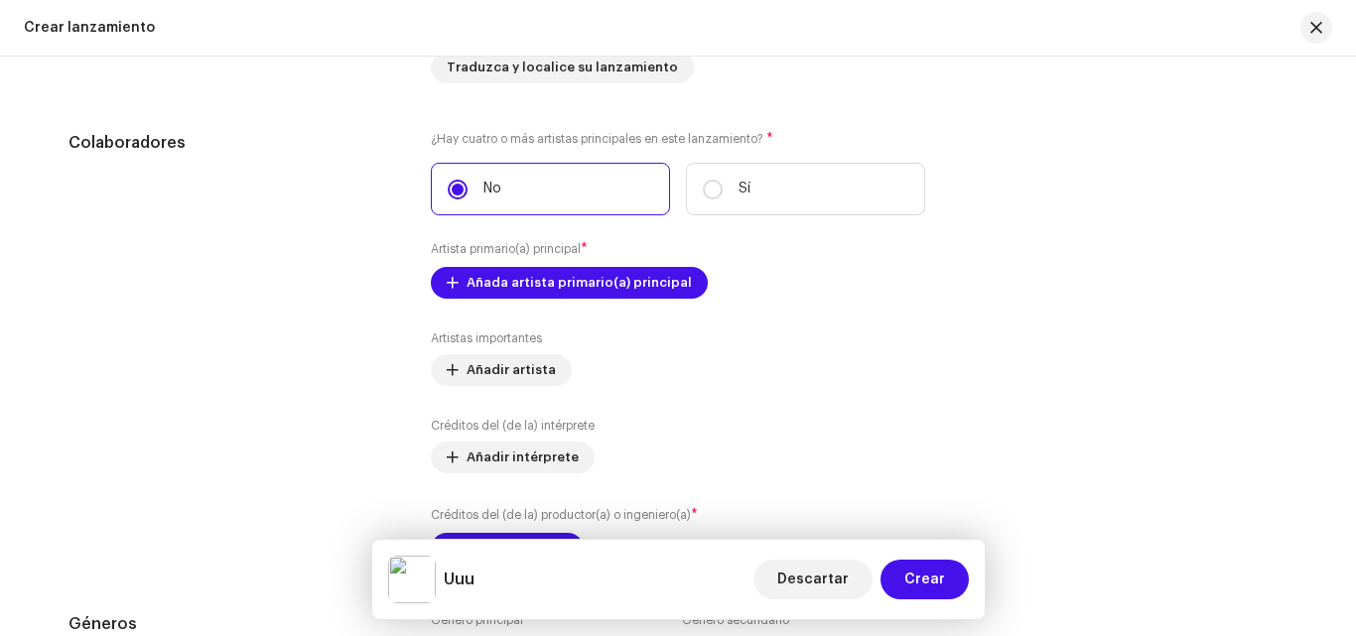
scroll to position [2129, 0]
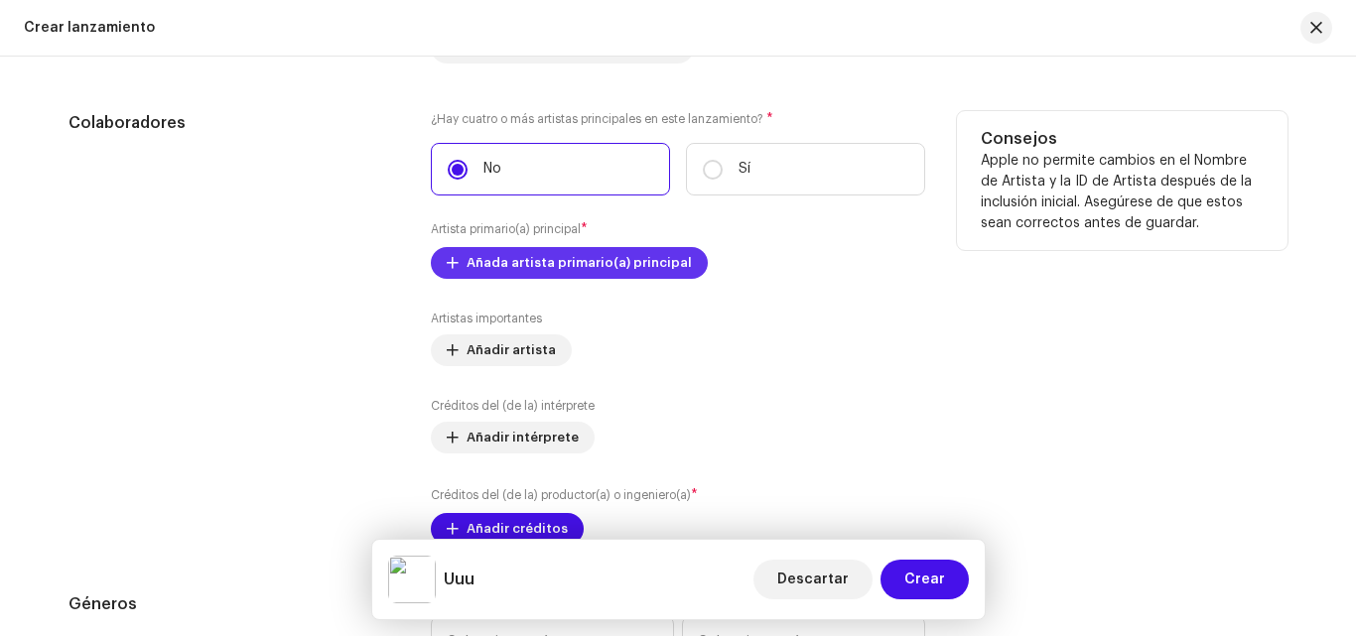
type input "Uuu"
click at [501, 262] on span "Añada artista primario(a) principal" at bounding box center [578, 263] width 225 height 40
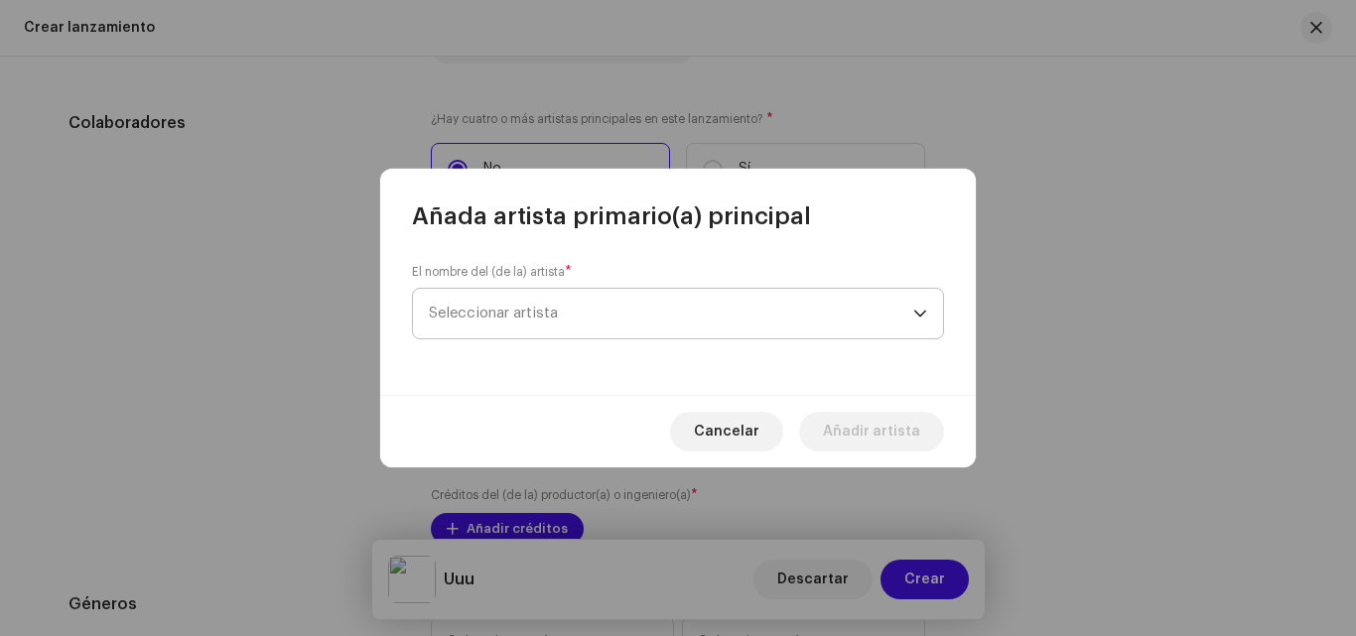
click at [557, 304] on span "Seleccionar artista" at bounding box center [671, 314] width 484 height 50
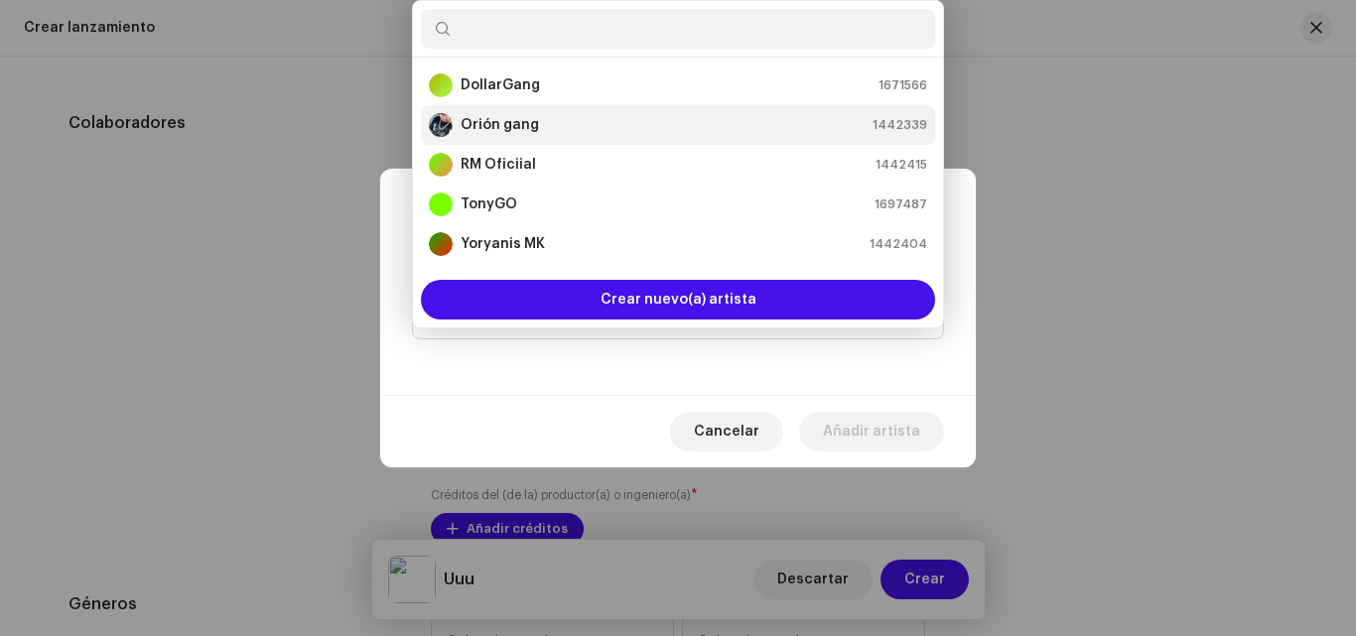
click at [496, 118] on strong "Orión gang" at bounding box center [500, 125] width 78 height 20
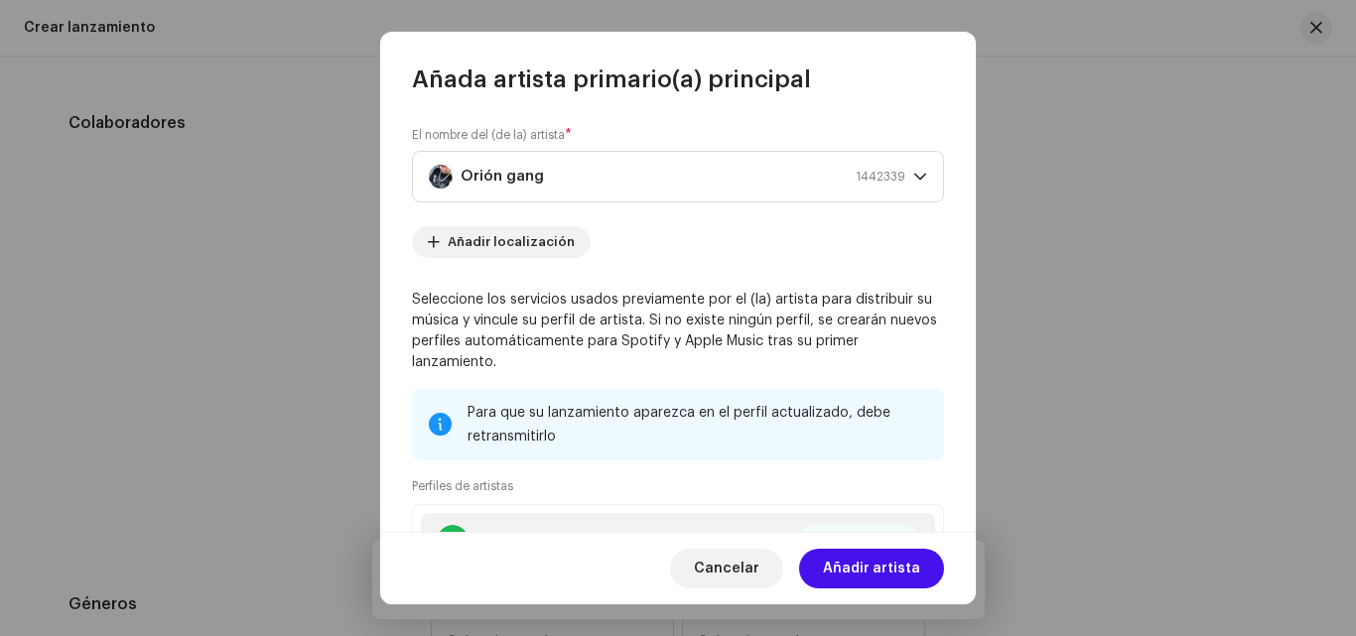
drag, startPoint x: 872, startPoint y: 567, endPoint x: 864, endPoint y: 575, distance: 11.2
click at [871, 568] on span "Añadir artista" at bounding box center [871, 569] width 97 height 40
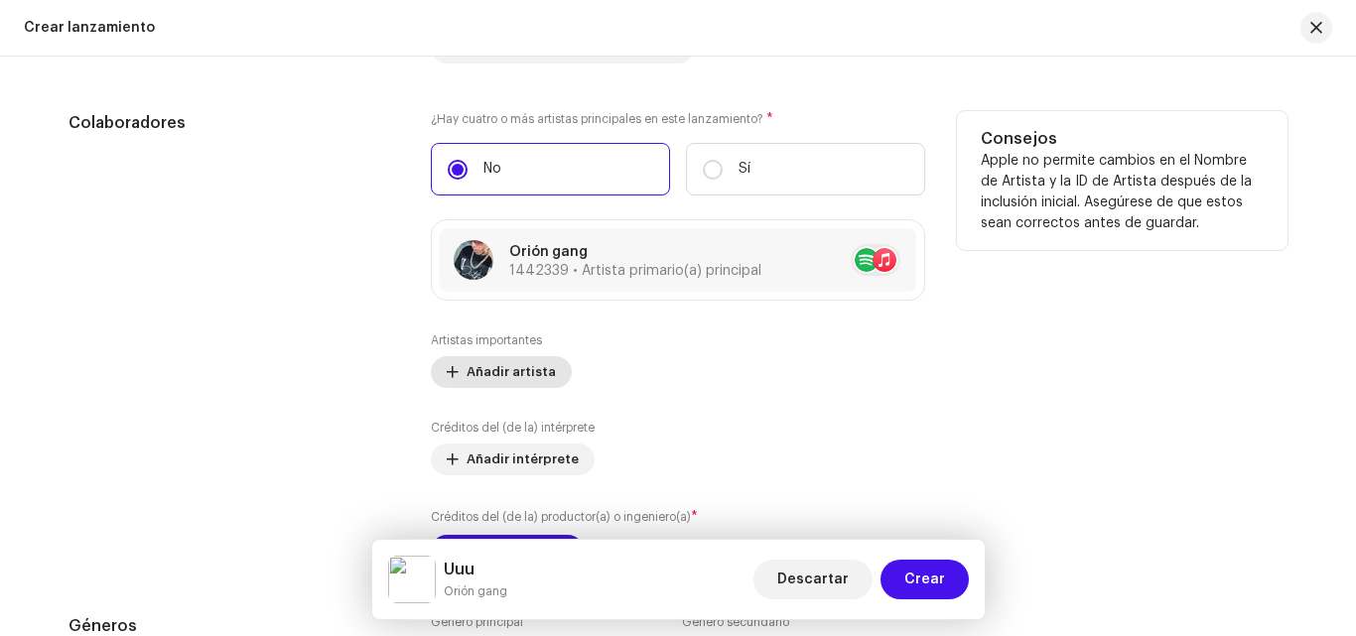
click at [537, 365] on span "Añadir artista" at bounding box center [510, 372] width 89 height 40
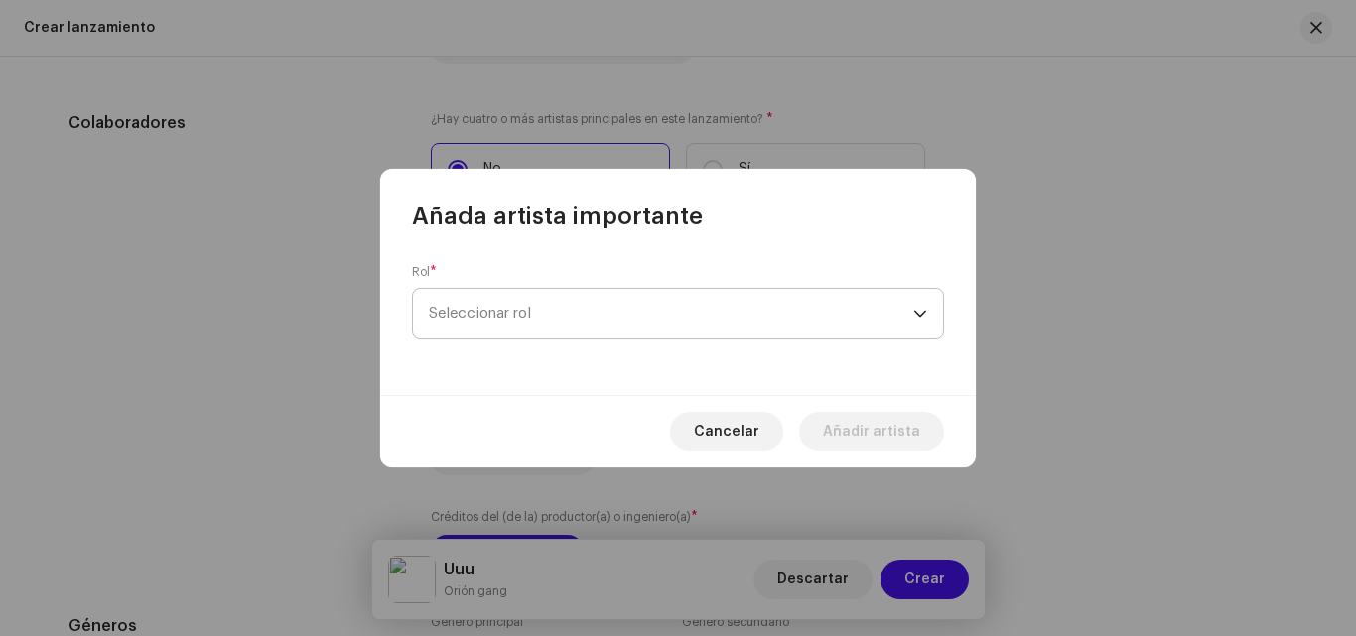
click at [586, 322] on span "Seleccionar rol" at bounding box center [671, 314] width 484 height 50
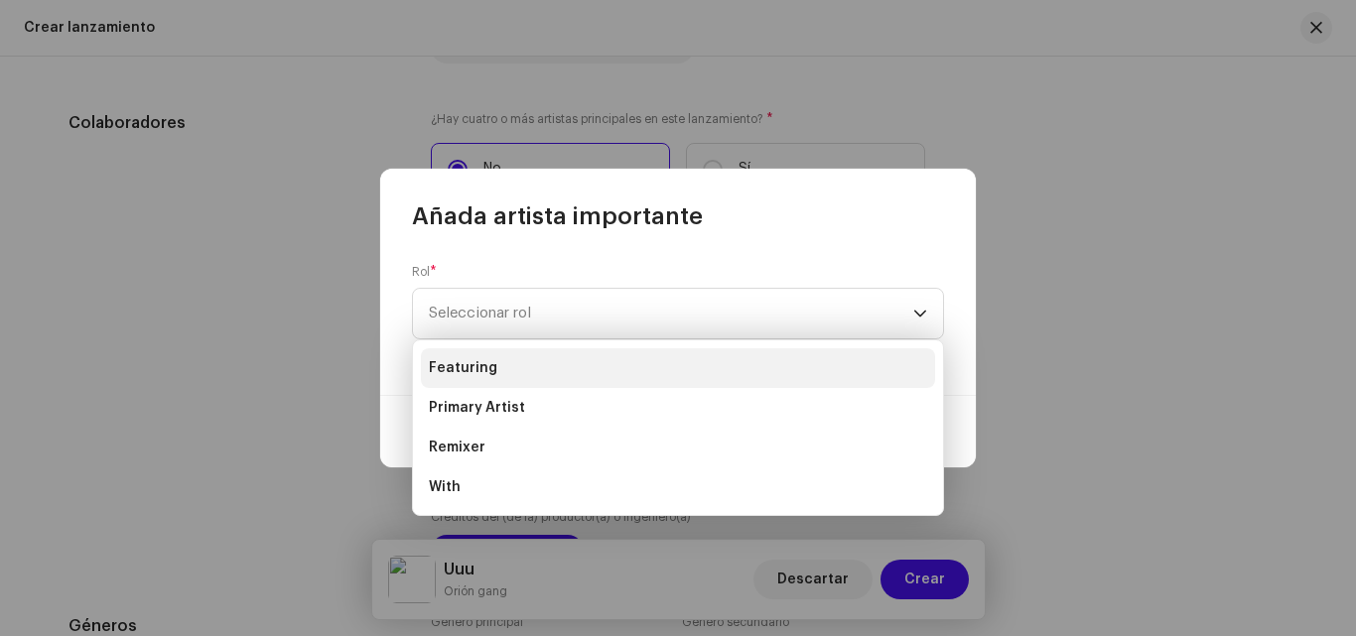
click at [565, 352] on li "Featuring" at bounding box center [678, 368] width 514 height 40
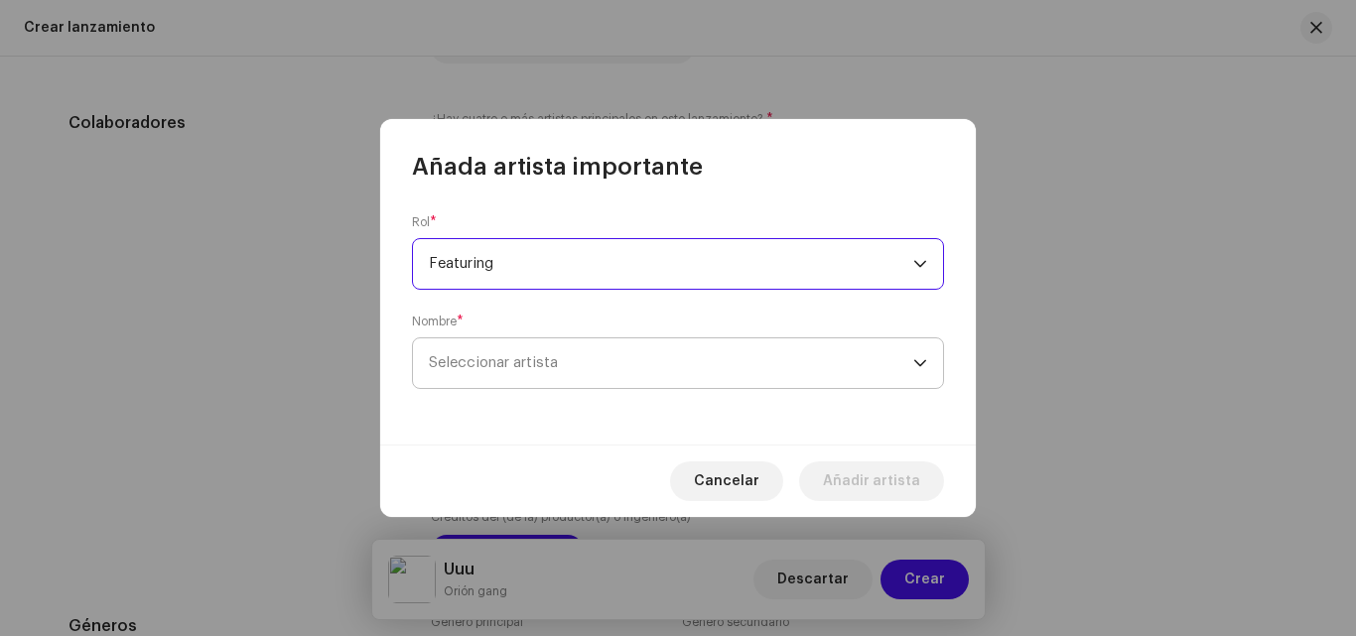
click at [580, 355] on span "Seleccionar artista" at bounding box center [671, 363] width 484 height 50
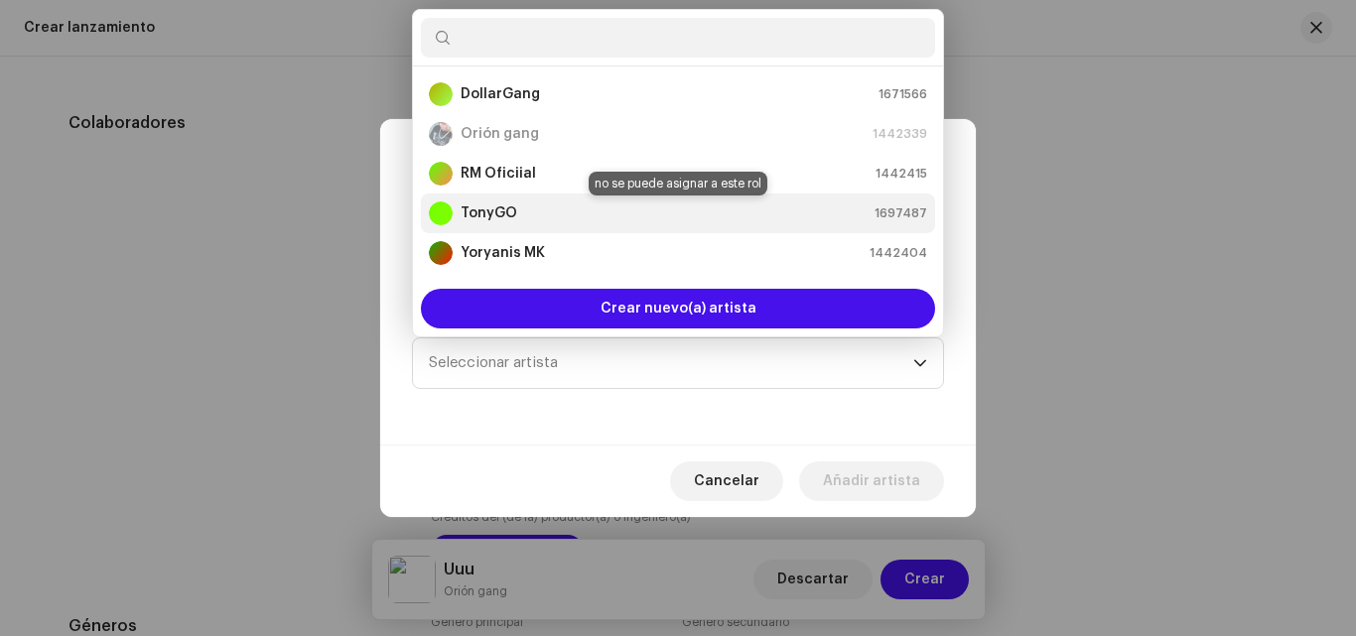
click at [491, 210] on strong "TonyGO" at bounding box center [489, 213] width 57 height 20
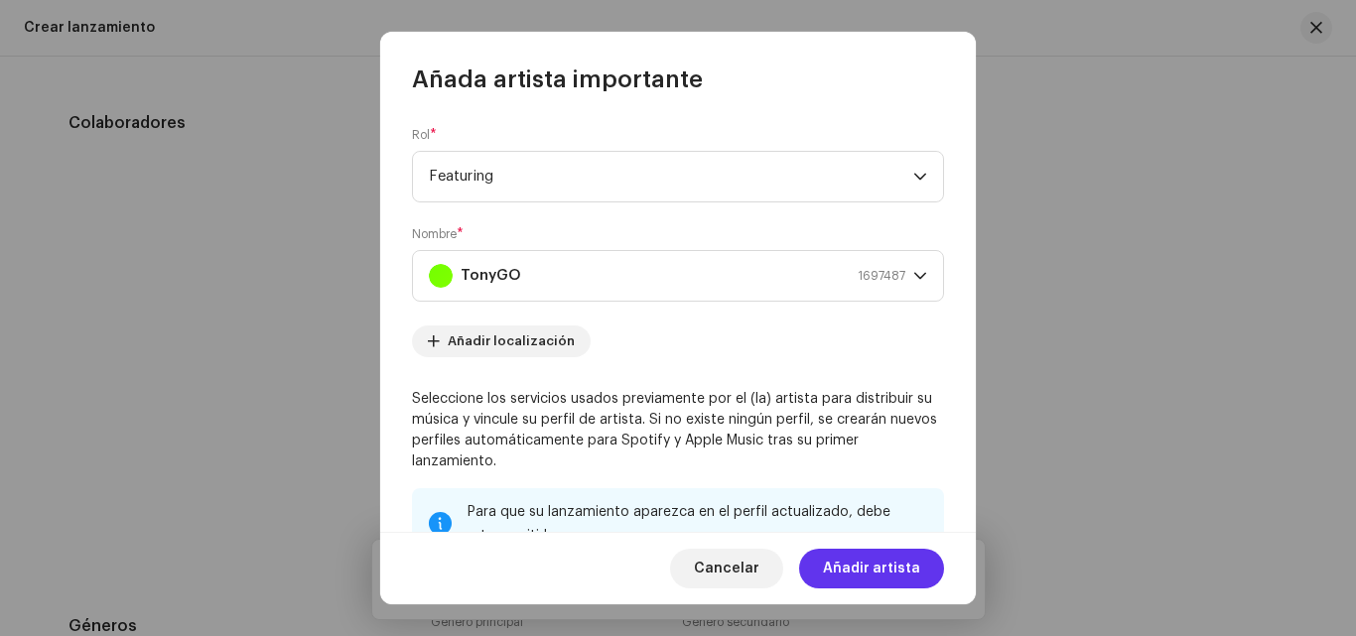
click at [869, 581] on span "Añadir artista" at bounding box center [871, 569] width 97 height 40
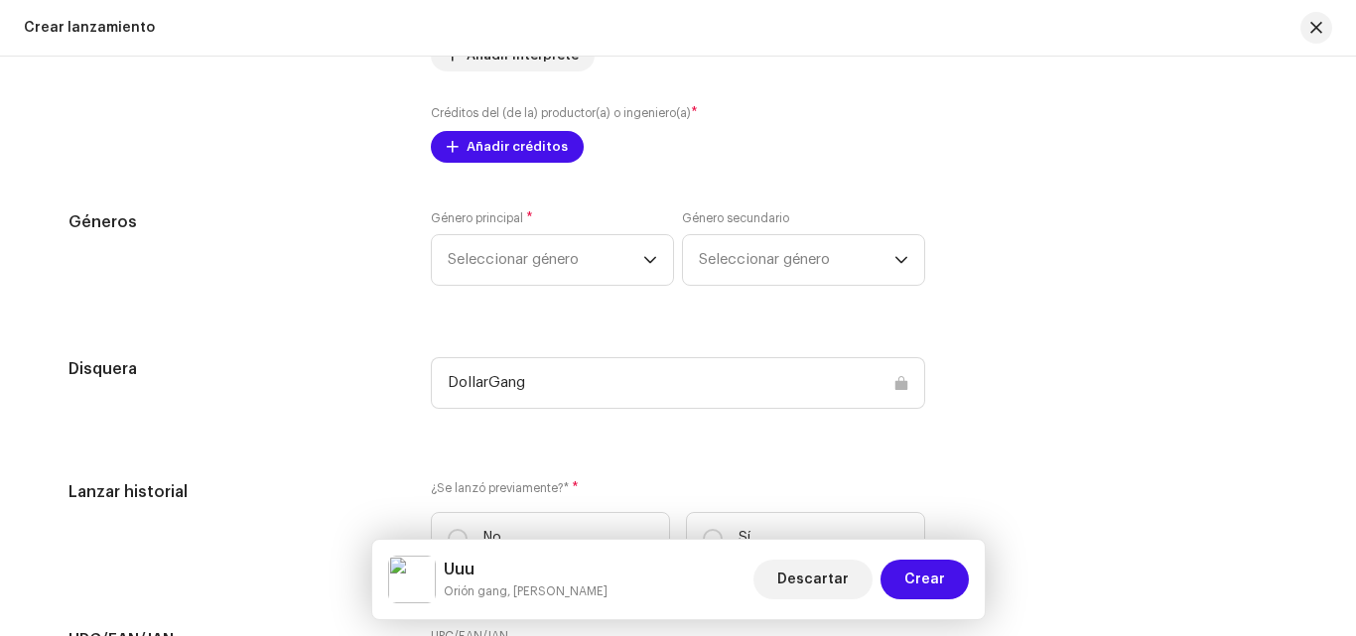
scroll to position [2636, 0]
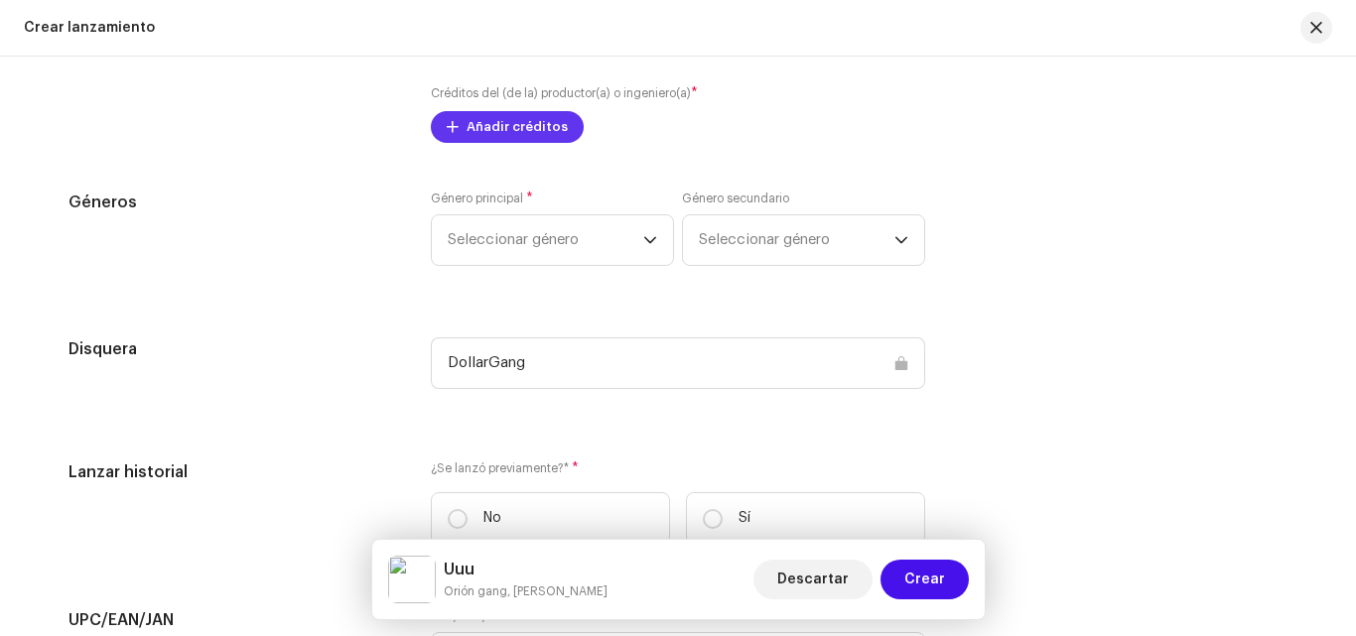
click at [509, 137] on span "Añadir créditos" at bounding box center [516, 127] width 101 height 40
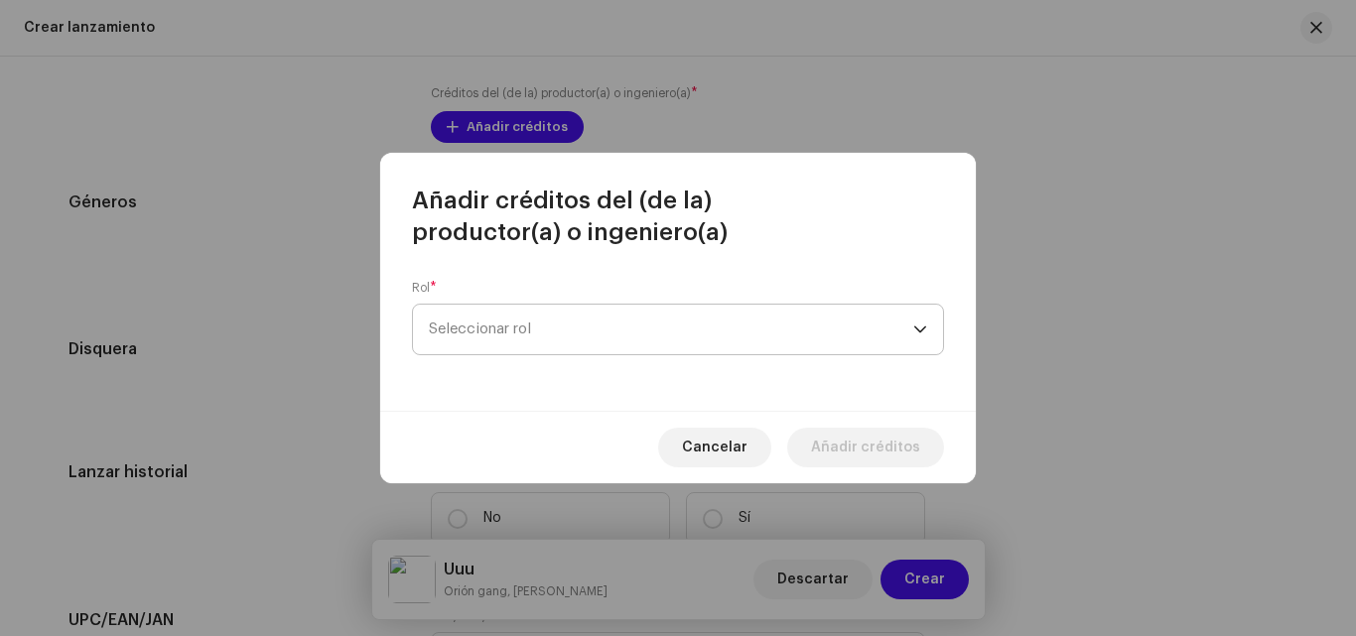
click at [569, 331] on span "Seleccionar rol" at bounding box center [671, 330] width 484 height 50
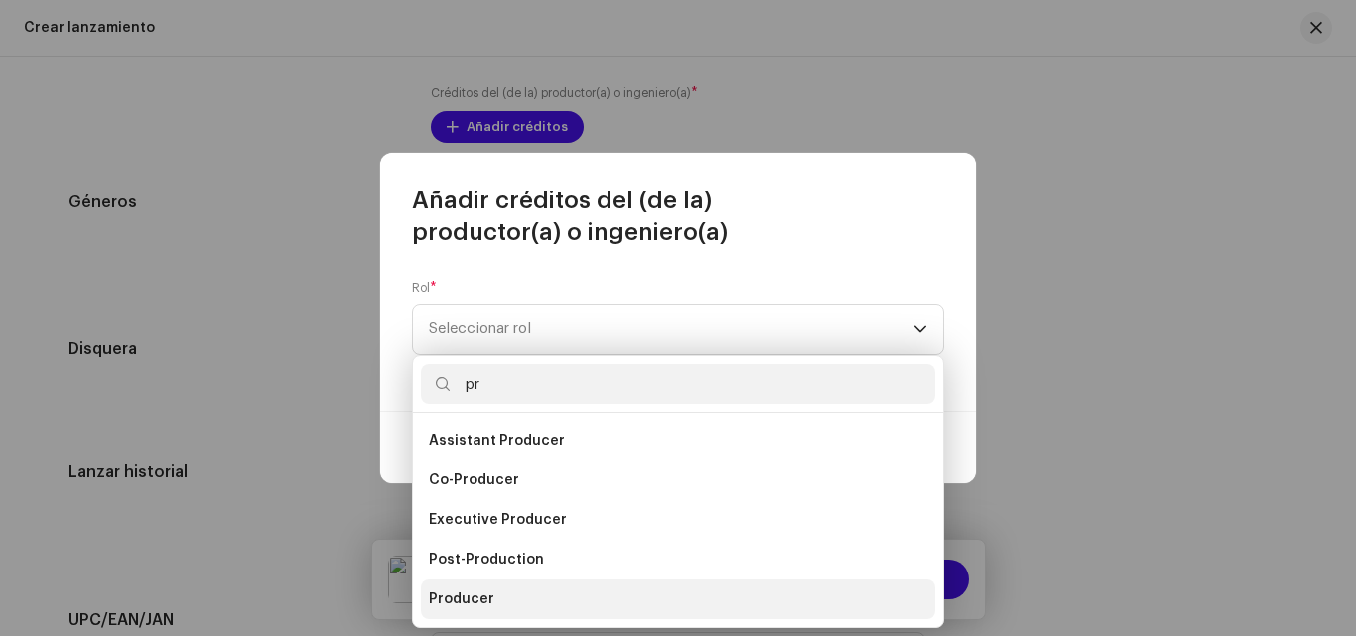
type input "pr"
click at [487, 605] on span "Producer" at bounding box center [462, 600] width 66 height 20
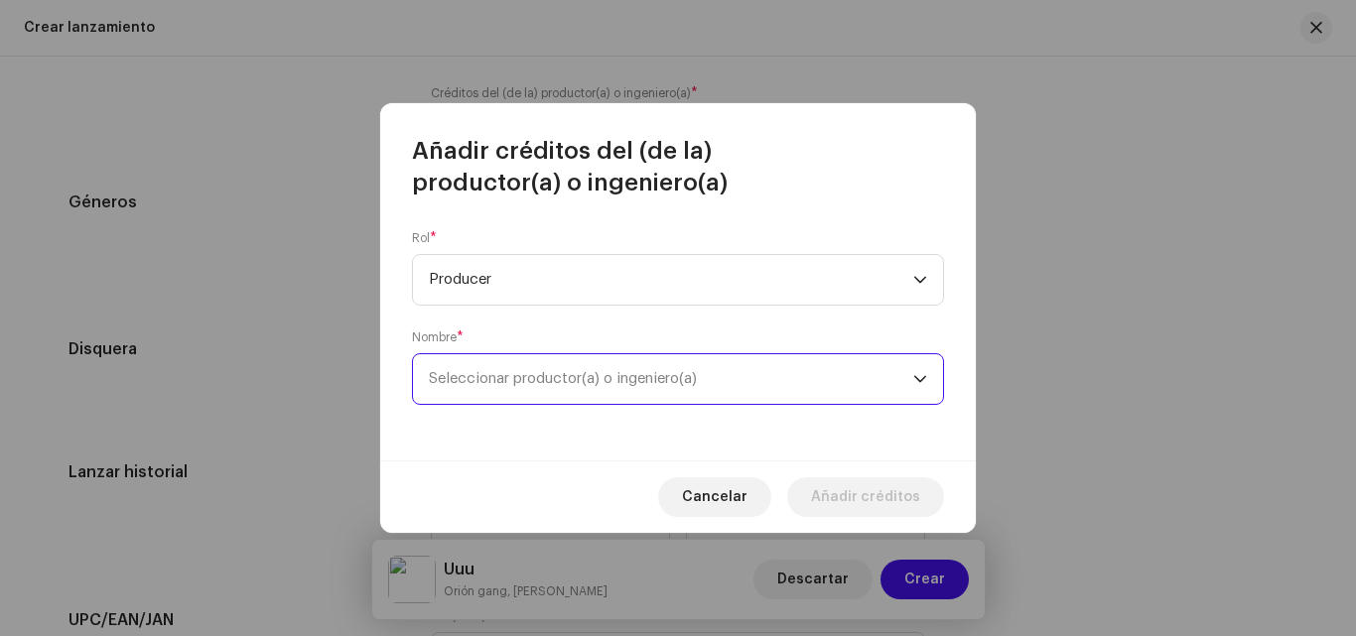
click at [508, 391] on span "Seleccionar productor(a) o ingeniero(a)" at bounding box center [671, 379] width 484 height 50
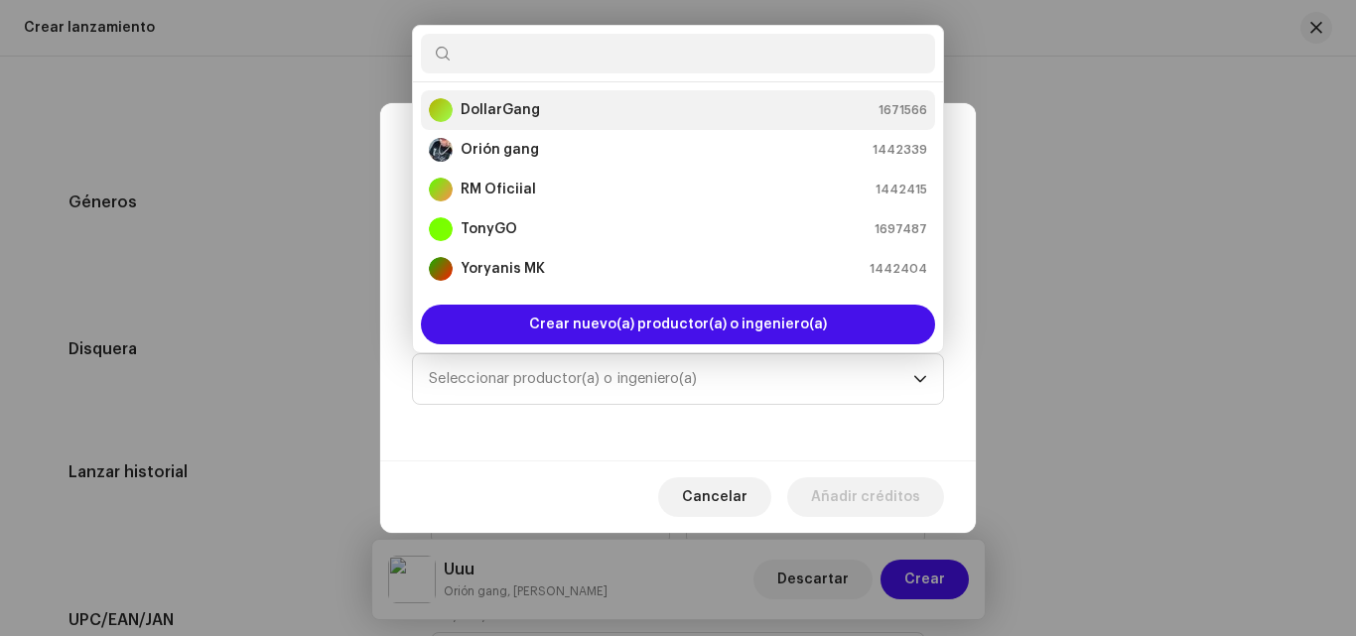
click at [448, 110] on div "DollarGang" at bounding box center [441, 110] width 24 height 24
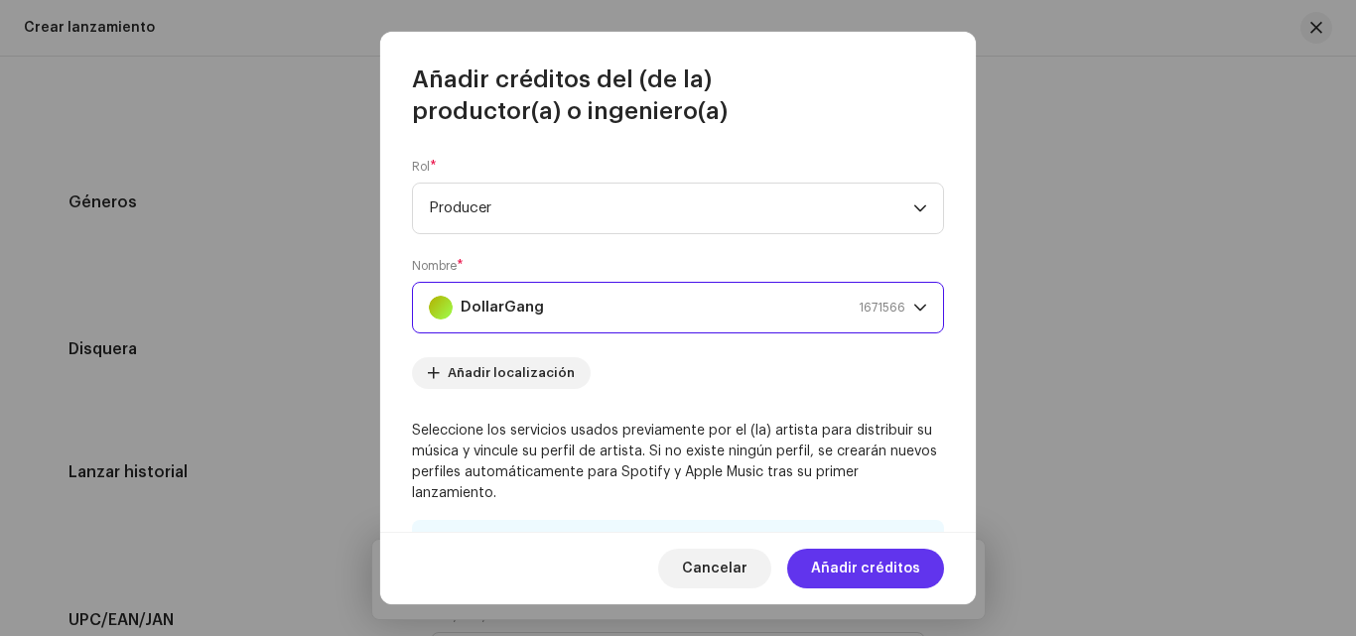
click at [842, 565] on span "Añadir créditos" at bounding box center [865, 569] width 109 height 40
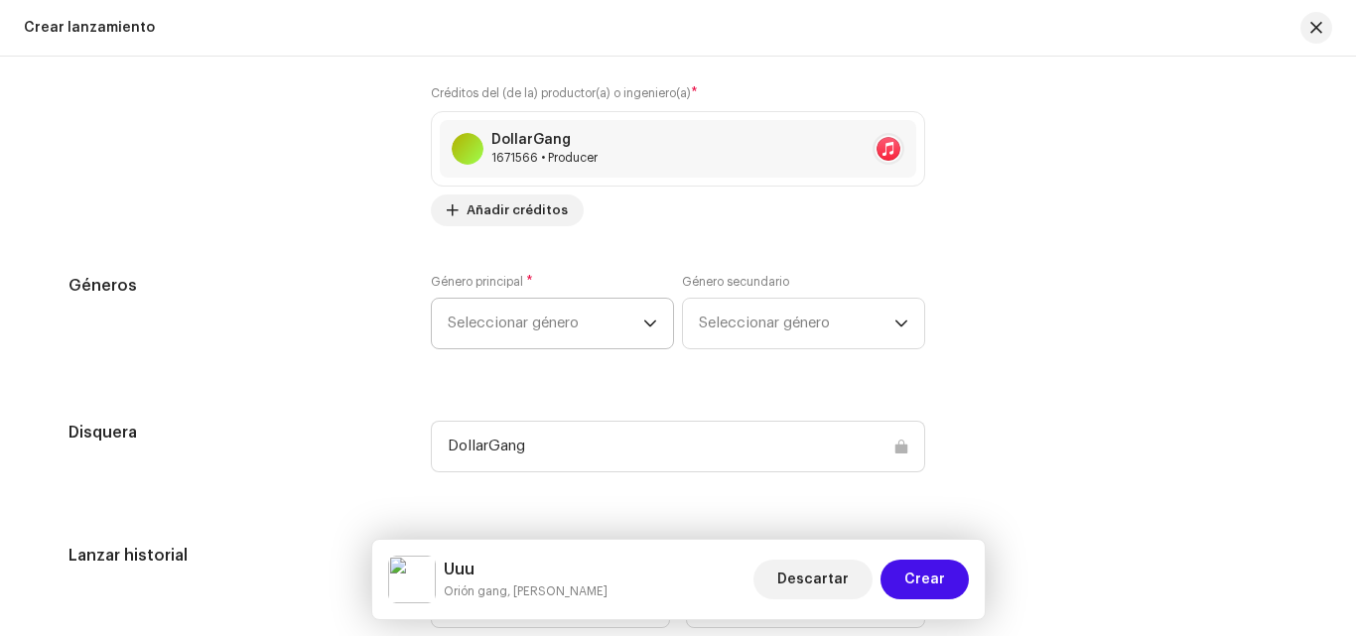
click at [608, 317] on span "Seleccionar género" at bounding box center [546, 324] width 196 height 50
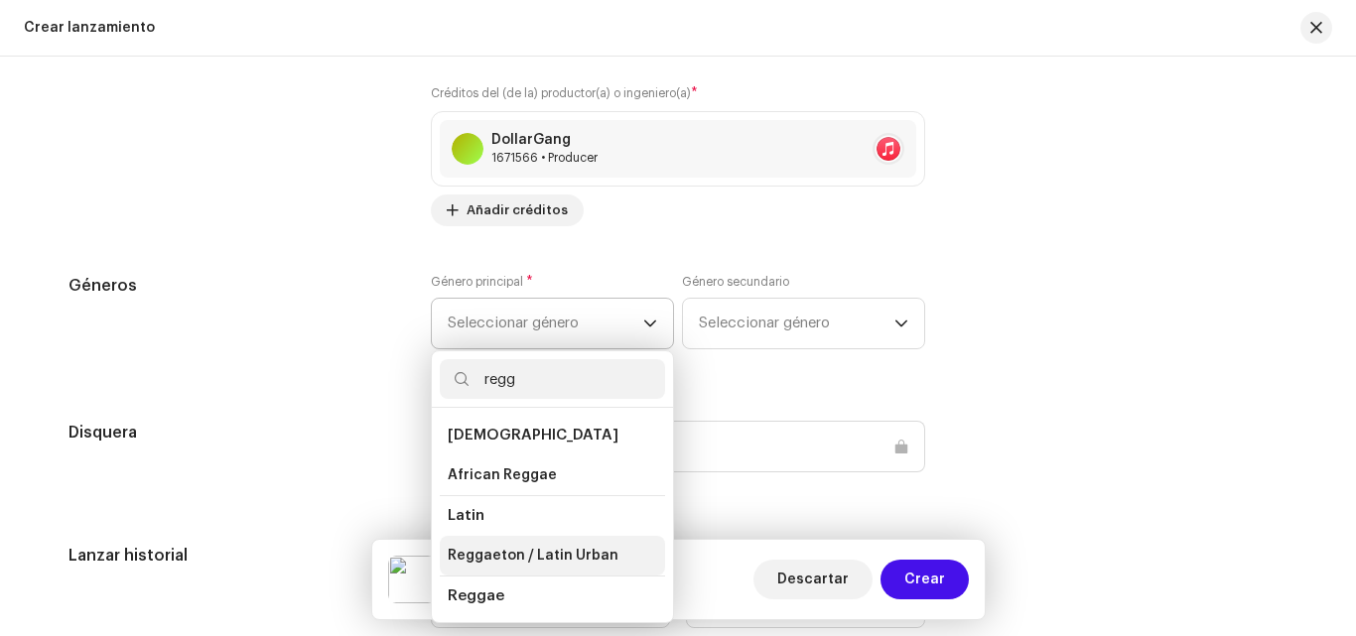
type input "regg"
click at [556, 560] on span "Reggaeton / Latin Urban" at bounding box center [533, 556] width 171 height 20
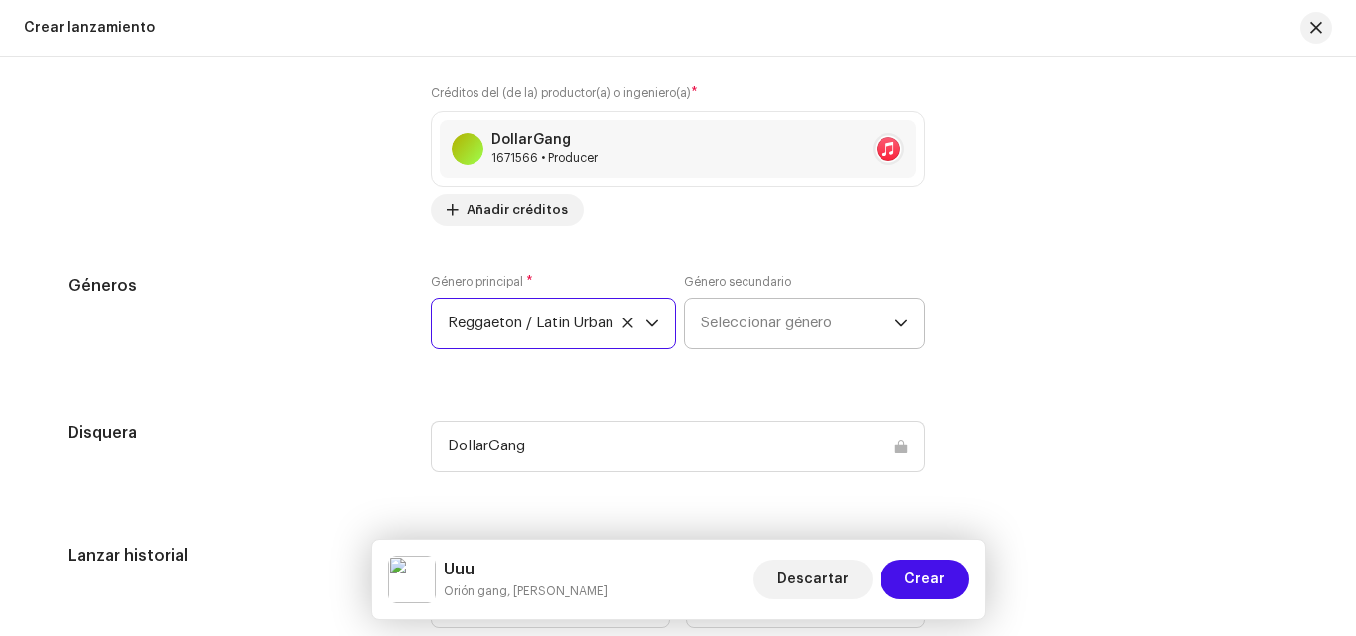
click at [707, 327] on span "Seleccionar género" at bounding box center [798, 324] width 194 height 50
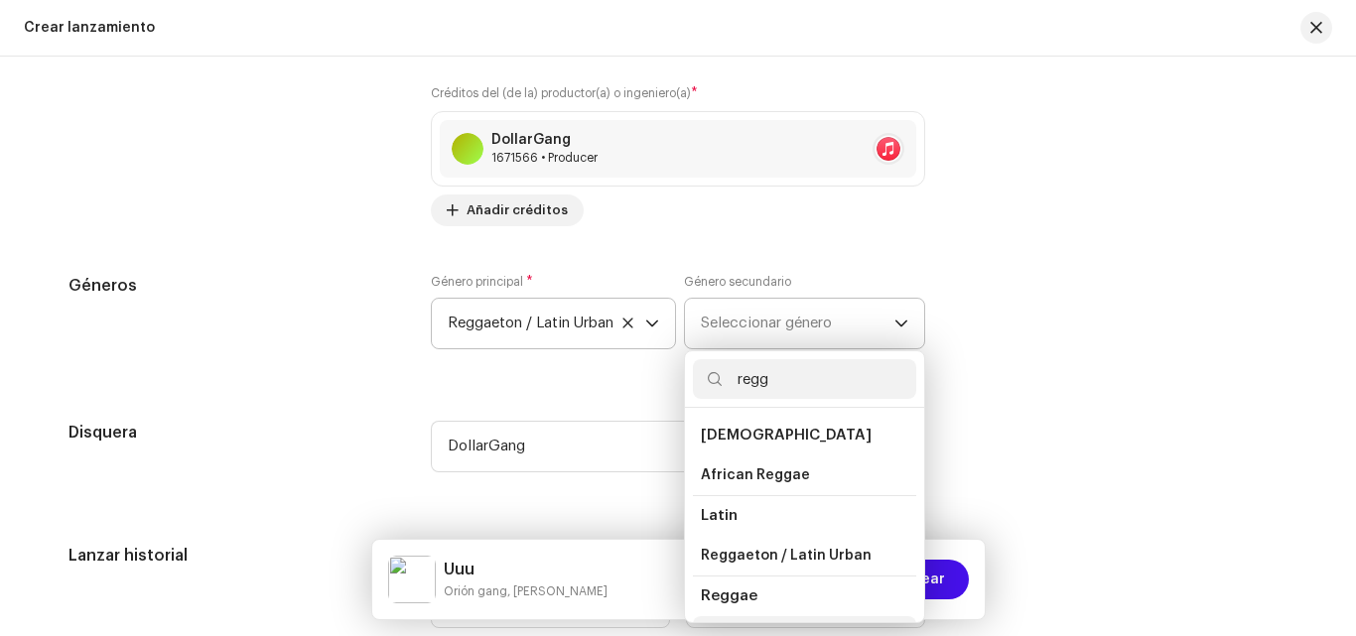
scroll to position [34, 0]
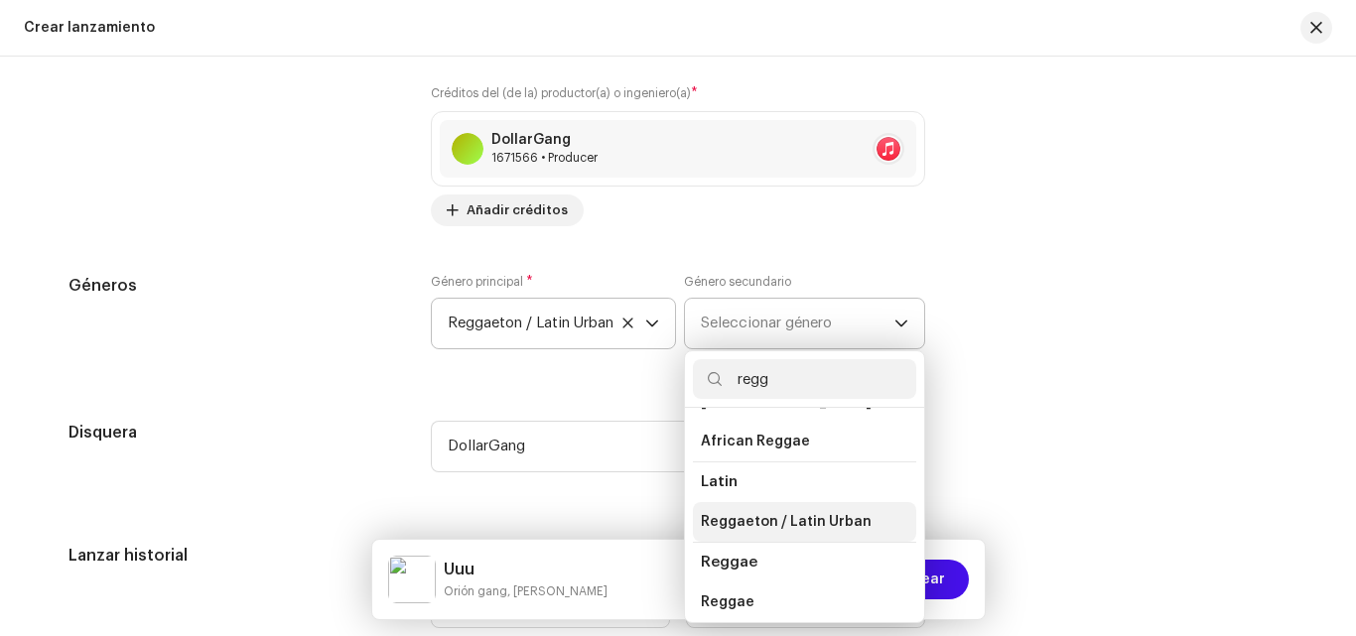
type input "regg"
click at [782, 527] on span "Reggaeton / Latin Urban" at bounding box center [786, 522] width 171 height 20
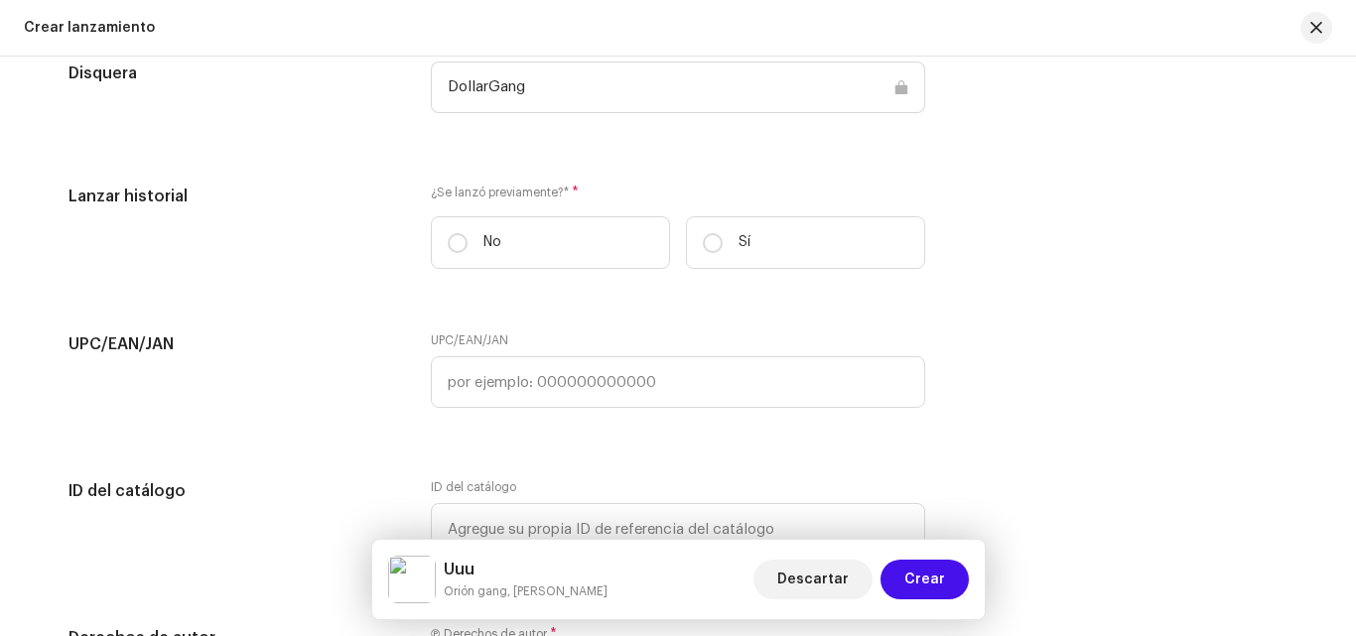
scroll to position [3090, 0]
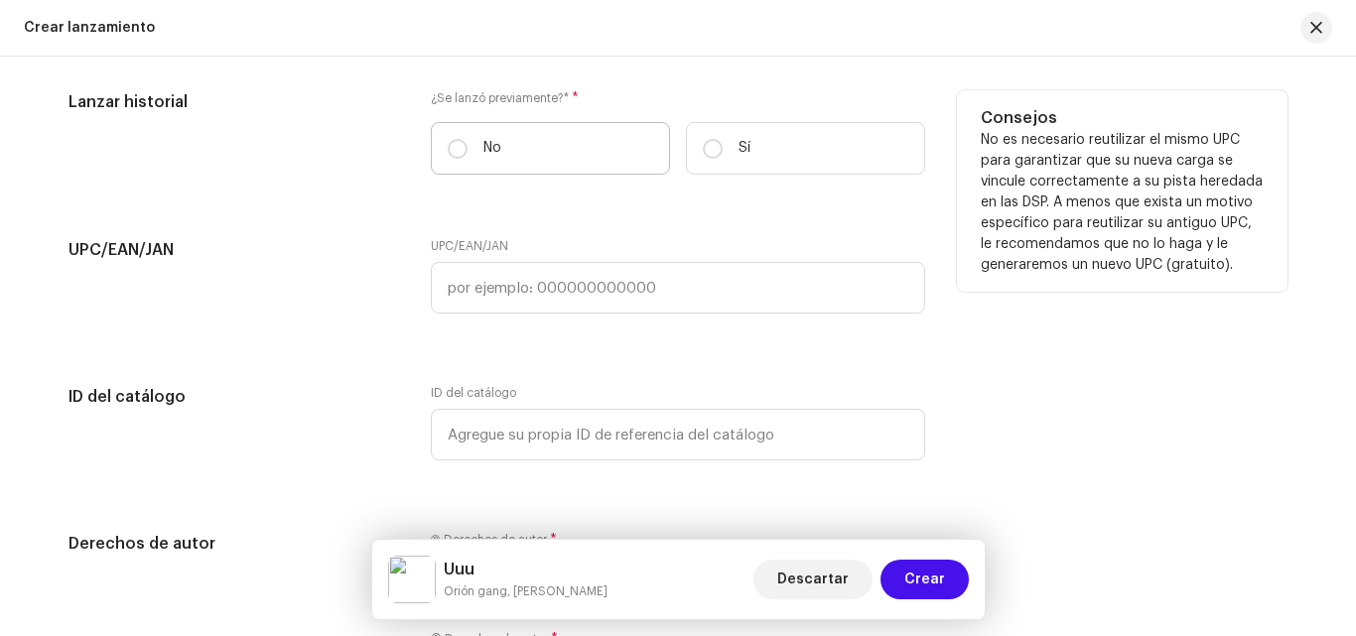
click at [434, 153] on label "No" at bounding box center [550, 148] width 239 height 53
click at [448, 153] on input "No" at bounding box center [458, 149] width 20 height 20
radio input "true"
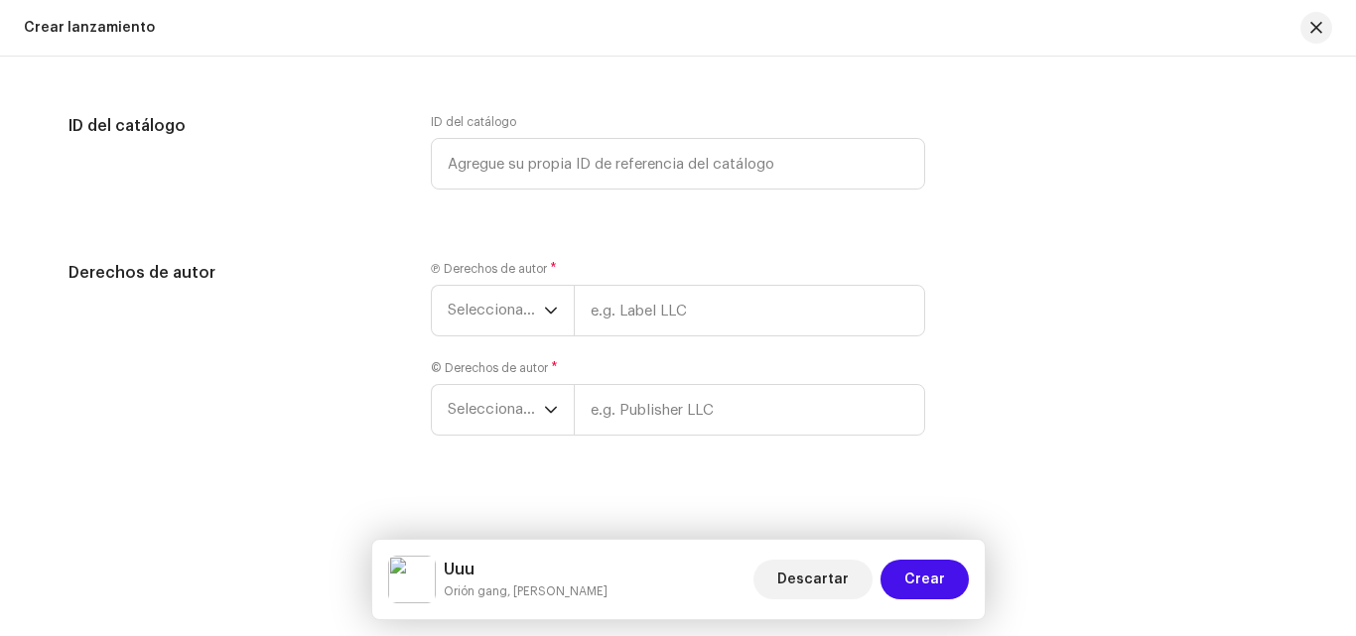
scroll to position [3374, 0]
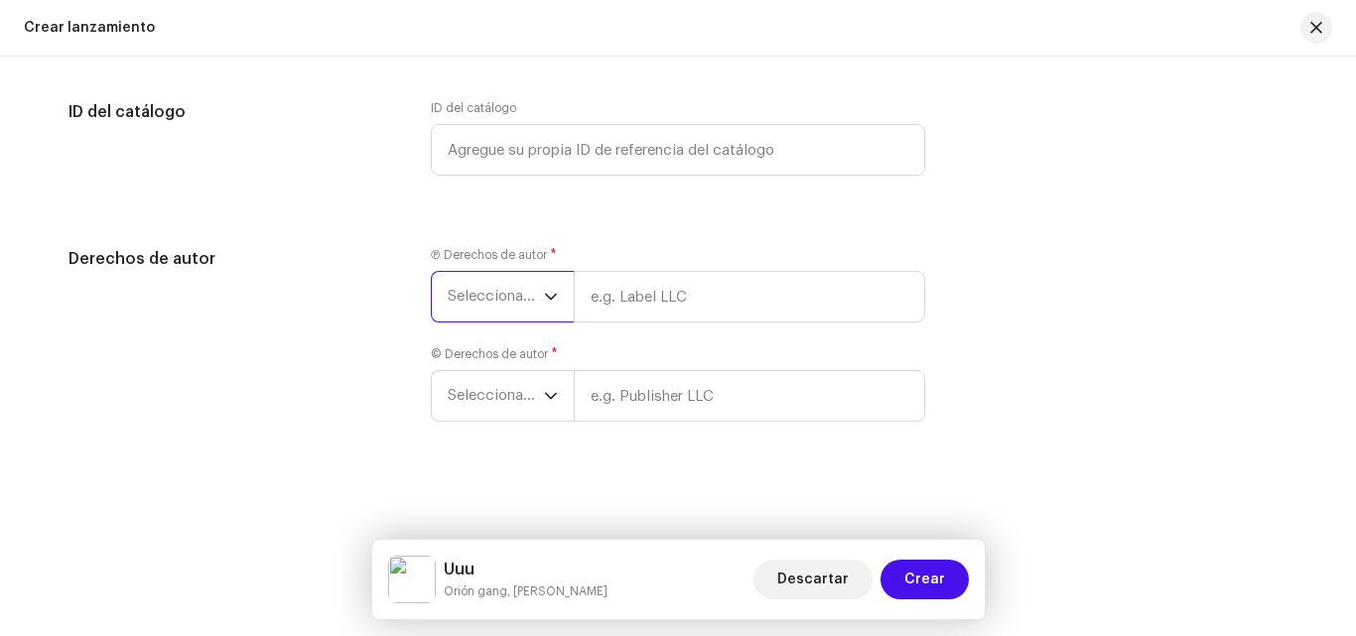
click at [530, 307] on span "Seleccionar año" at bounding box center [496, 297] width 96 height 50
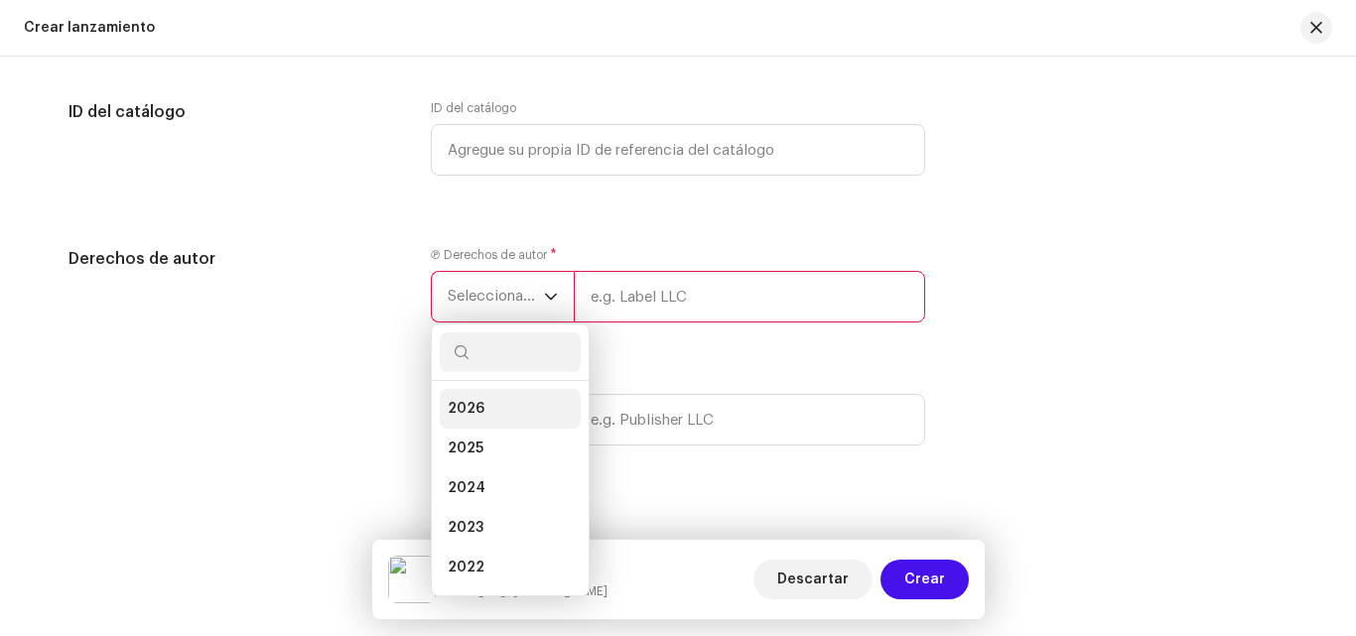
drag, startPoint x: 507, startPoint y: 444, endPoint x: 527, endPoint y: 406, distance: 42.6
click at [505, 444] on li "2025" at bounding box center [510, 449] width 141 height 40
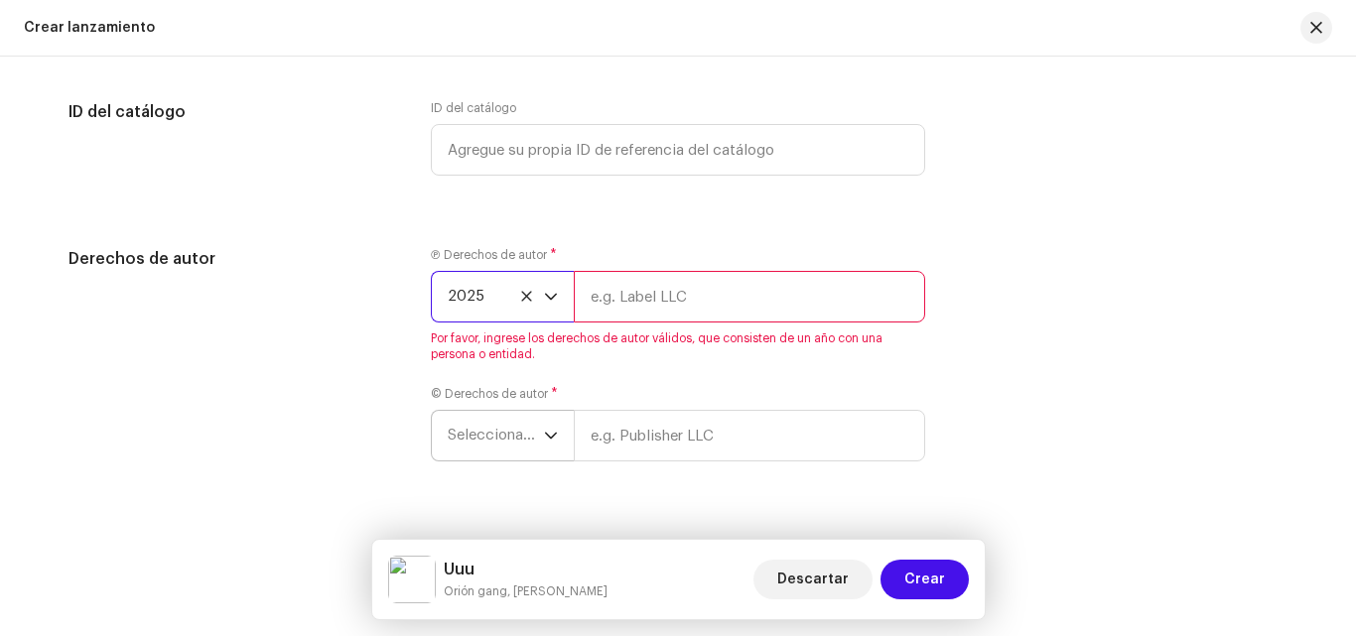
click at [527, 431] on span "Seleccionar año" at bounding box center [496, 436] width 96 height 50
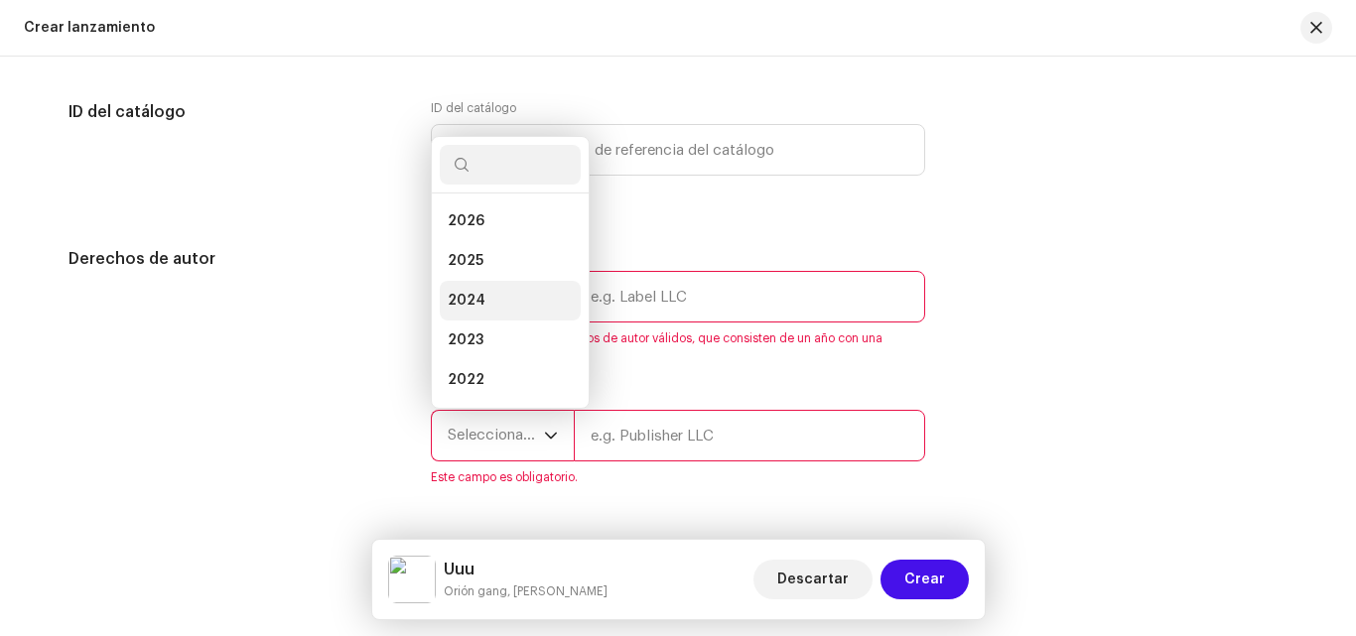
scroll to position [32, 0]
click at [482, 242] on li "2025" at bounding box center [510, 229] width 141 height 40
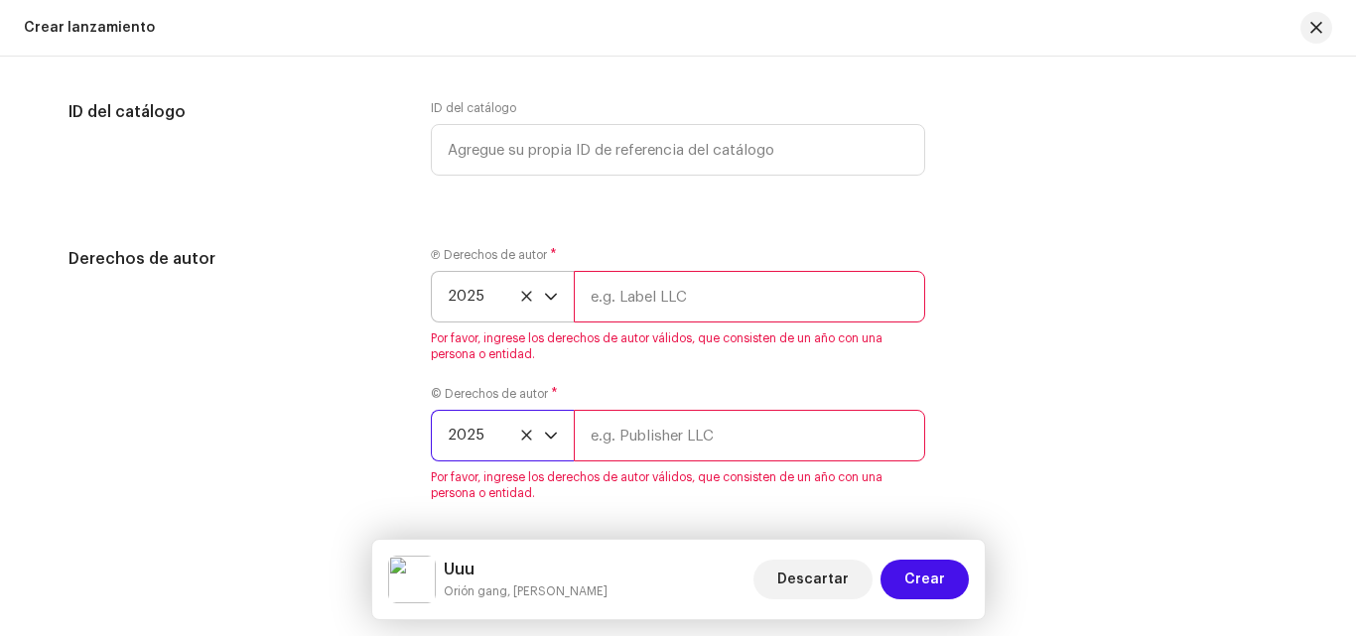
click at [602, 303] on input "text" at bounding box center [749, 297] width 351 height 52
type input "orion gang"
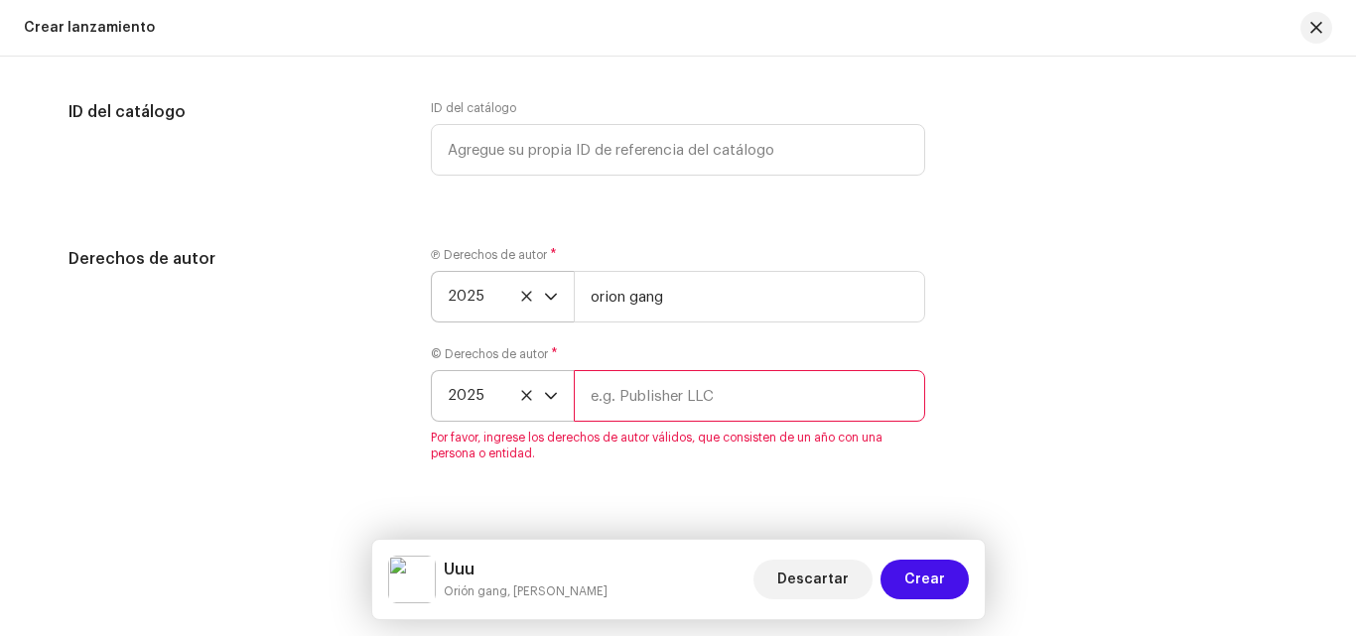
click at [689, 411] on input "text" at bounding box center [749, 396] width 351 height 52
type input "orion gang"
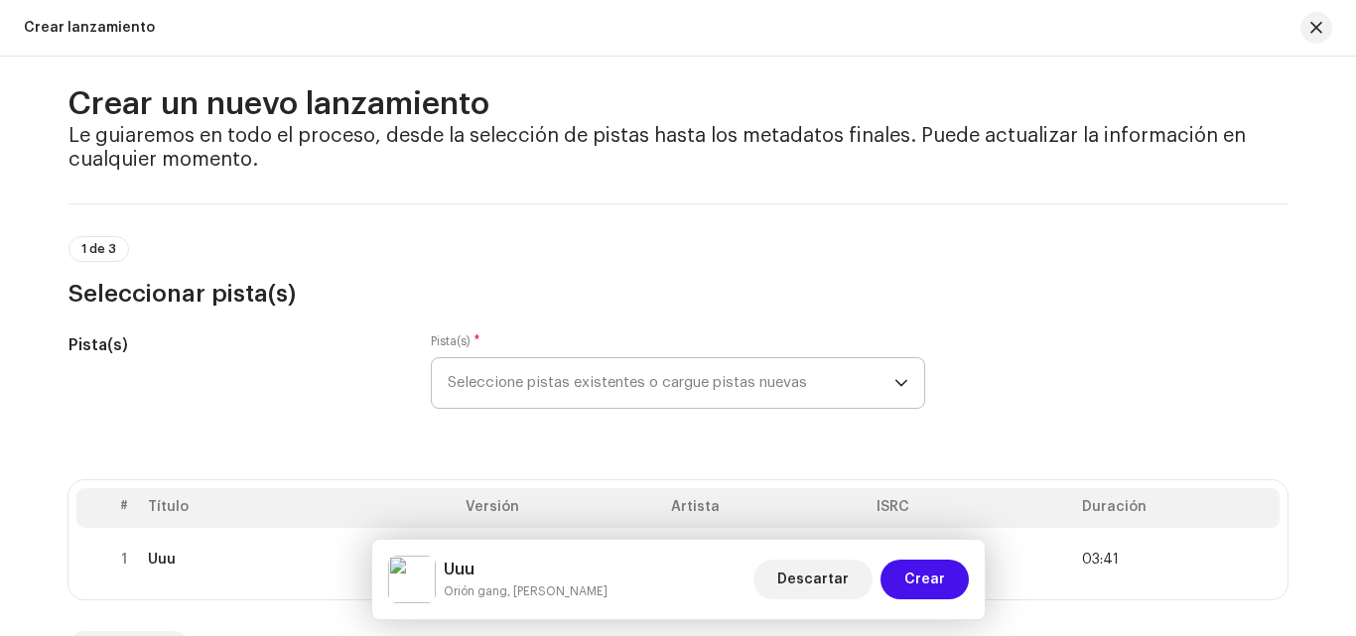
scroll to position [0, 0]
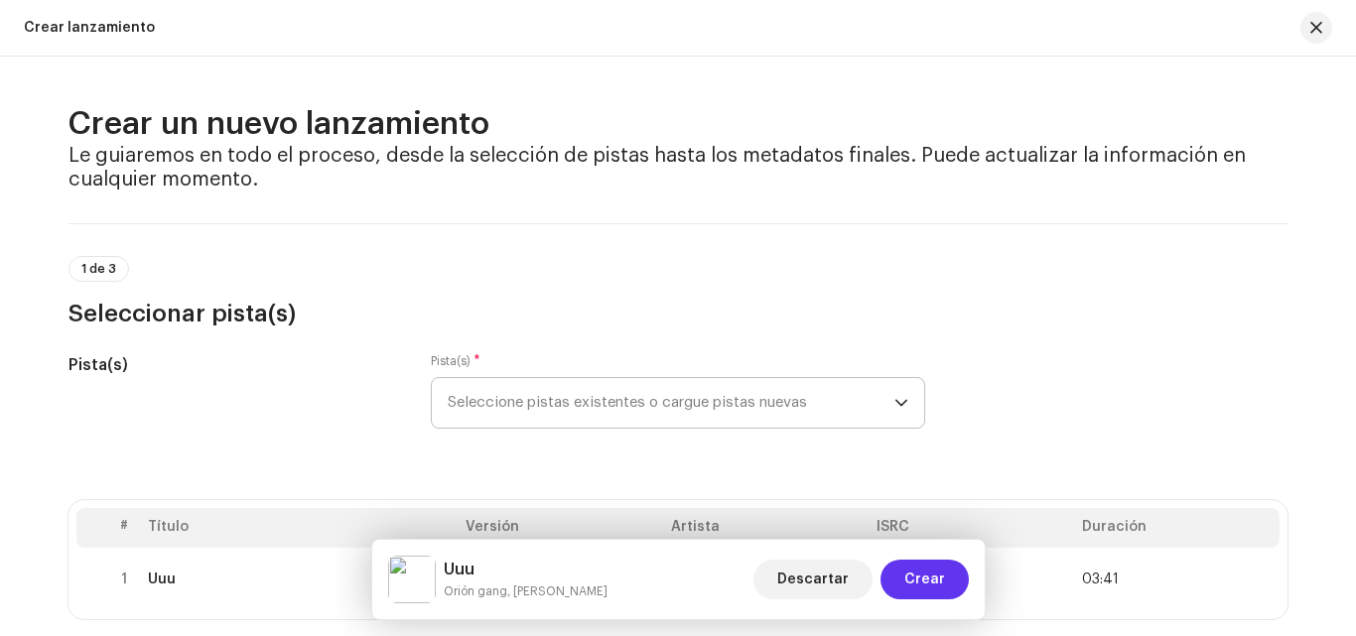
click at [926, 577] on span "Crear" at bounding box center [924, 580] width 41 height 40
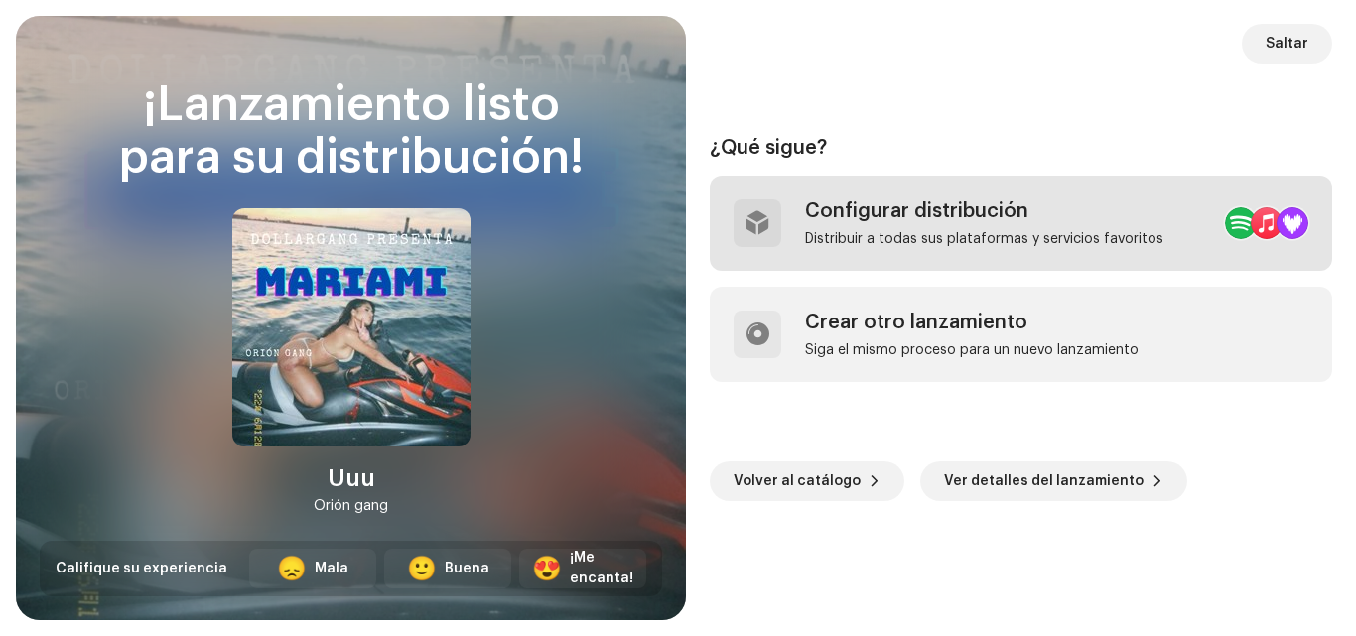
click at [859, 250] on div "Configurar distribución Distribuir a todas sus plataformas y servicios favoritos" at bounding box center [1021, 223] width 622 height 95
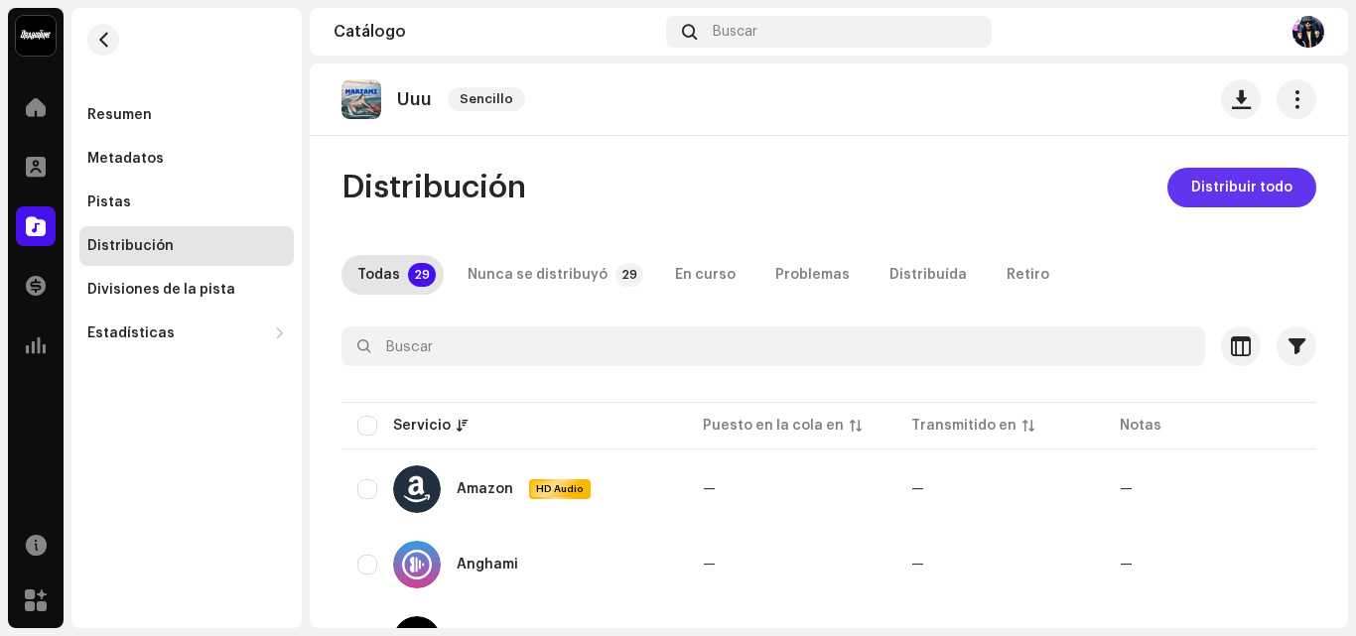
click at [1180, 192] on button "Distribuir todo" at bounding box center [1241, 188] width 149 height 40
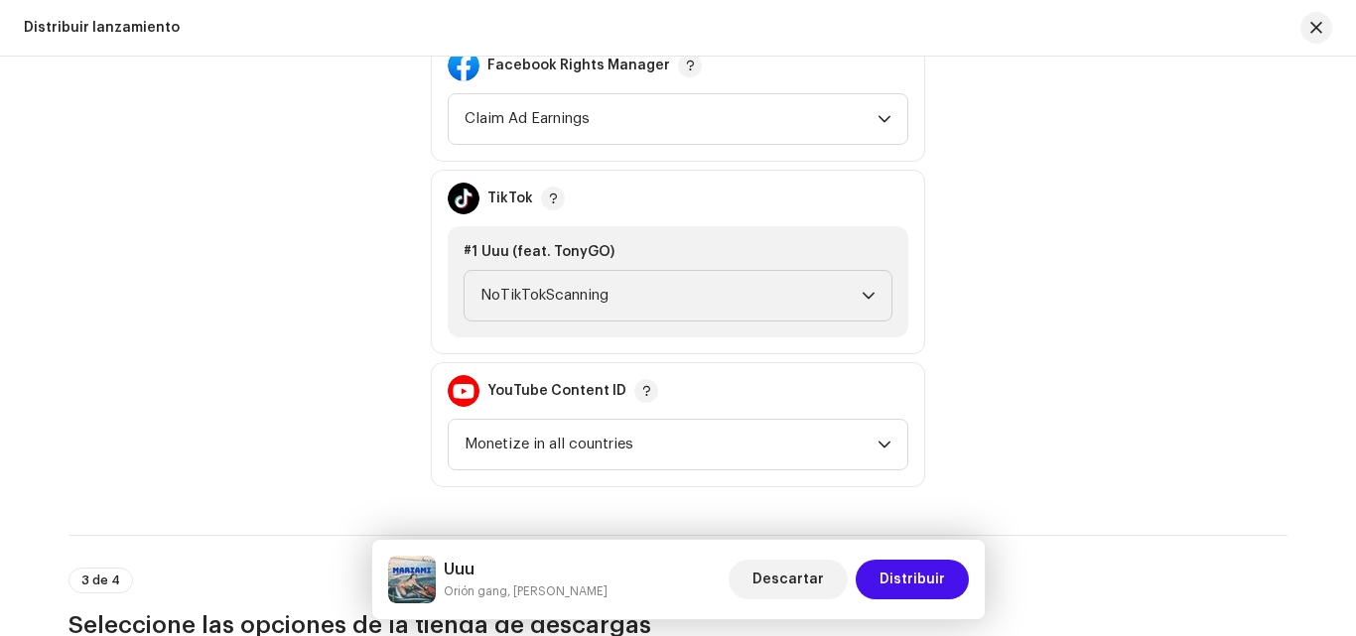
scroll to position [2275, 0]
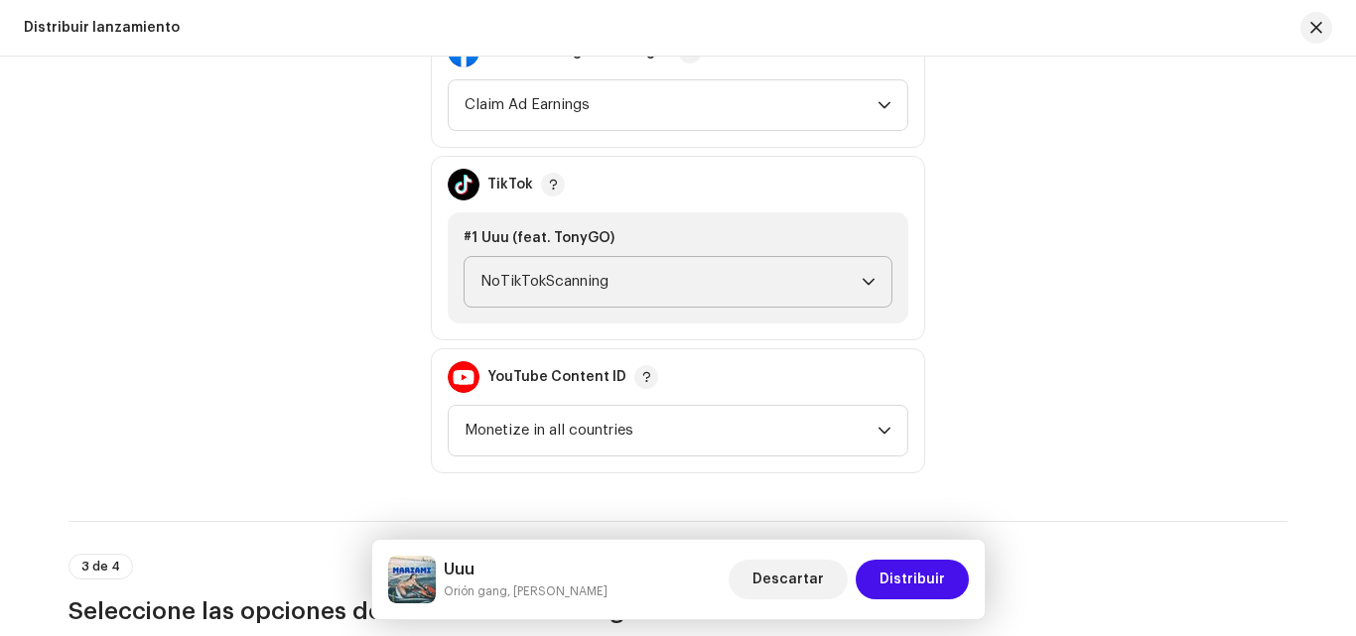
click at [721, 295] on span "NoTikTokScanning" at bounding box center [670, 282] width 381 height 50
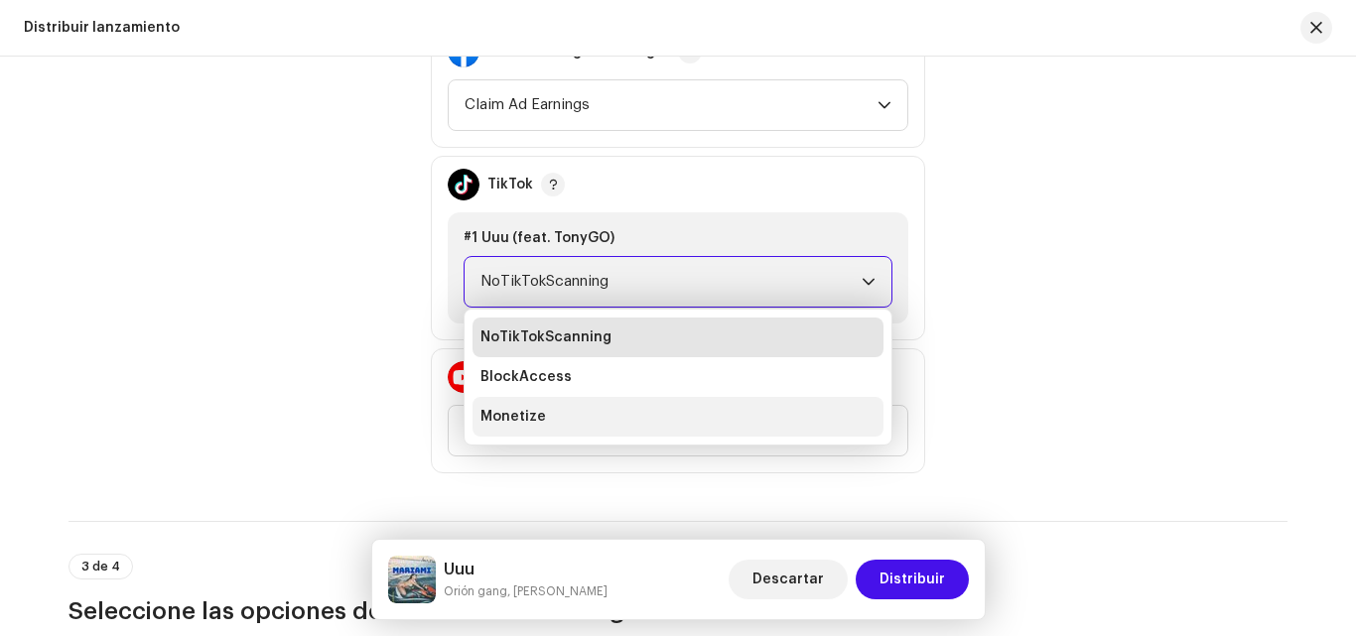
click at [690, 413] on li "Monetize" at bounding box center [677, 417] width 411 height 40
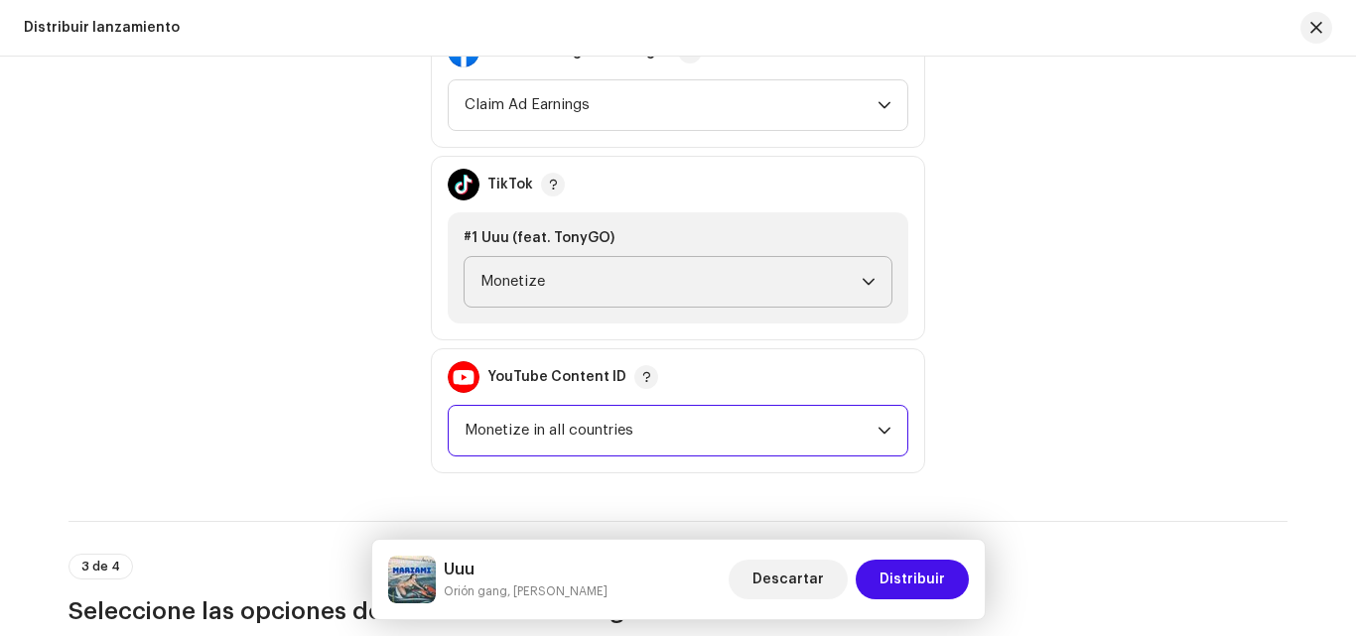
click at [699, 426] on span "Monetize in all countries" at bounding box center [670, 431] width 413 height 50
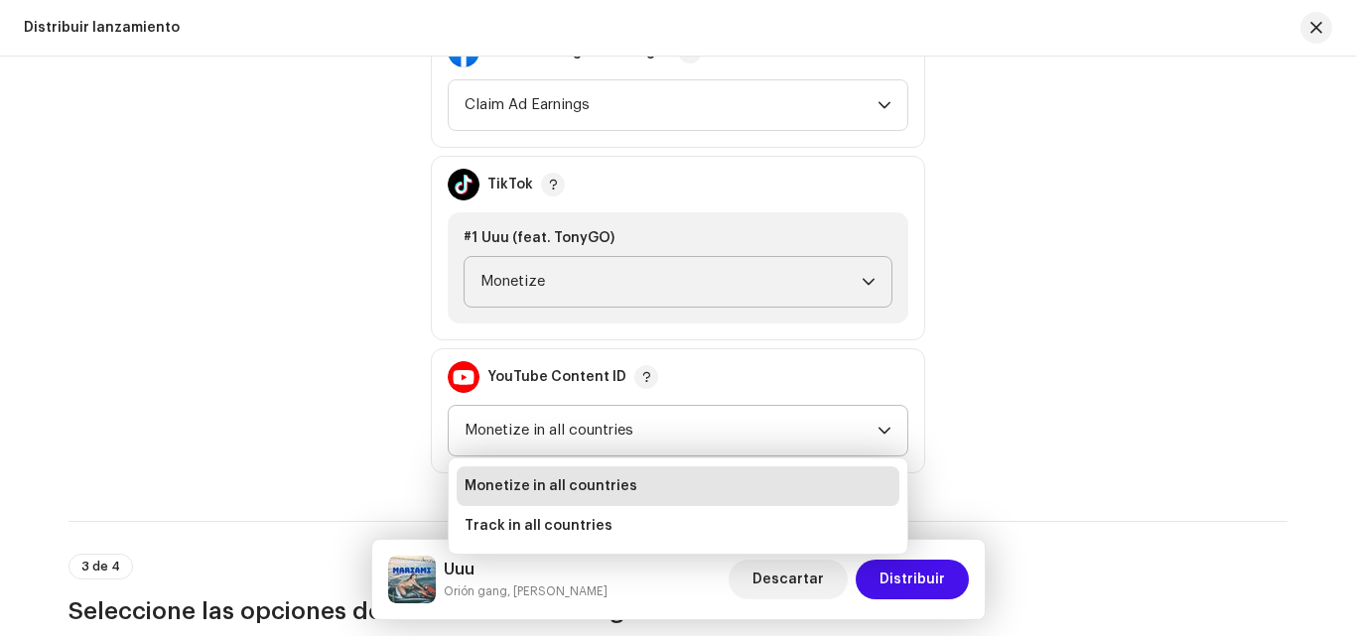
click at [678, 495] on li "Monetize in all countries" at bounding box center [678, 486] width 443 height 40
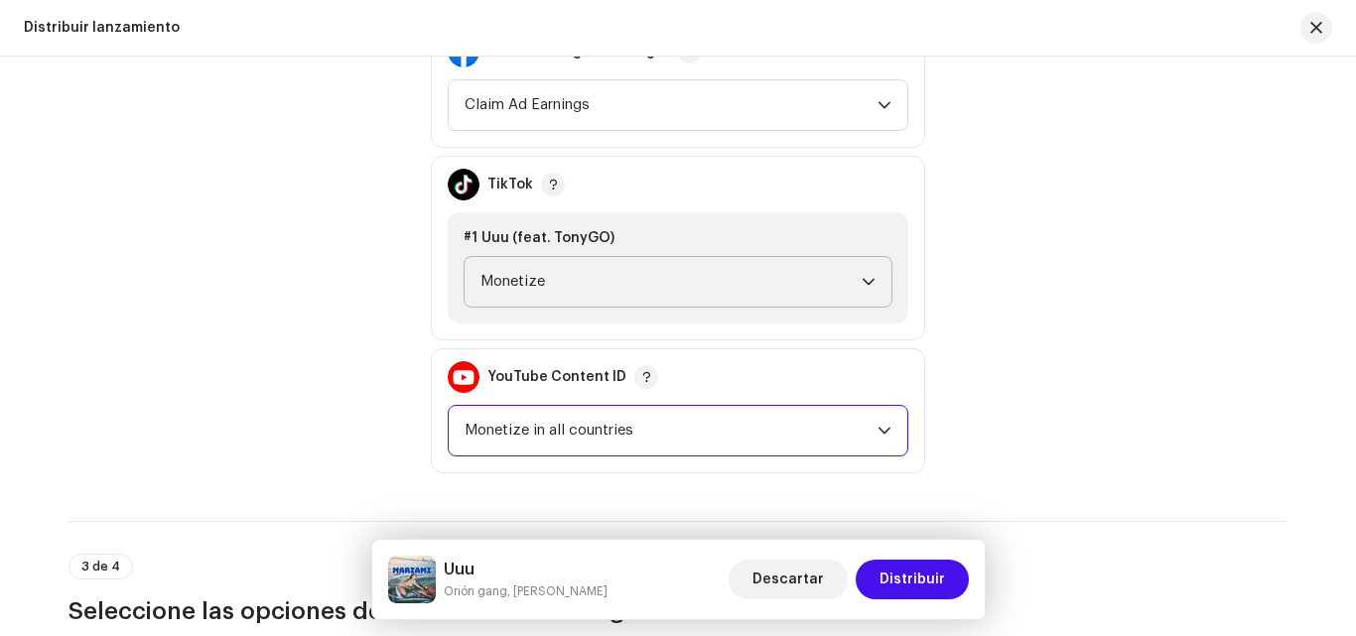
click at [786, 430] on span "Monetize in all countries" at bounding box center [670, 431] width 413 height 50
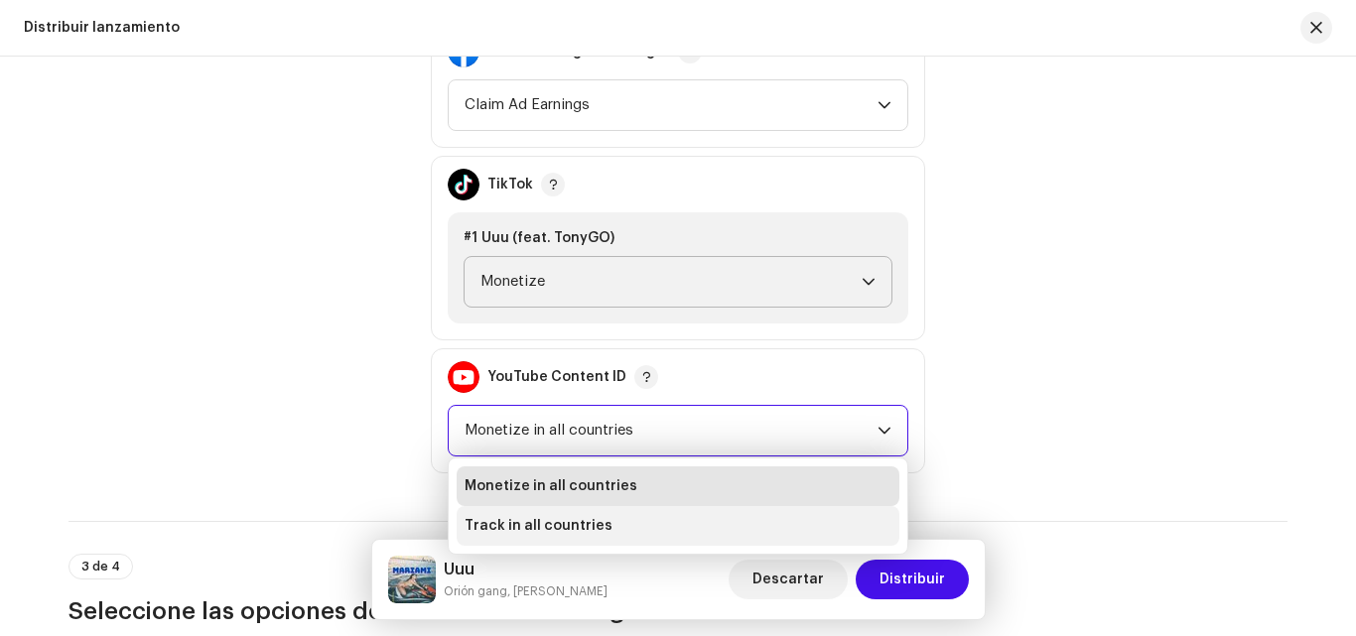
click at [670, 522] on li "Track in all countries" at bounding box center [678, 526] width 443 height 40
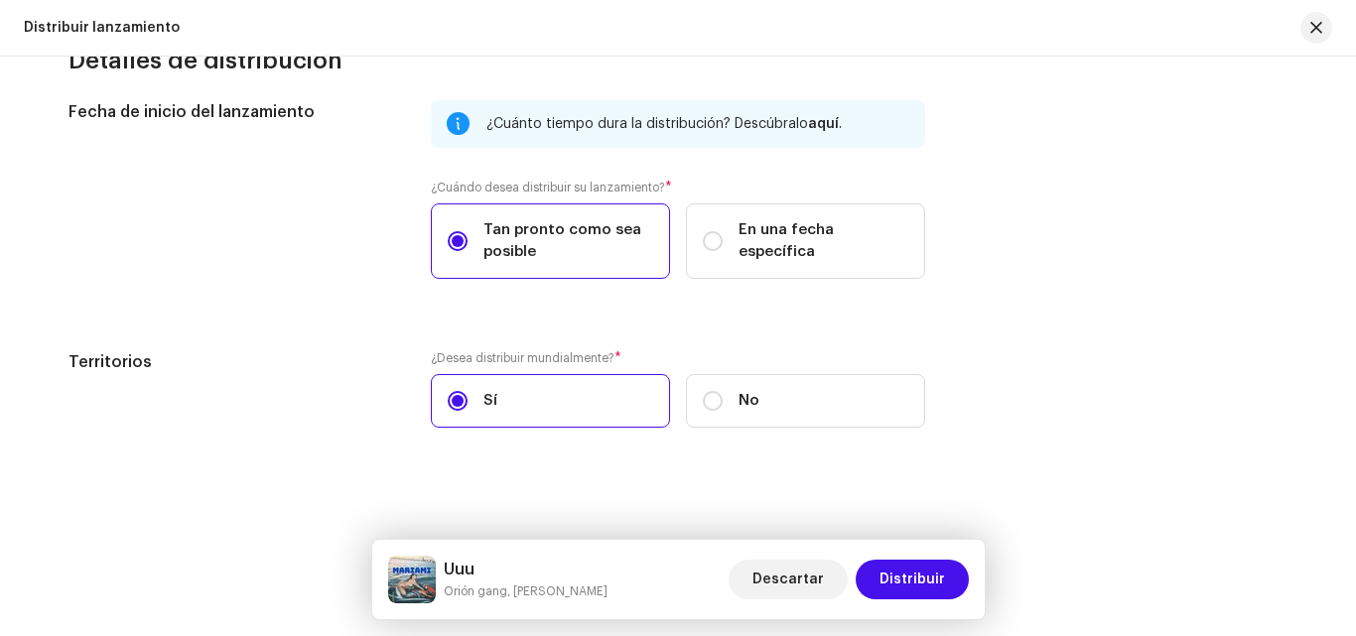
scroll to position [3315, 0]
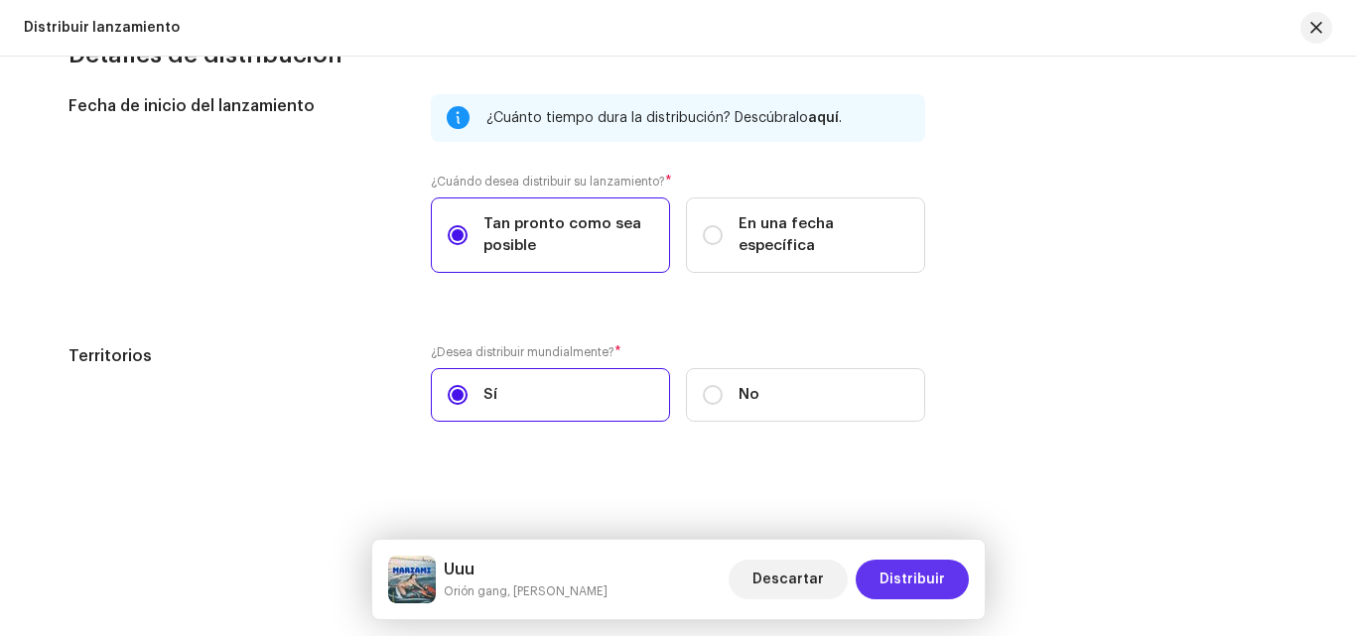
click at [877, 581] on button "Distribuir" at bounding box center [912, 580] width 113 height 40
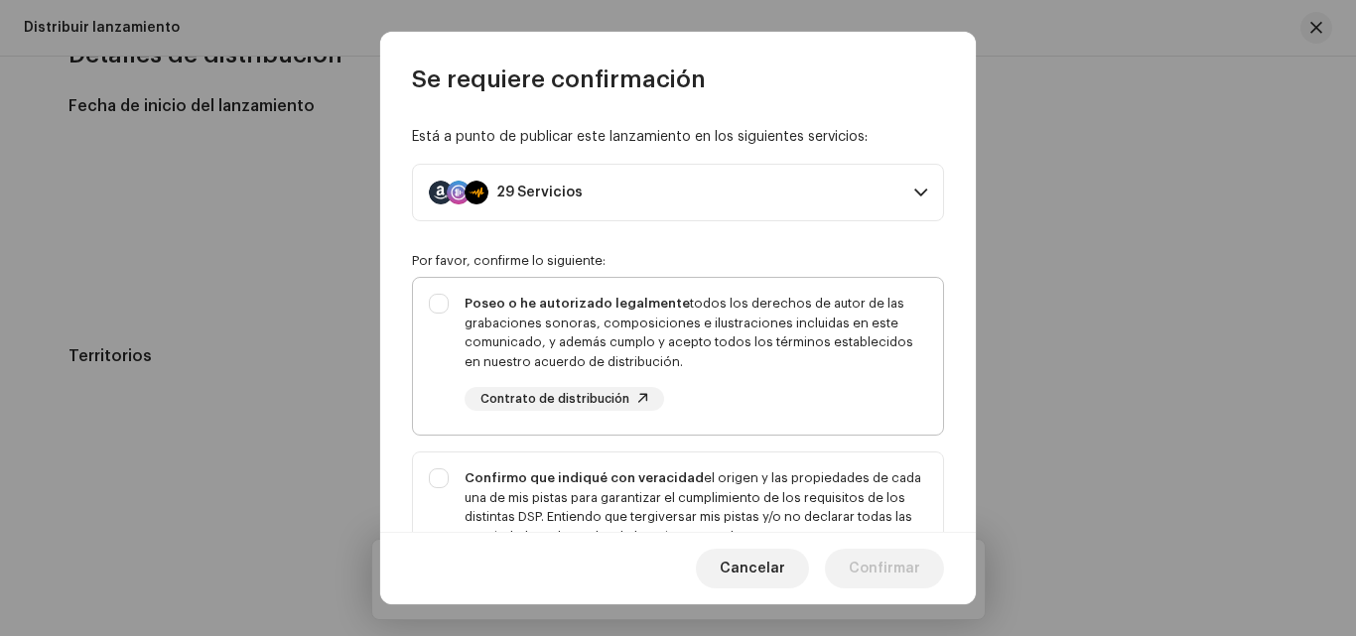
click at [447, 295] on div "Poseo o he autorizado legalmente todos los derechos de autor de las grabaciones…" at bounding box center [678, 352] width 530 height 149
checkbox input "true"
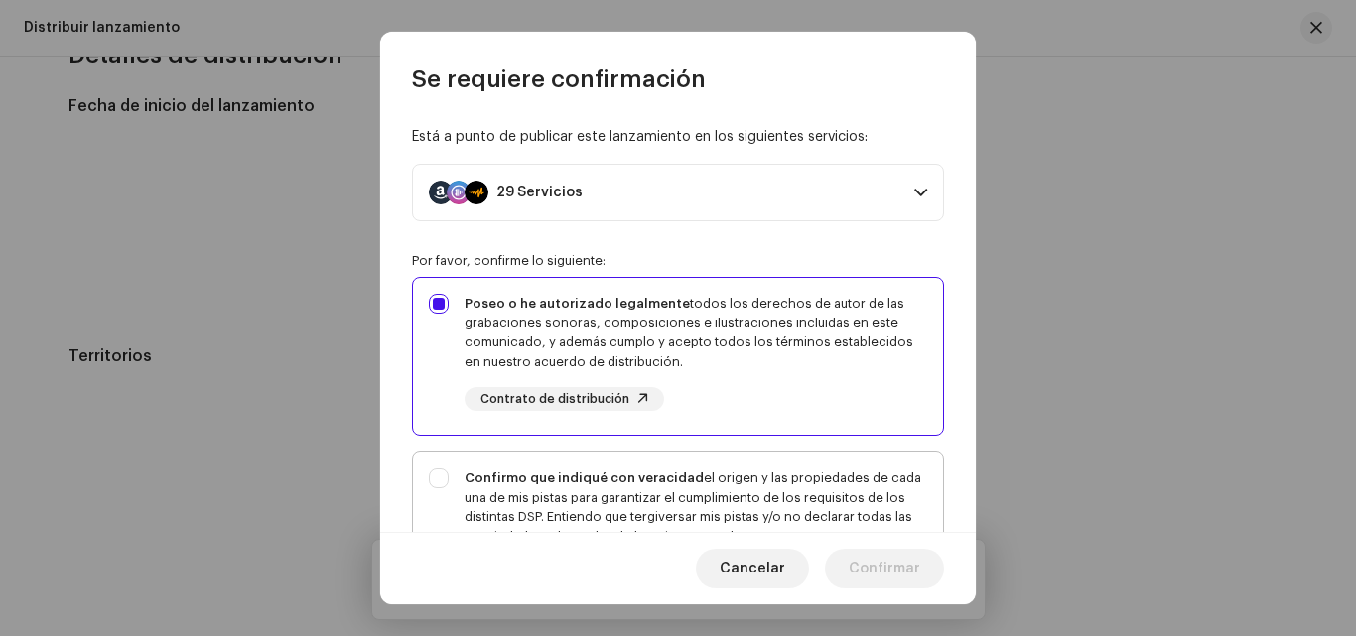
click at [441, 491] on div "Confirmo que indiqué con veracidad el origen y las propiedades de cada una de m…" at bounding box center [678, 537] width 530 height 169
checkbox input "true"
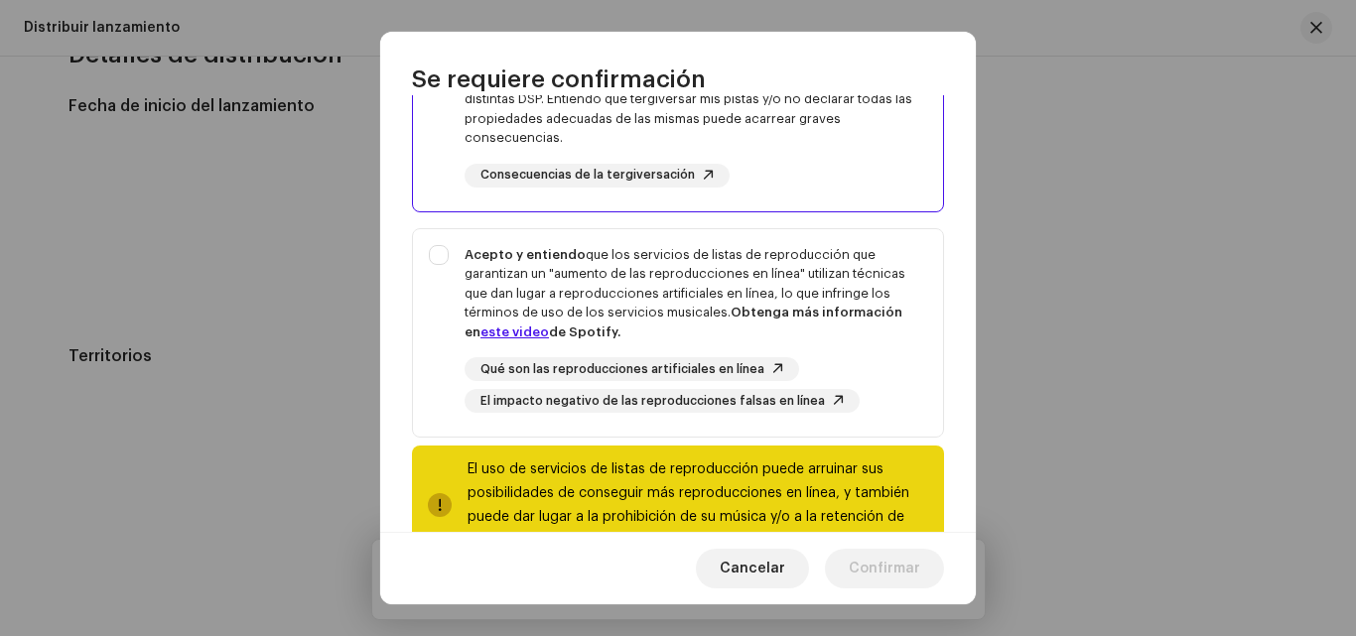
scroll to position [482, 0]
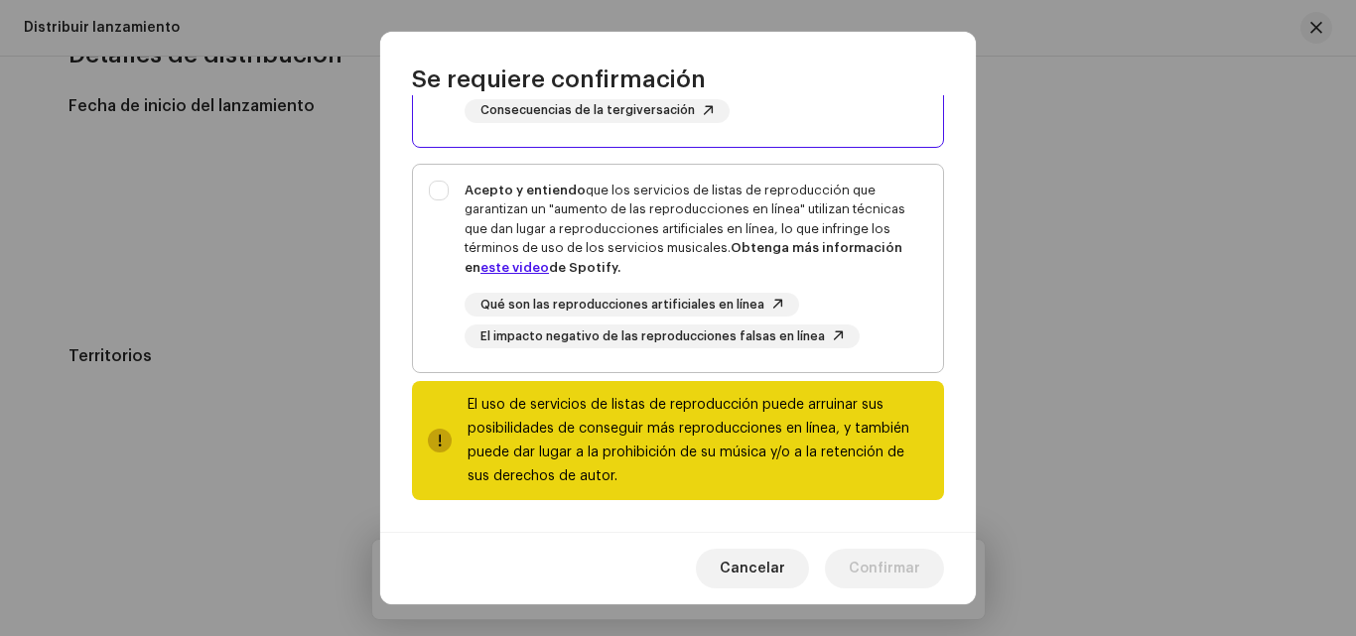
click at [432, 195] on div "Acepto y entiendo que los servicios de listas de reproducción que garantizan un…" at bounding box center [678, 265] width 530 height 200
checkbox input "true"
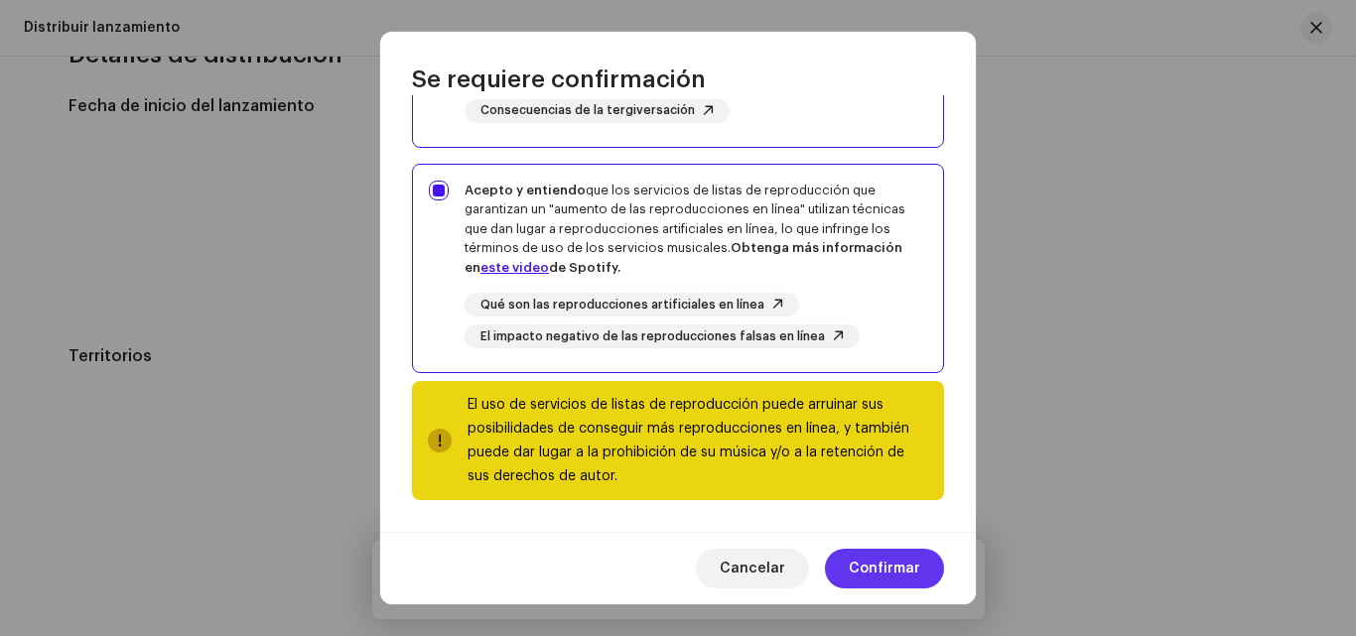
click at [917, 557] on span "Confirmar" at bounding box center [884, 569] width 71 height 40
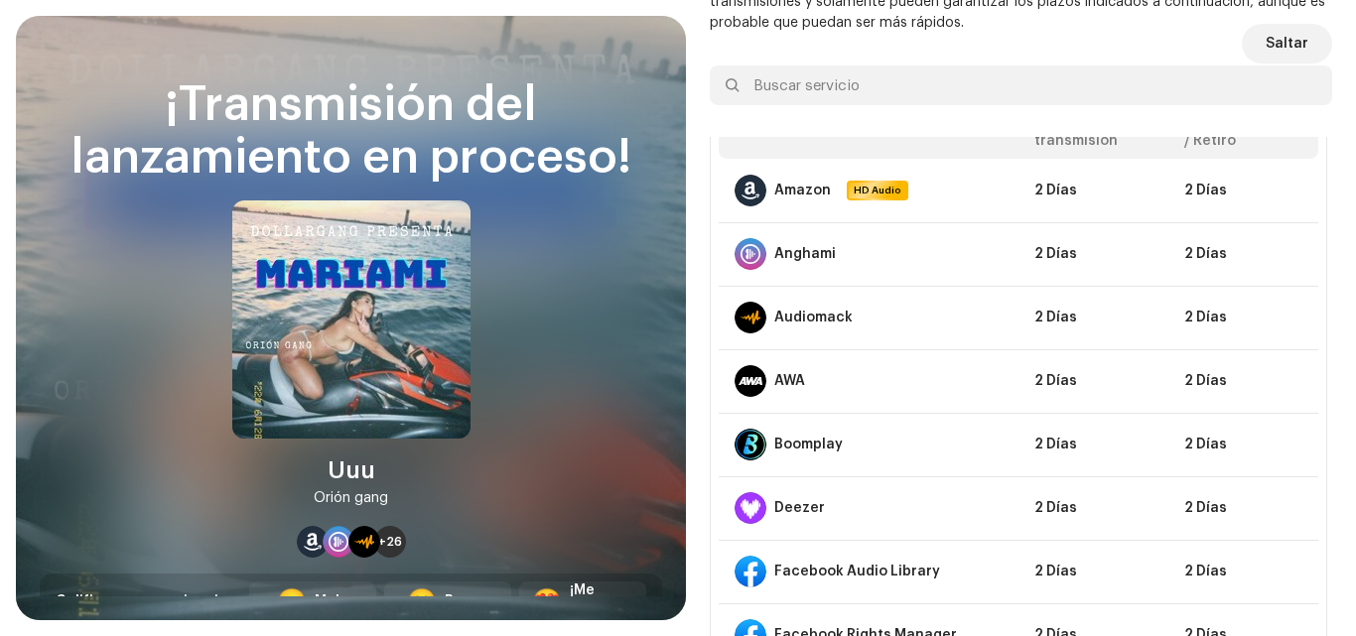
scroll to position [0, 0]
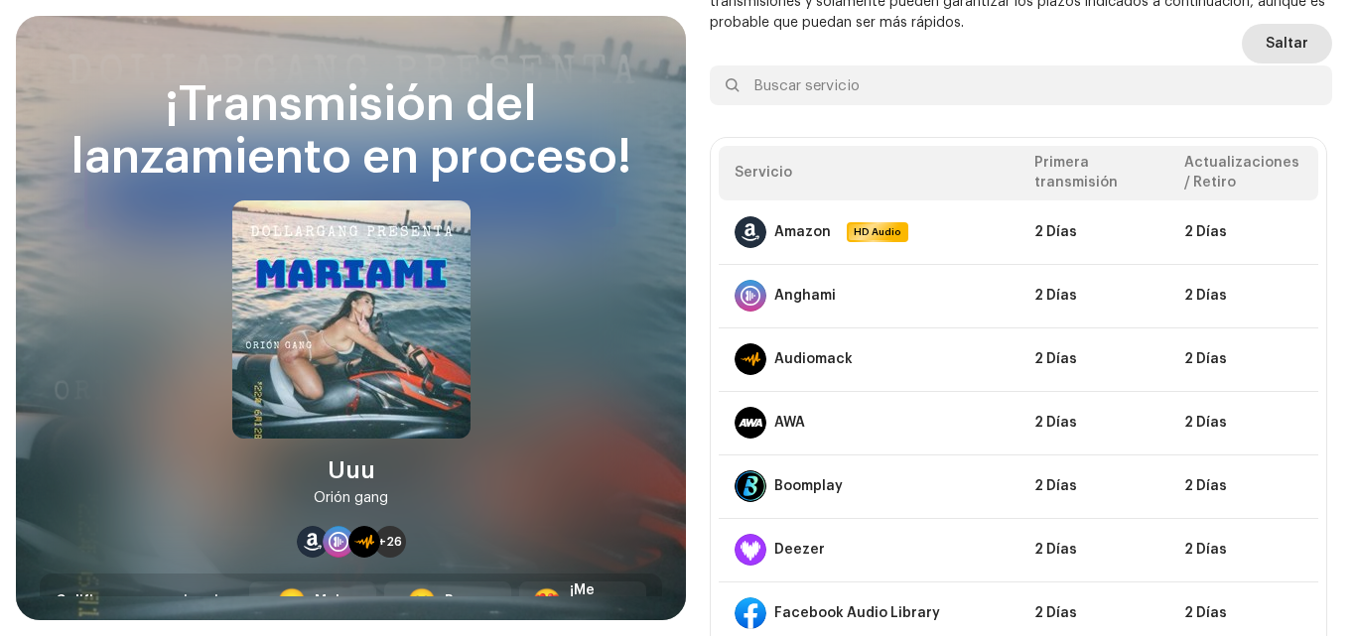
click at [1293, 49] on span "Saltar" at bounding box center [1286, 44] width 43 height 40
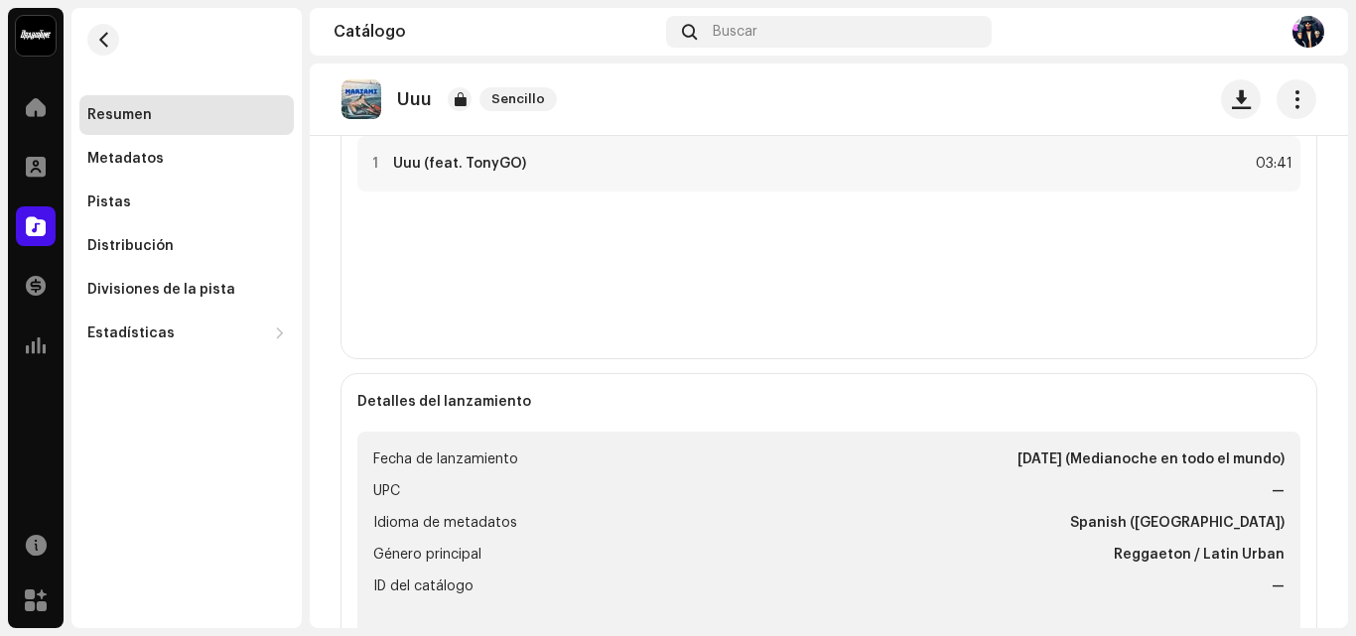
scroll to position [420, 0]
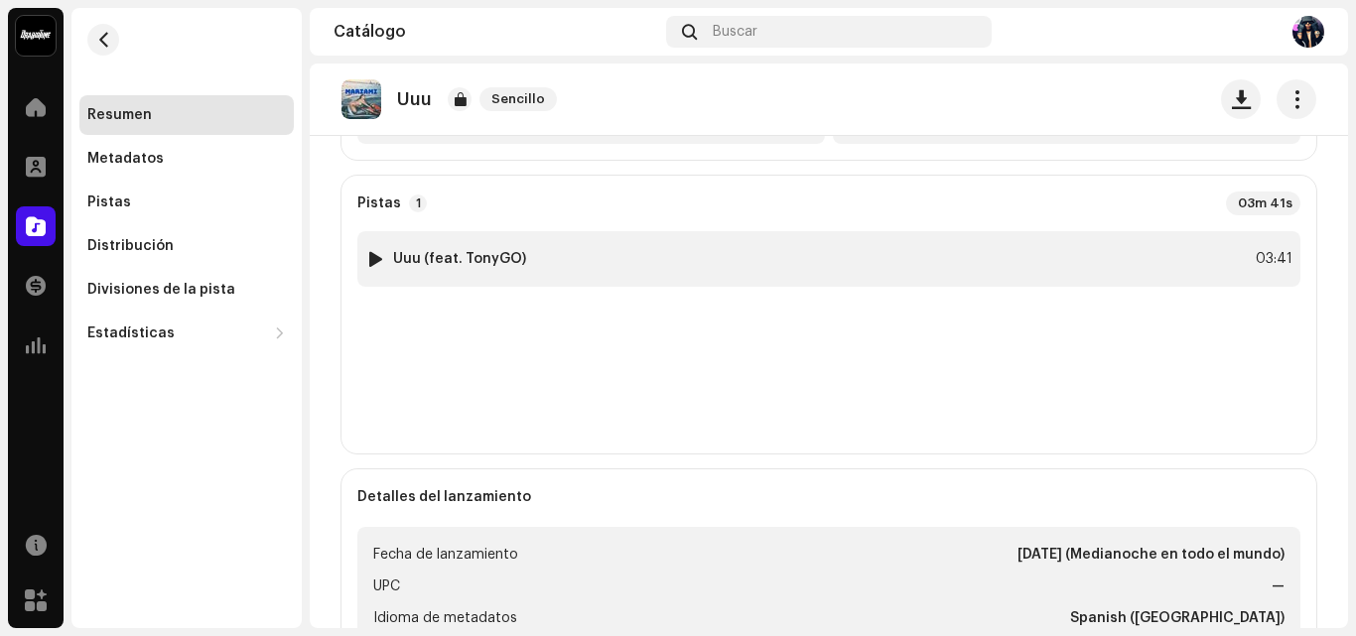
click at [1221, 257] on div "1 Uuu (feat. TonyGO) 03:41" at bounding box center [828, 259] width 943 height 56
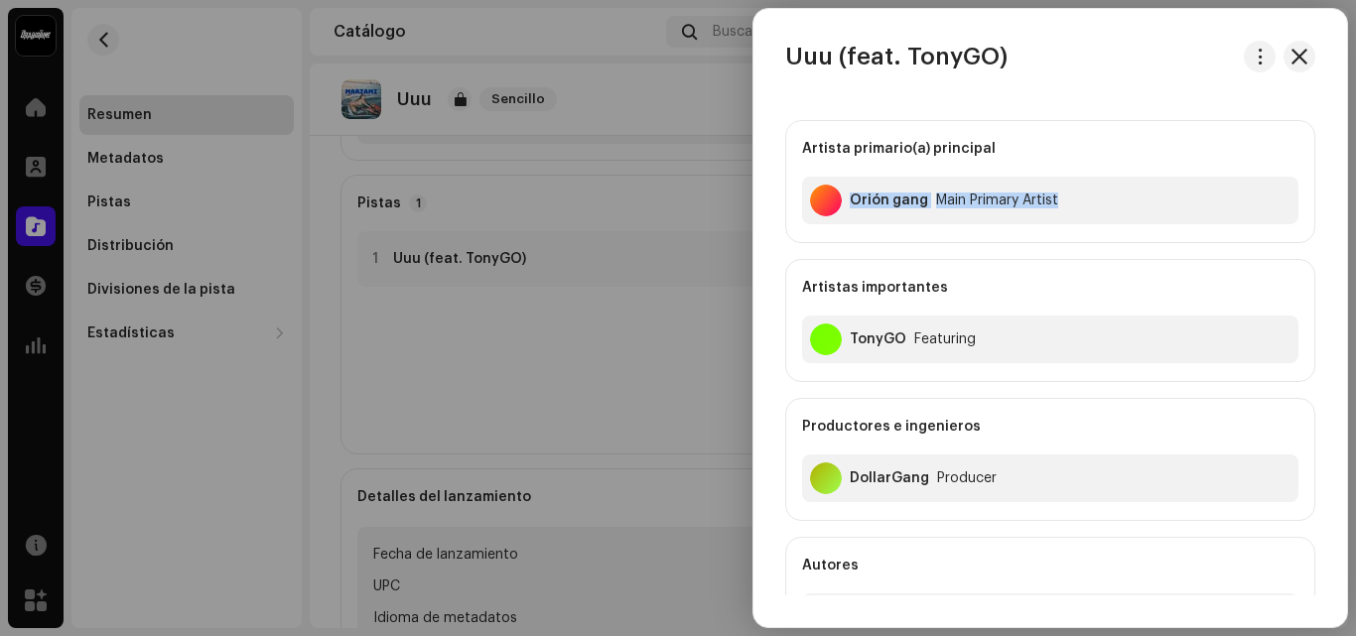
drag, startPoint x: 1347, startPoint y: 150, endPoint x: 1344, endPoint y: 180, distance: 29.9
click at [1344, 180] on div "Uuu (feat. TonyGO) Artista primario(a) principal Orión gang Main Primary Artist…" at bounding box center [1049, 318] width 595 height 620
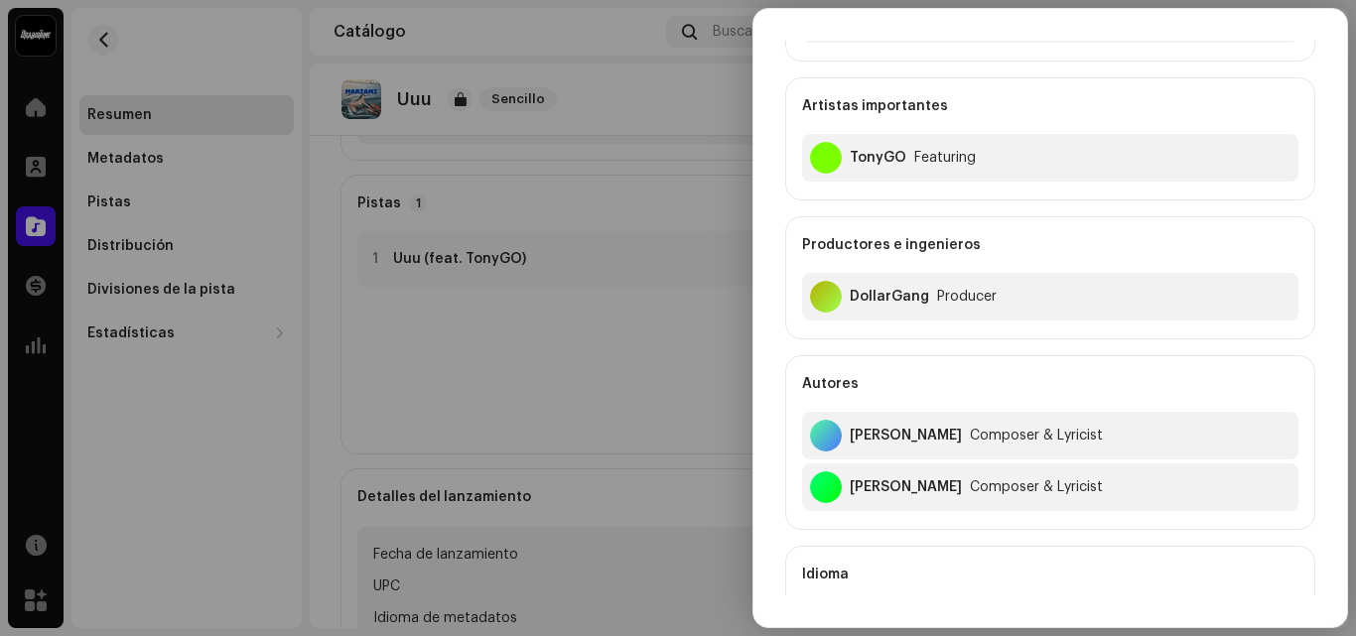
scroll to position [0, 0]
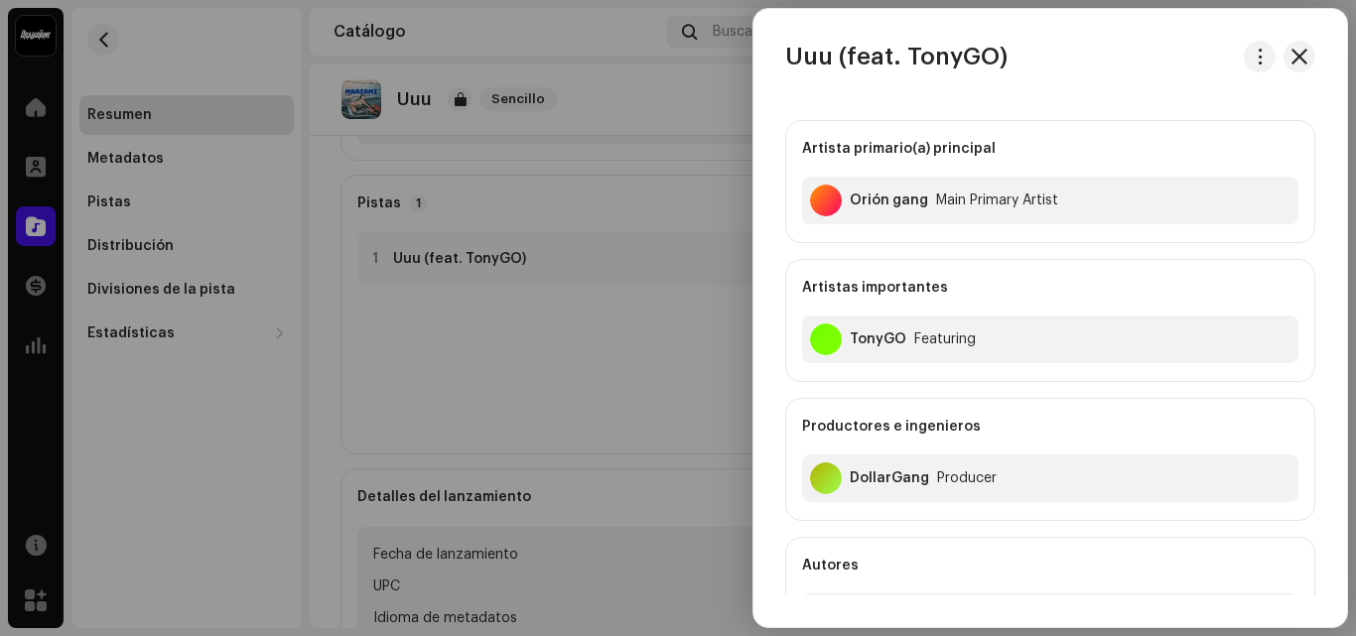
click at [736, 379] on div at bounding box center [678, 318] width 1356 height 636
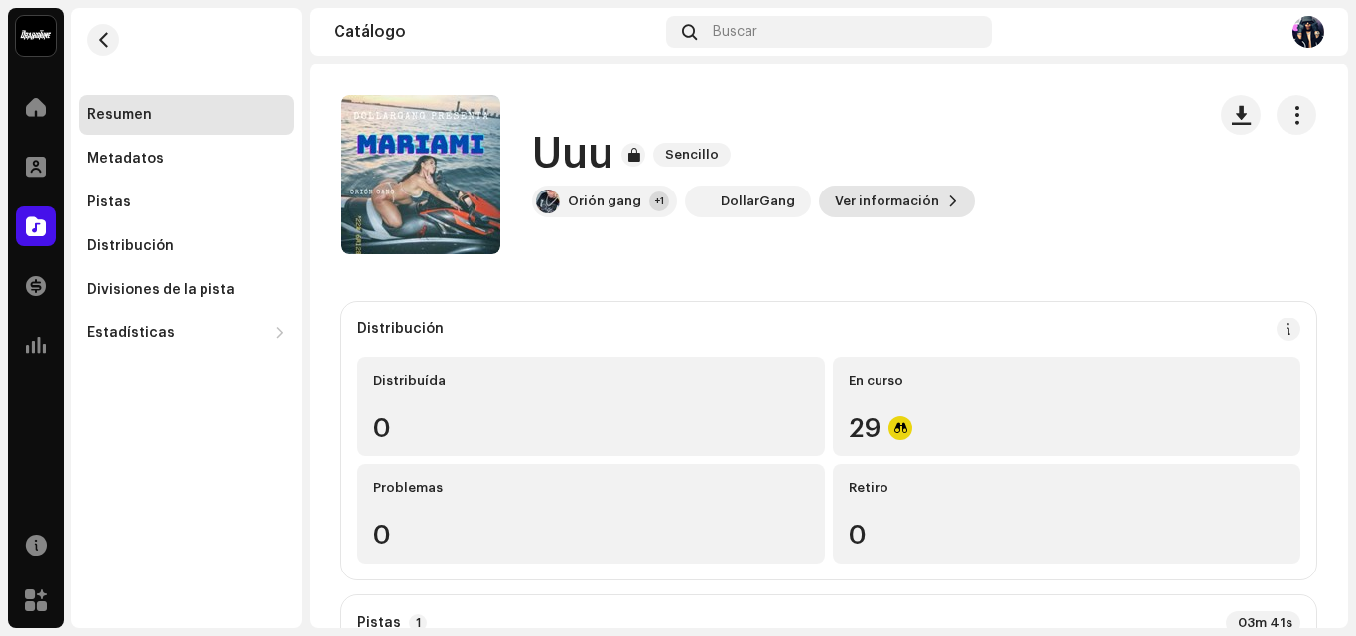
click at [900, 203] on span "Ver información" at bounding box center [887, 202] width 104 height 40
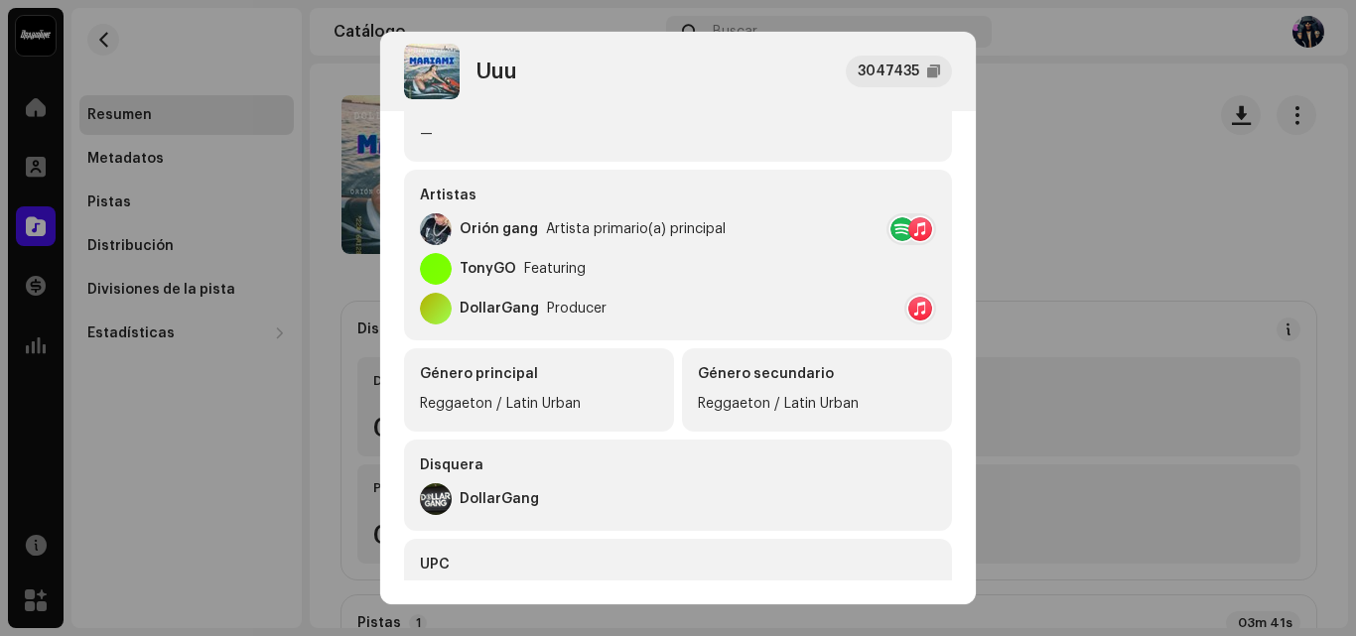
scroll to position [285, 0]
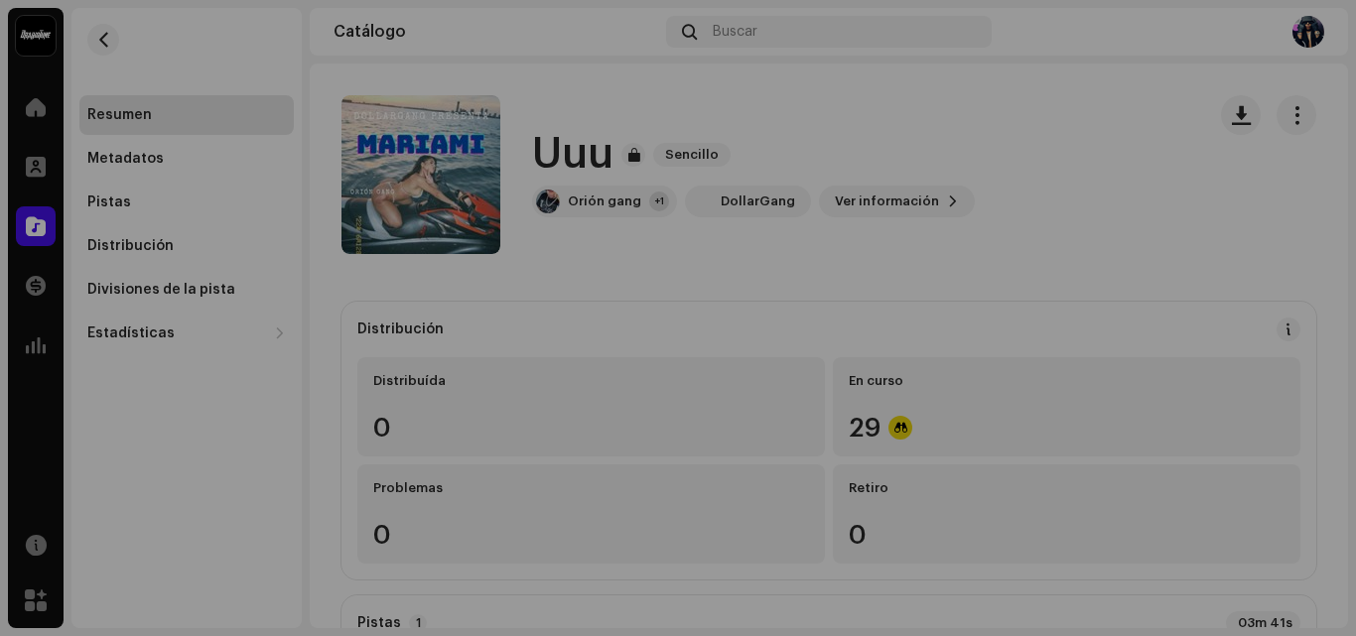
click at [992, 136] on div "Uuu 3047435 Metadatos Distribución Idioma de metadatos Spanish (Latin America) …" at bounding box center [678, 318] width 1356 height 636
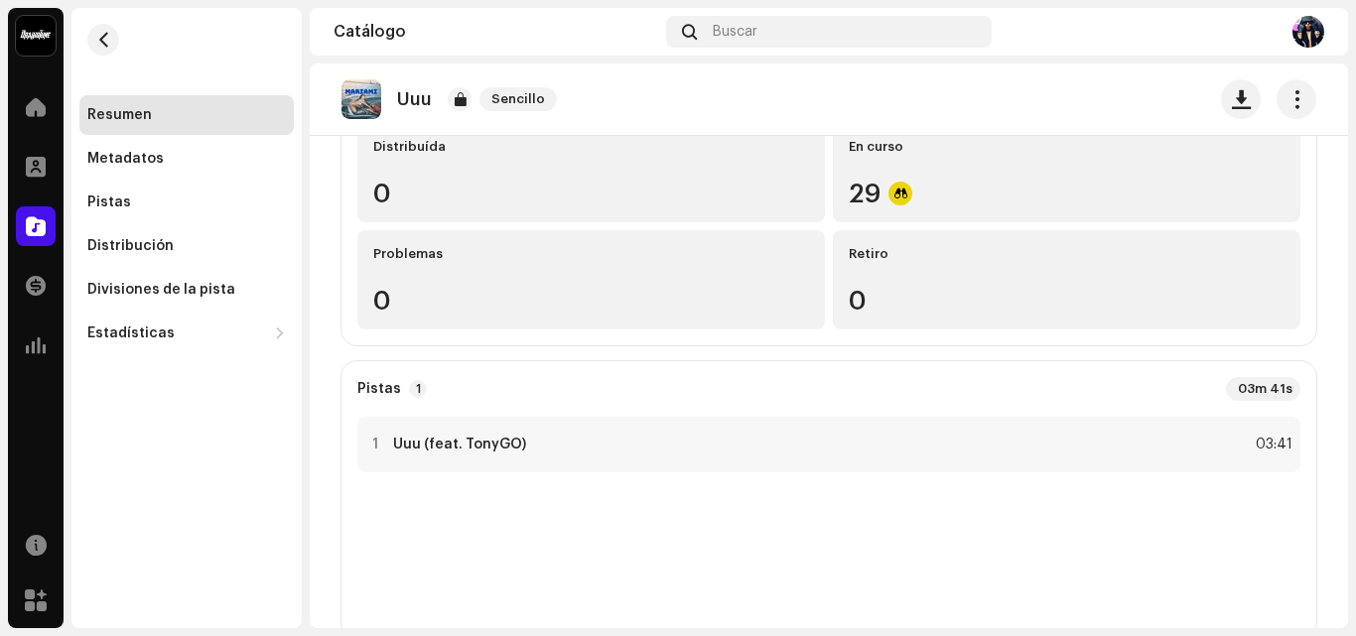
scroll to position [361, 0]
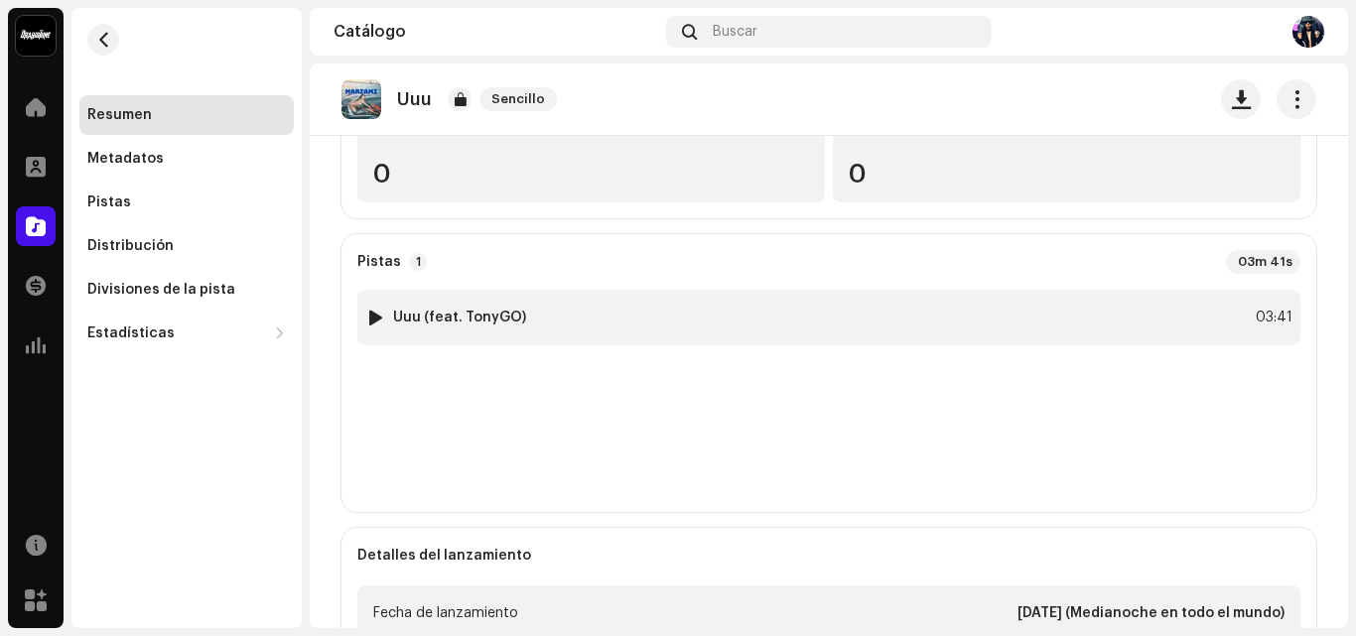
click at [1180, 312] on div "1 Uuu (feat. TonyGO) 03:41" at bounding box center [828, 318] width 943 height 56
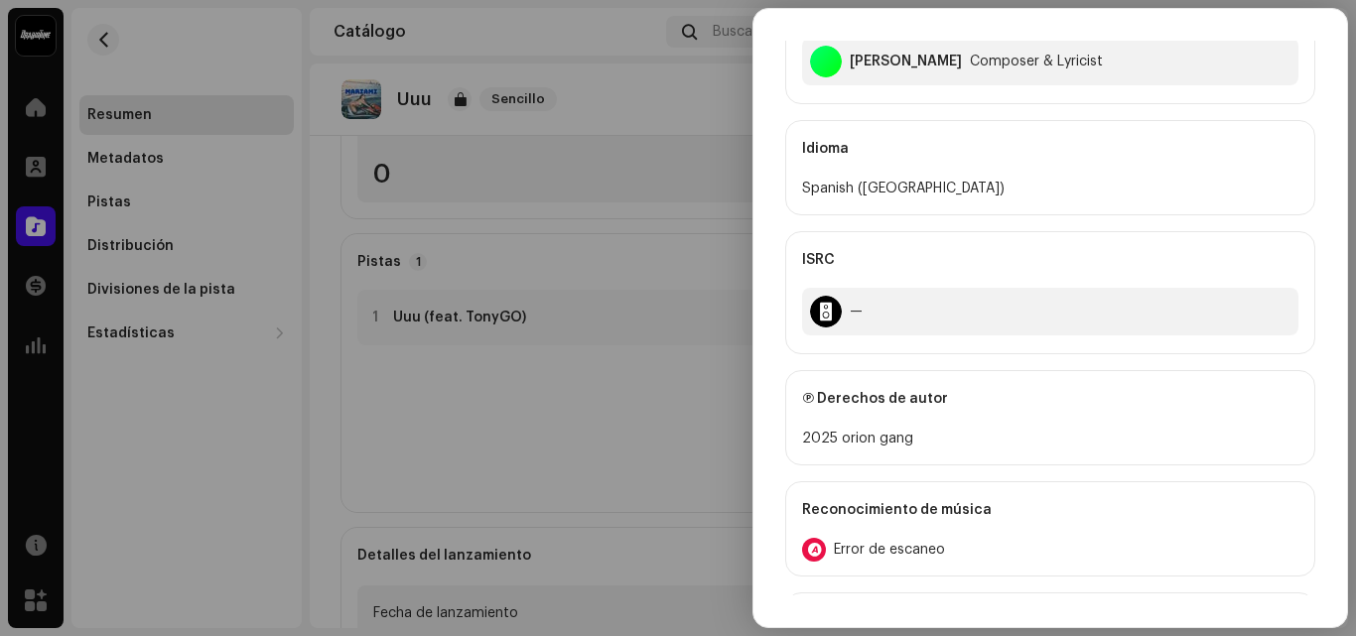
scroll to position [325, 0]
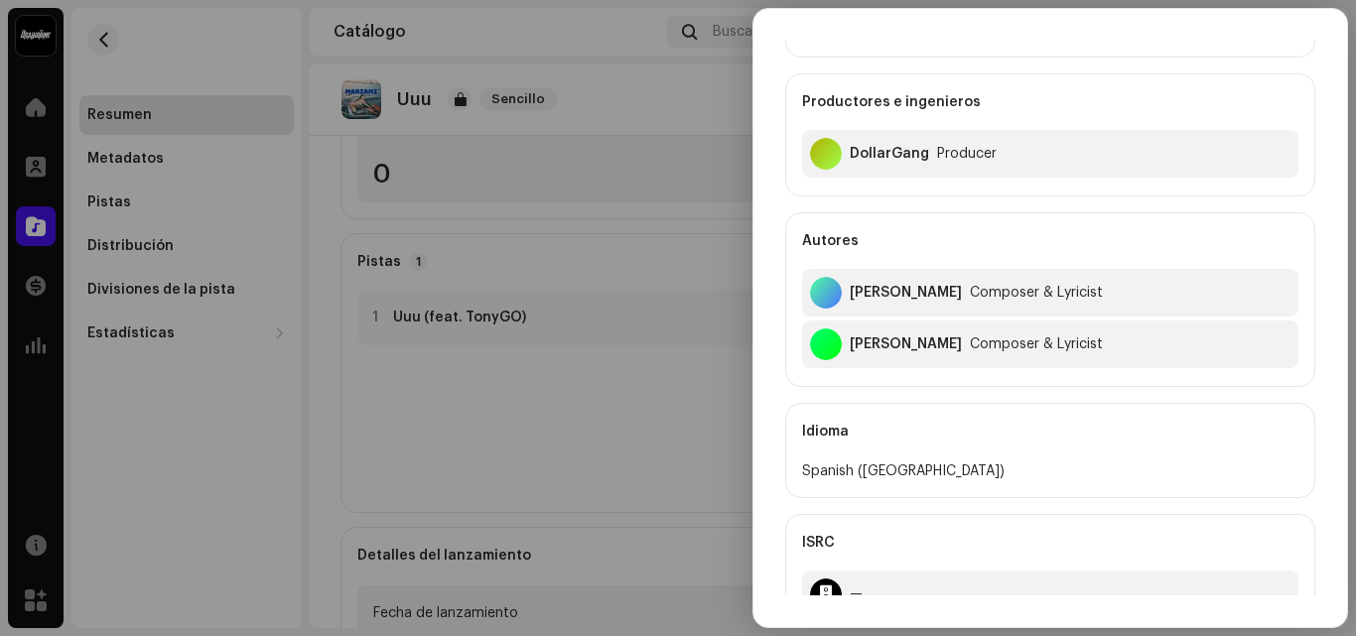
click at [549, 423] on div at bounding box center [678, 318] width 1356 height 636
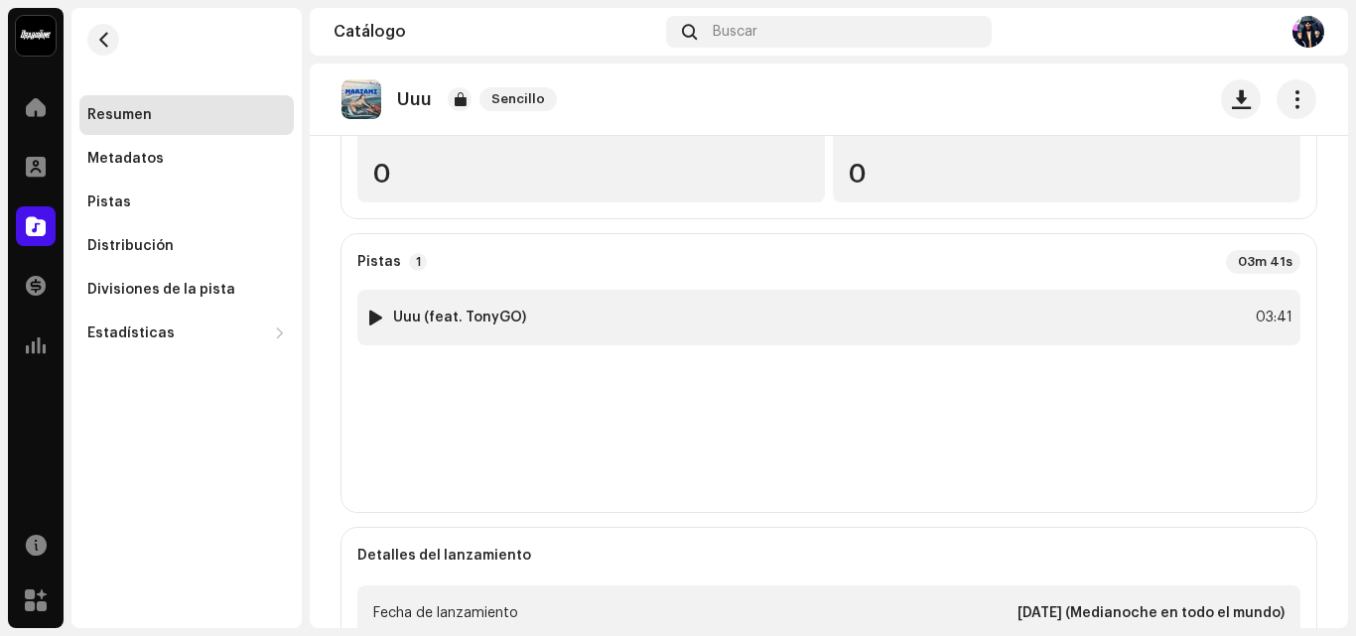
click at [375, 316] on div at bounding box center [375, 318] width 15 height 16
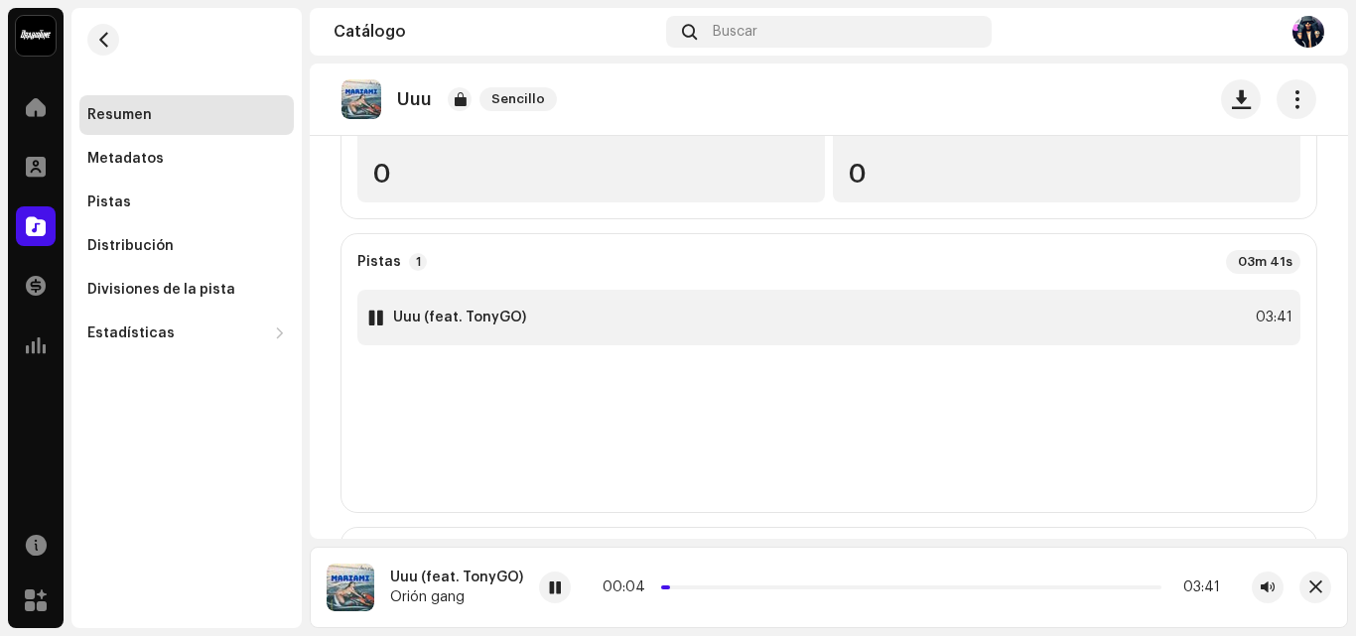
click at [1100, 317] on div "1 Uuu (feat. TonyGO) 03:41" at bounding box center [828, 318] width 943 height 56
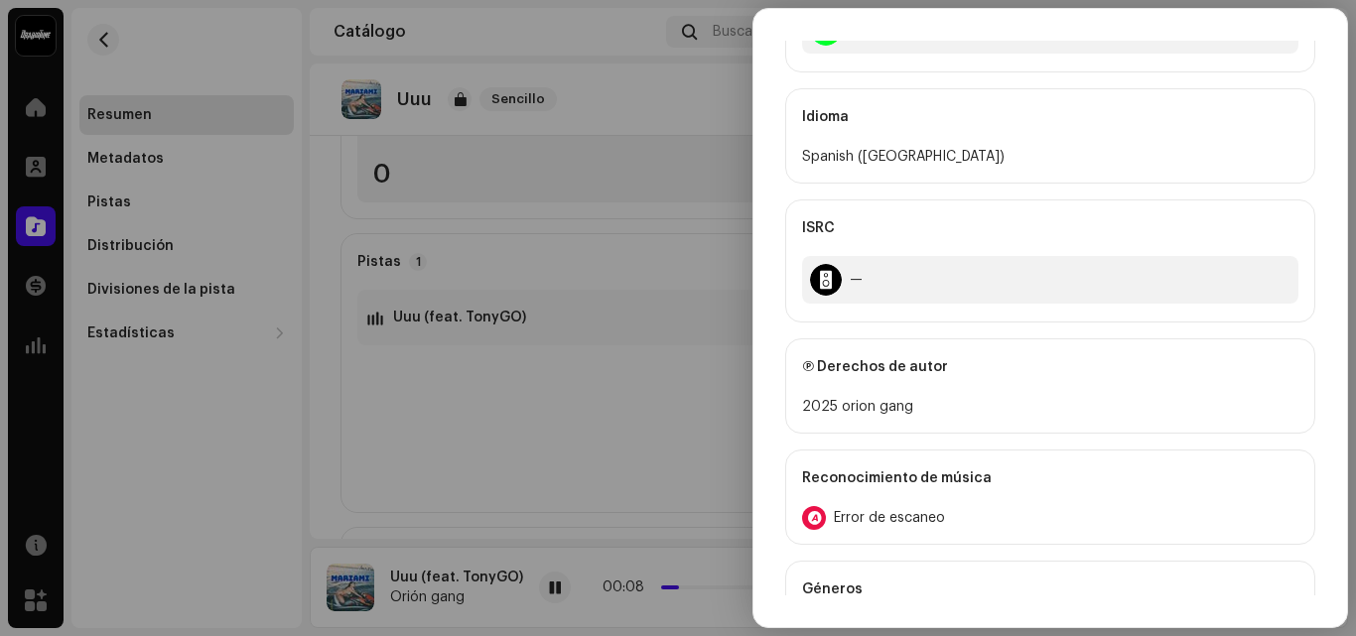
scroll to position [247, 0]
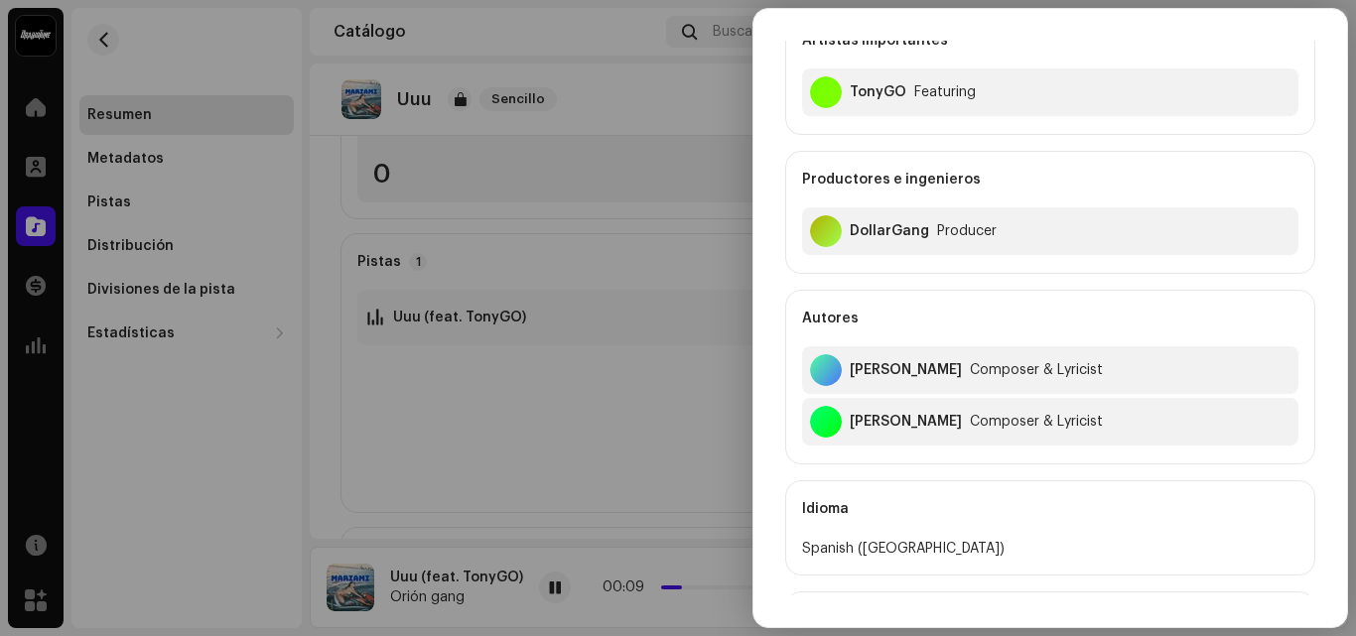
click at [615, 402] on div at bounding box center [678, 318] width 1356 height 636
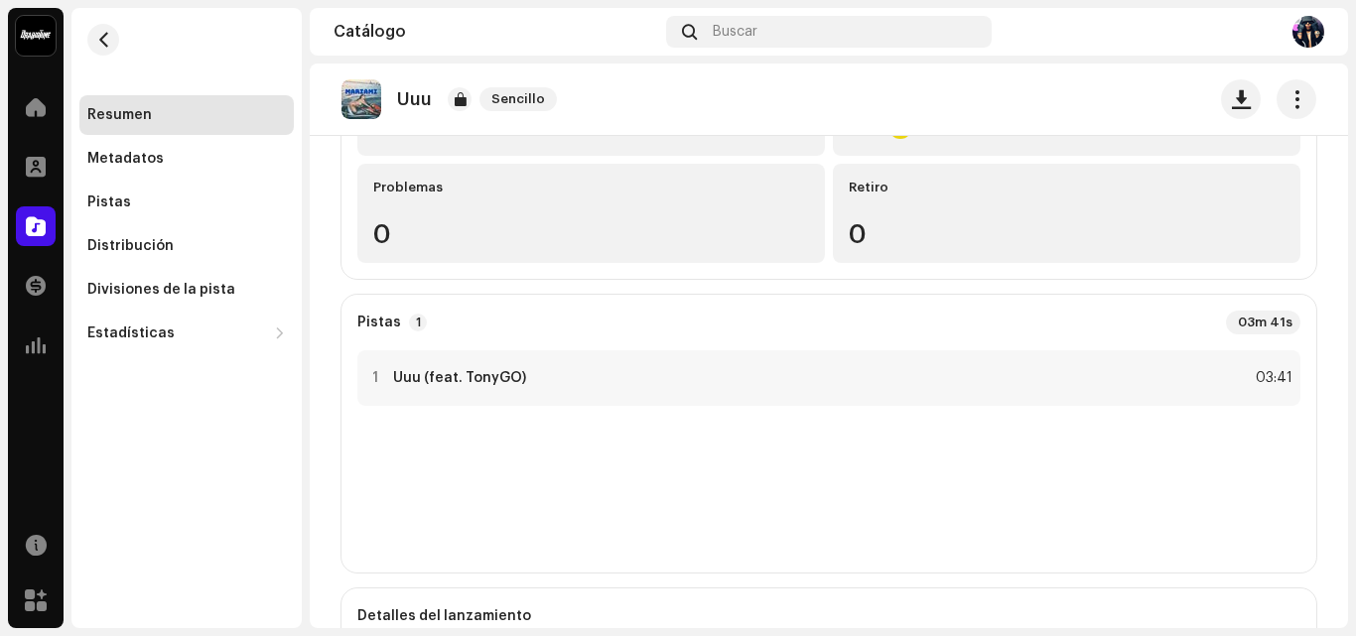
scroll to position [413, 0]
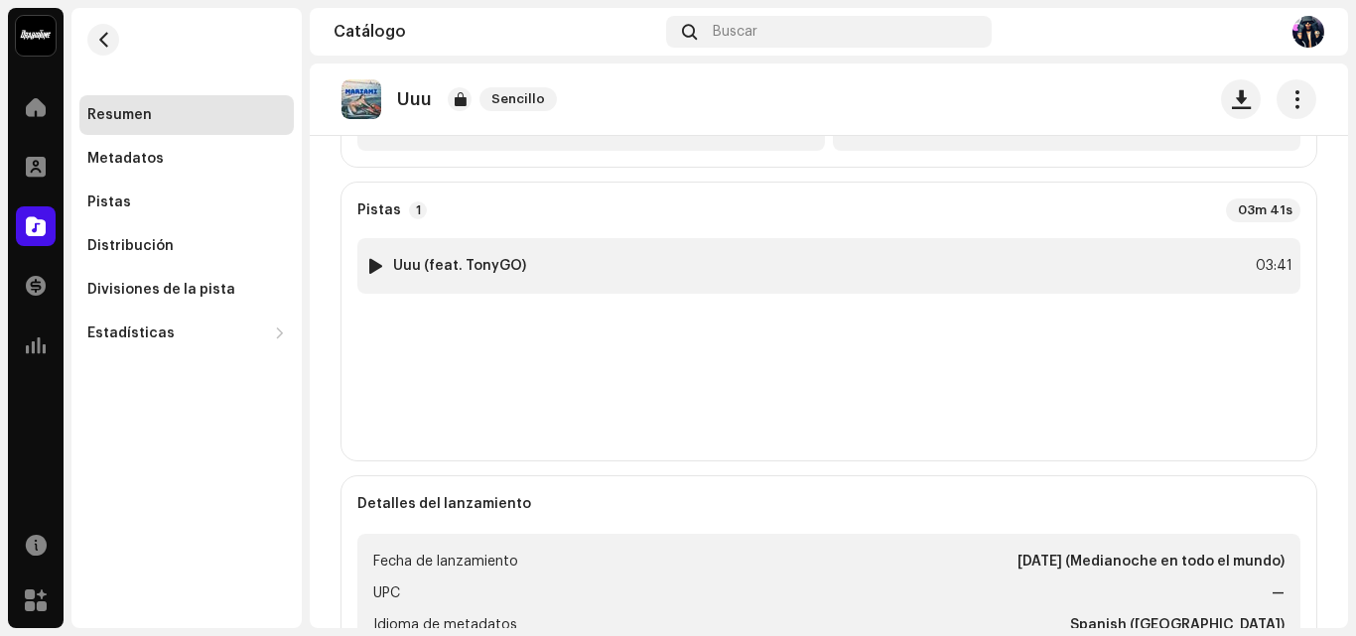
click at [1205, 271] on div "1 Uuu (feat. TonyGO) 03:41" at bounding box center [828, 266] width 943 height 56
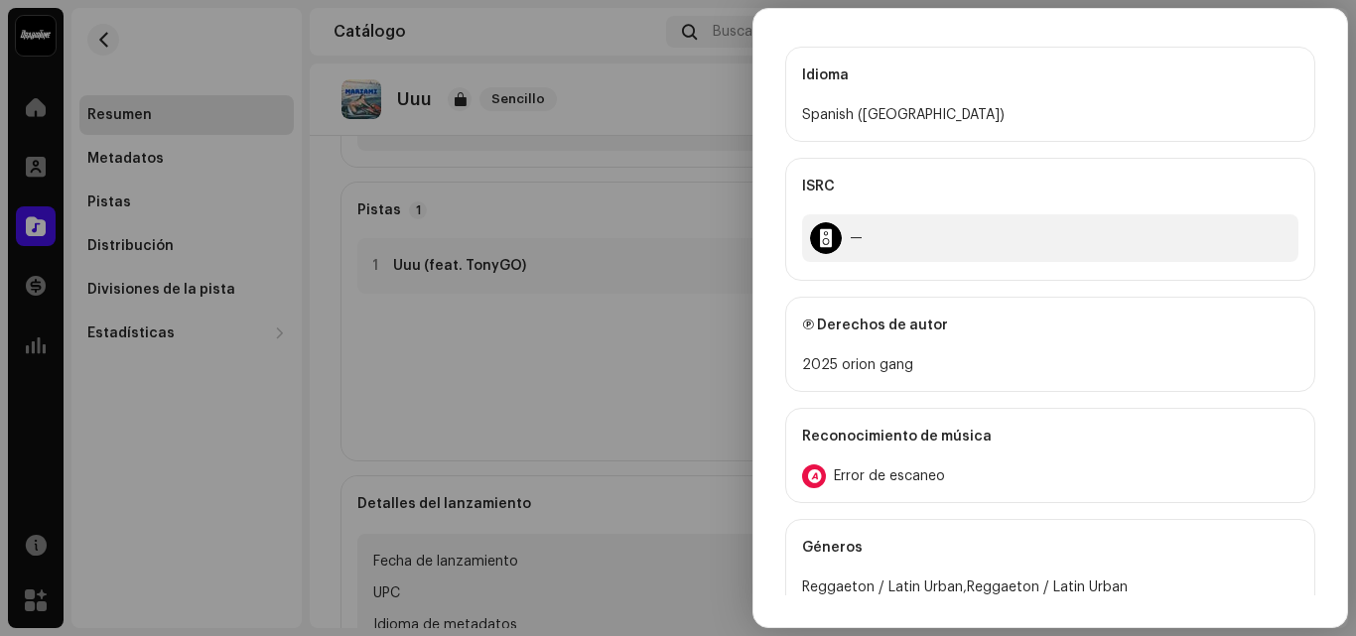
scroll to position [717, 0]
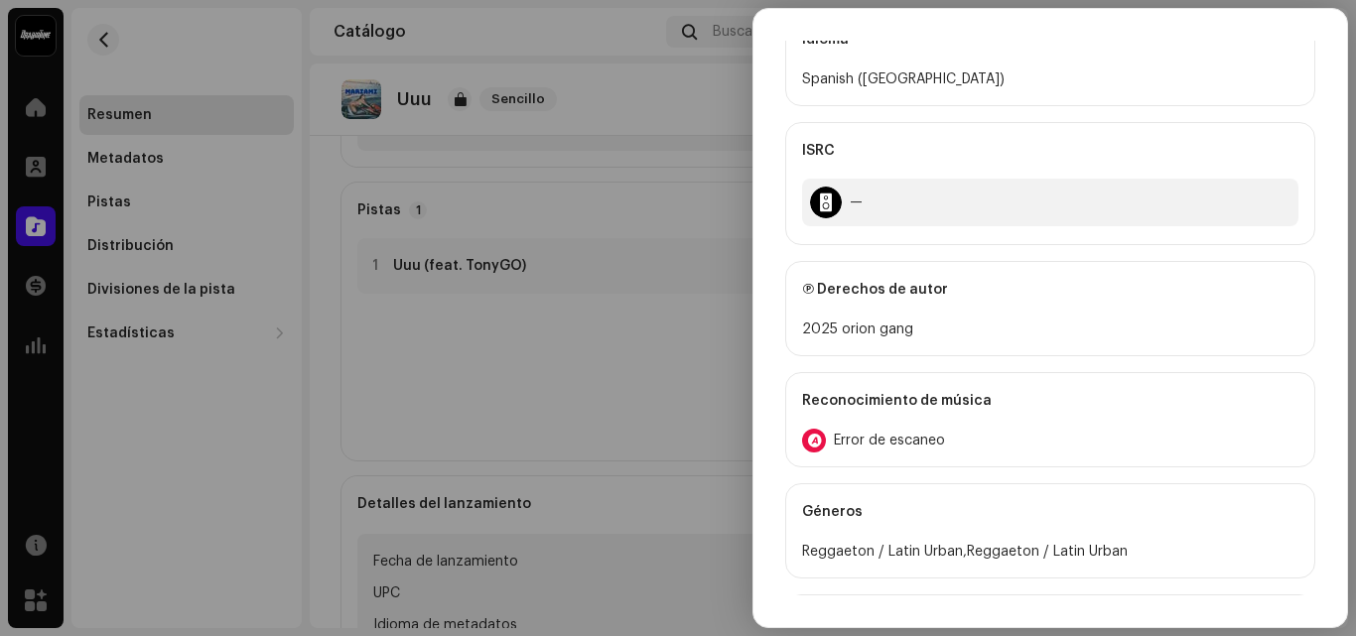
click at [922, 423] on div "Reconocimiento de música" at bounding box center [1050, 401] width 496 height 56
click at [687, 467] on div "Reconocimiento de audio por AcrCloud is still processing the audio file. Do NOT…" at bounding box center [678, 318] width 1356 height 636
click at [691, 330] on div at bounding box center [678, 318] width 1356 height 636
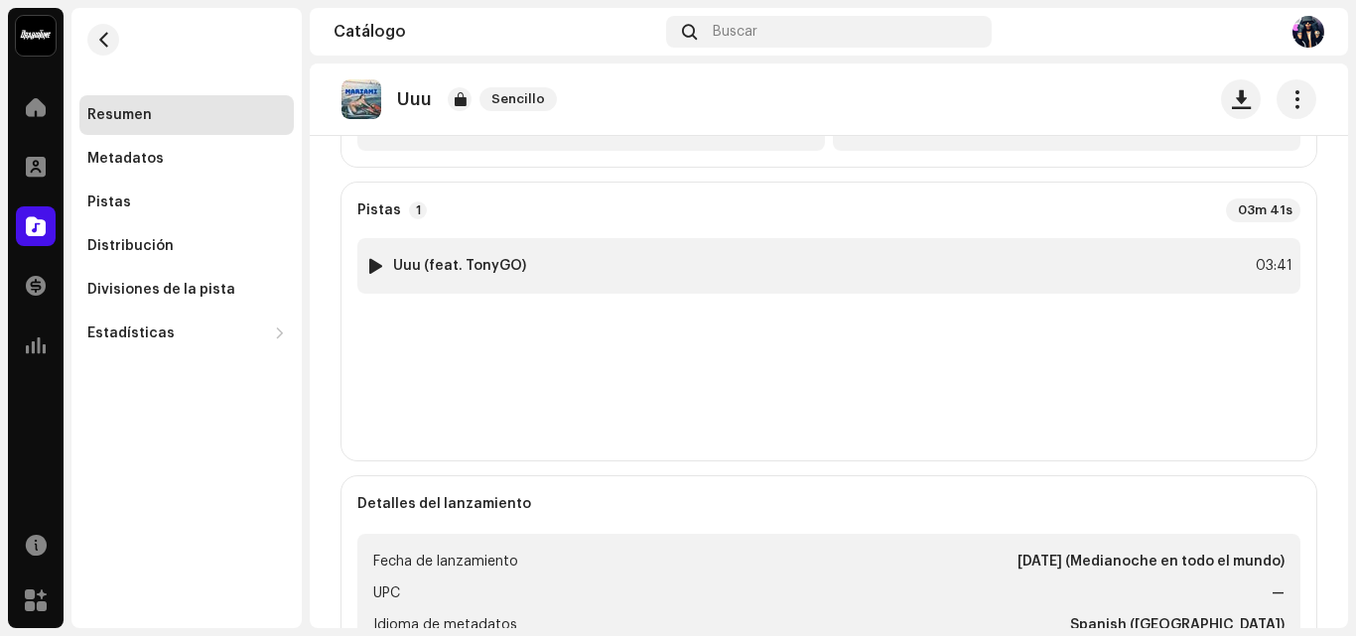
click at [368, 267] on div at bounding box center [375, 266] width 15 height 16
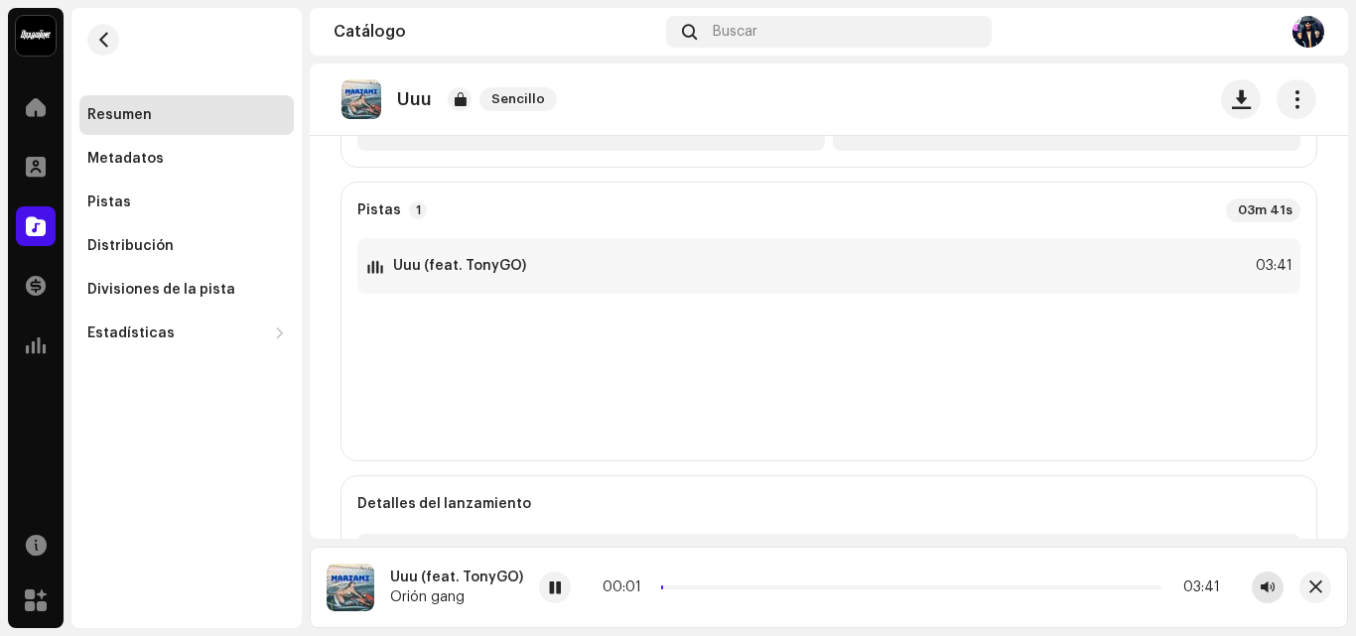
click at [1271, 588] on span "button" at bounding box center [1267, 588] width 14 height 16
drag, startPoint x: 1258, startPoint y: 584, endPoint x: 1257, endPoint y: 525, distance: 58.6
click at [1261, 511] on section "Catálogo Buscar Uuu Sencillo Uuu Sencillo Orión gang +1 DollarGang Ver informac…" at bounding box center [829, 318] width 1038 height 620
click at [1315, 583] on span "button" at bounding box center [1315, 588] width 13 height 16
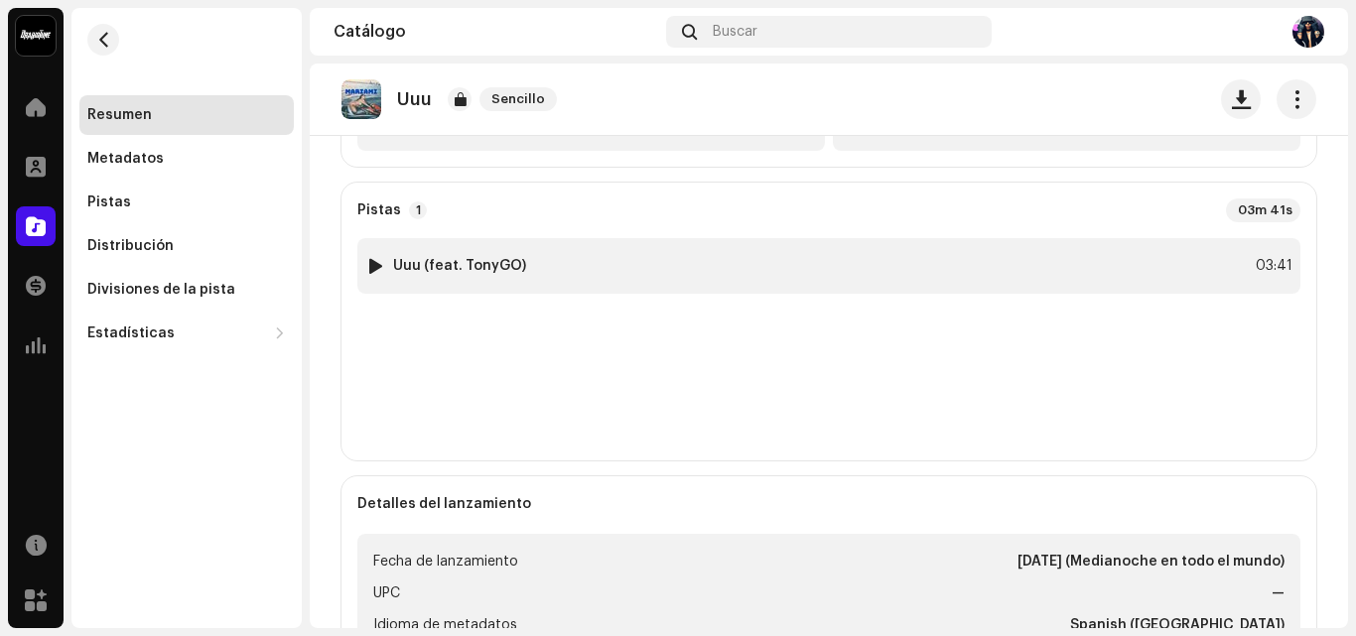
click at [1092, 255] on div "1 Uuu (feat. TonyGO) 03:41" at bounding box center [828, 266] width 943 height 56
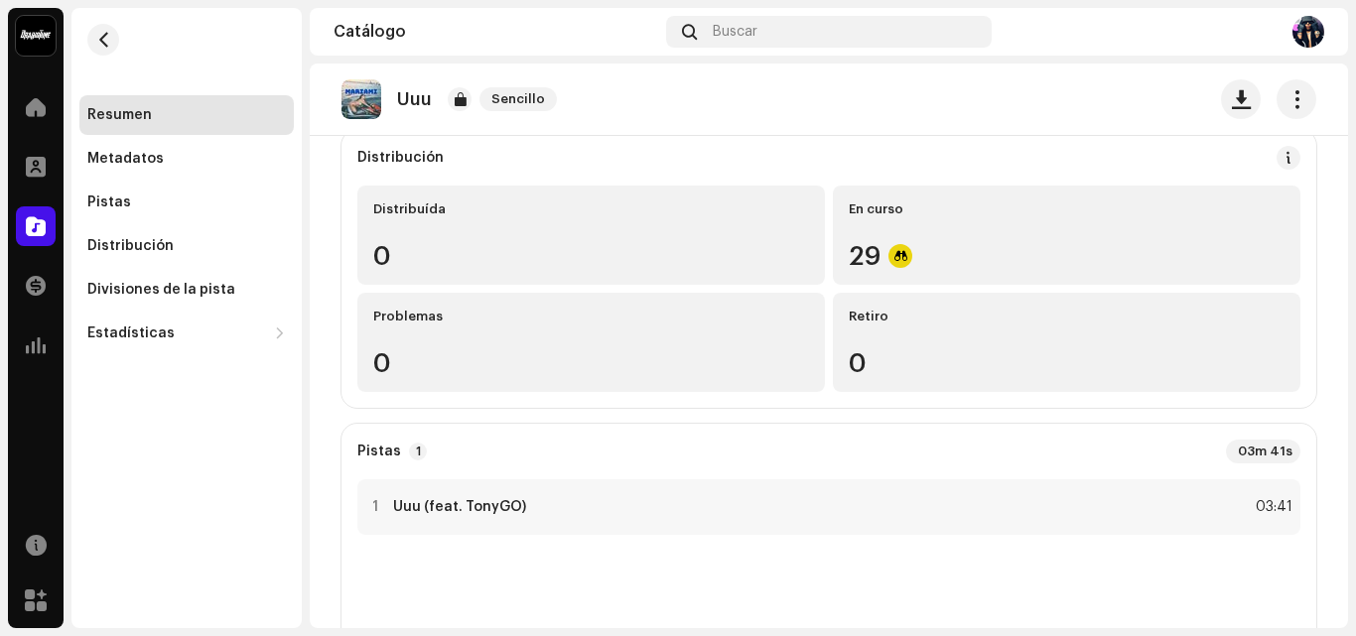
scroll to position [445, 0]
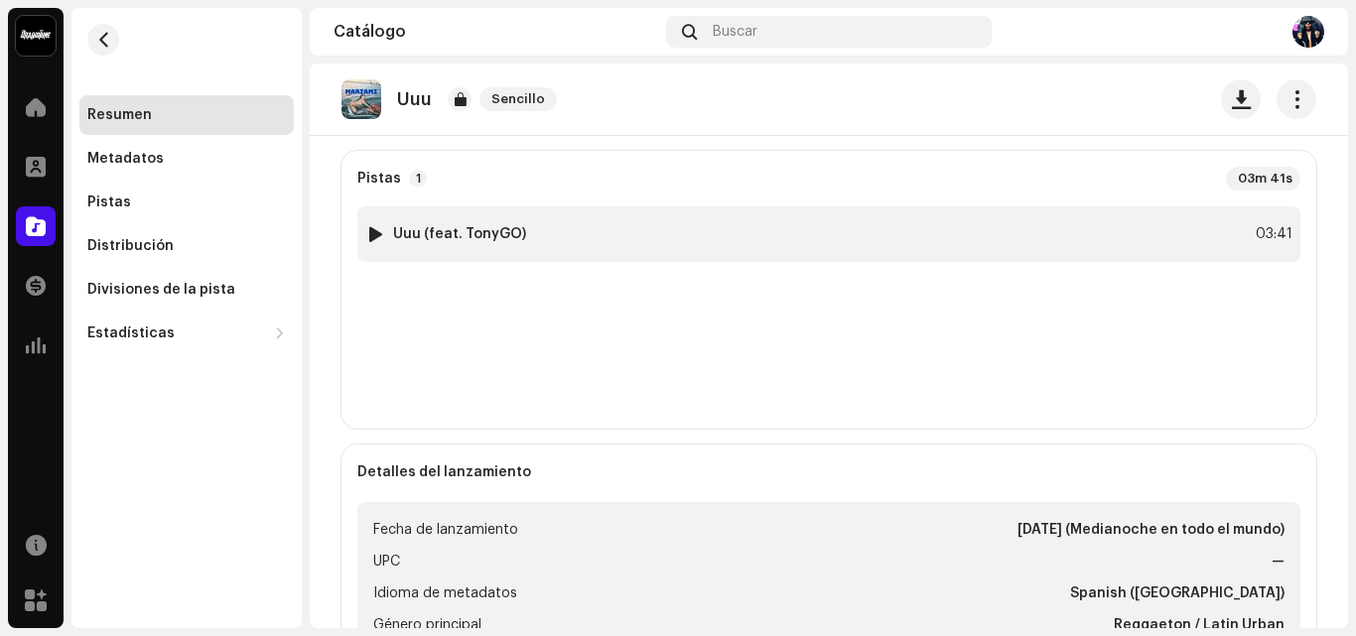
click at [1207, 232] on div "1 Uuu (feat. TonyGO) 03:41" at bounding box center [828, 234] width 943 height 56
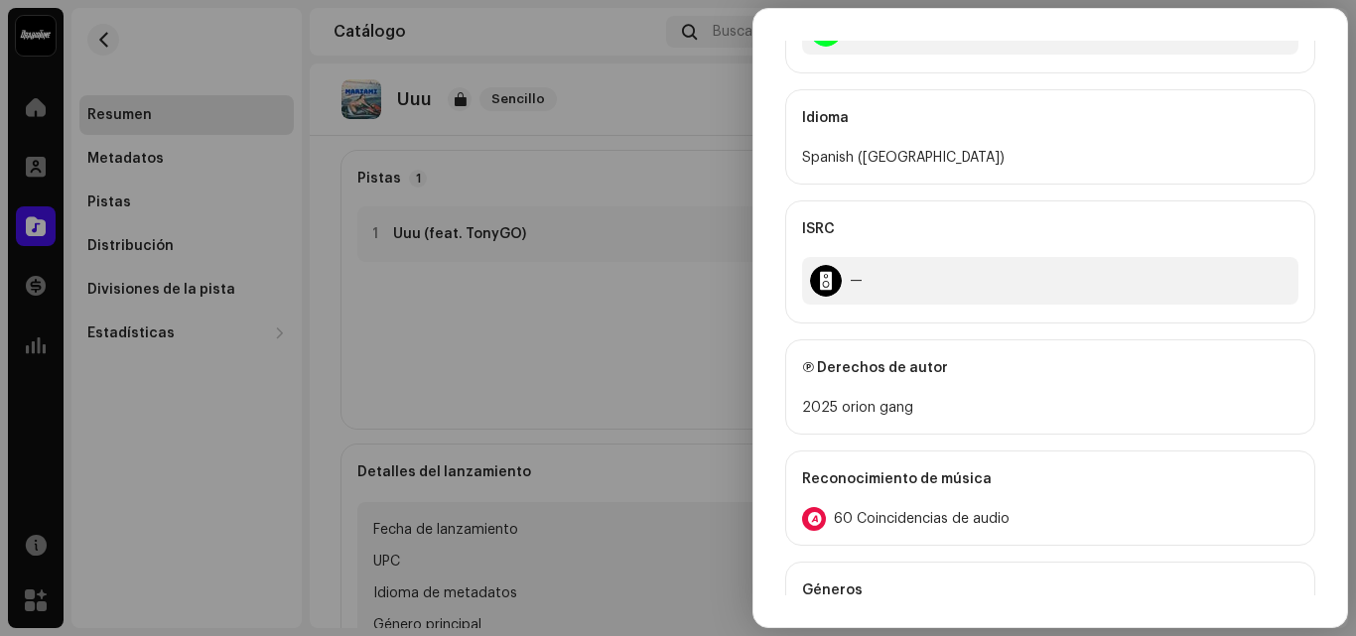
scroll to position [654, 0]
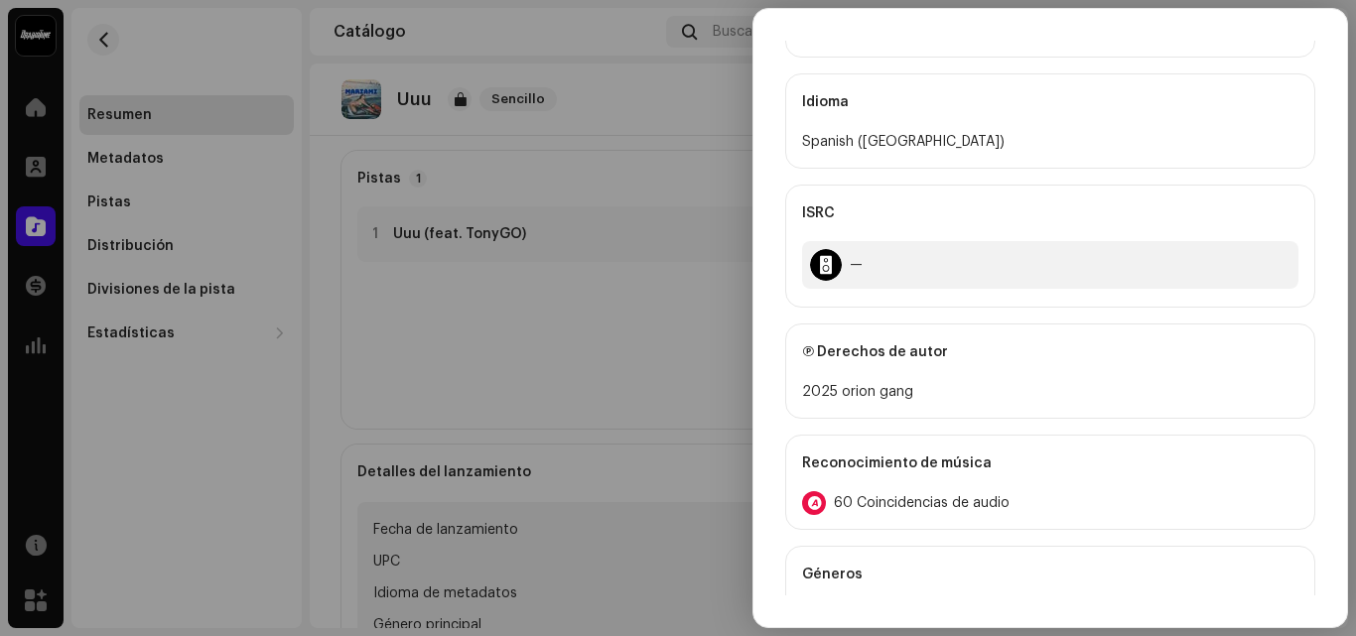
click at [726, 331] on div at bounding box center [678, 318] width 1356 height 636
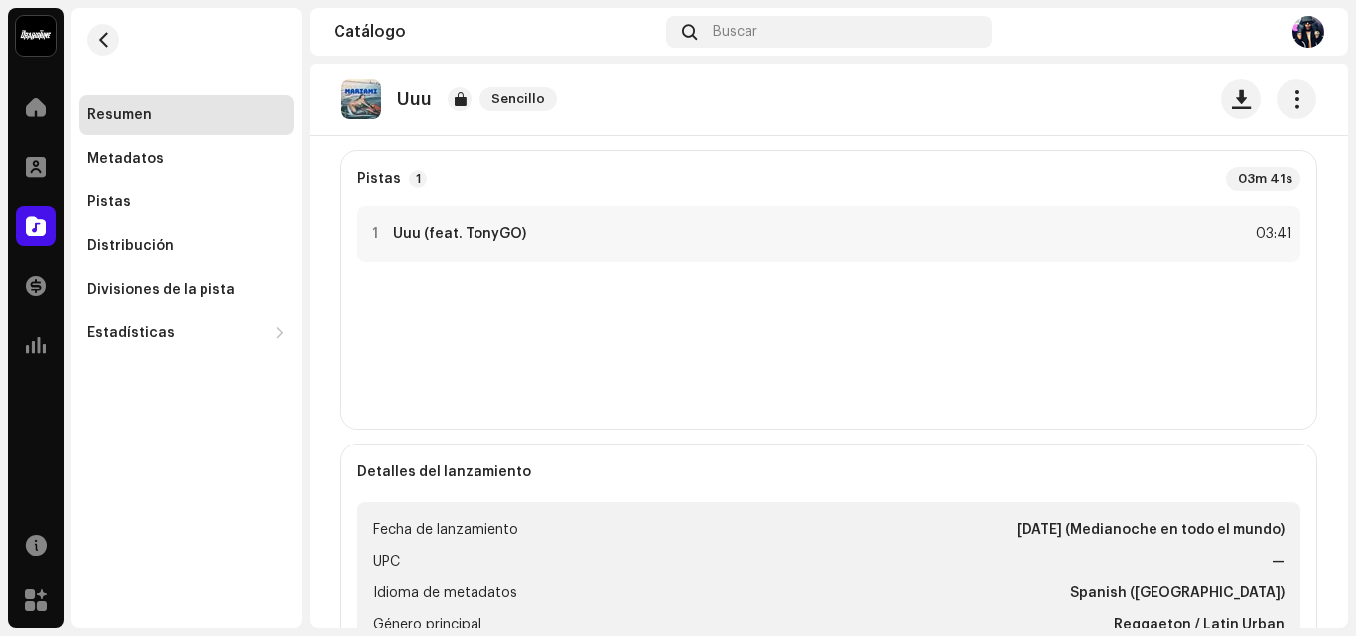
click at [41, 100] on span at bounding box center [36, 107] width 20 height 16
